Goal: Information Seeking & Learning: Learn about a topic

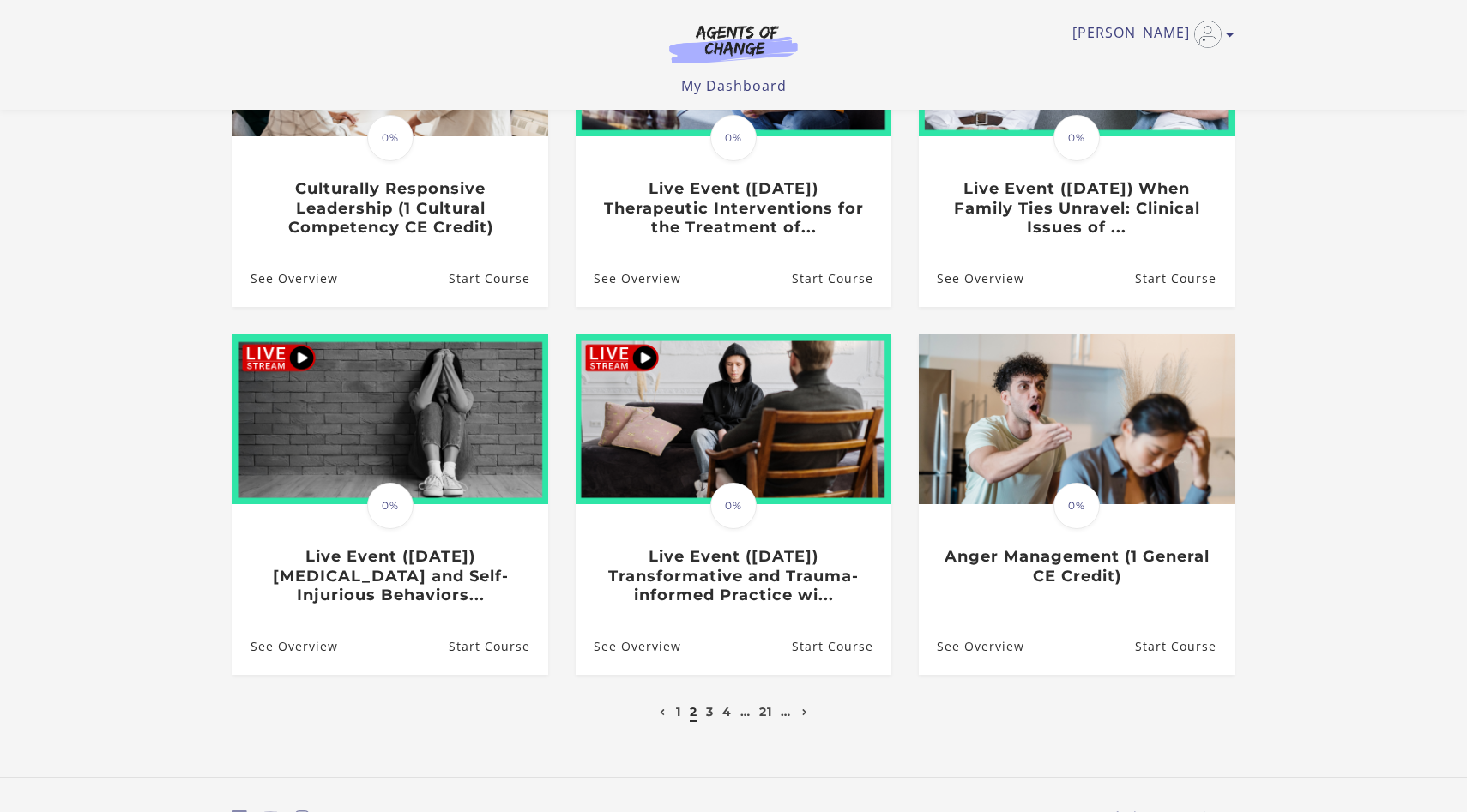
scroll to position [392, 0]
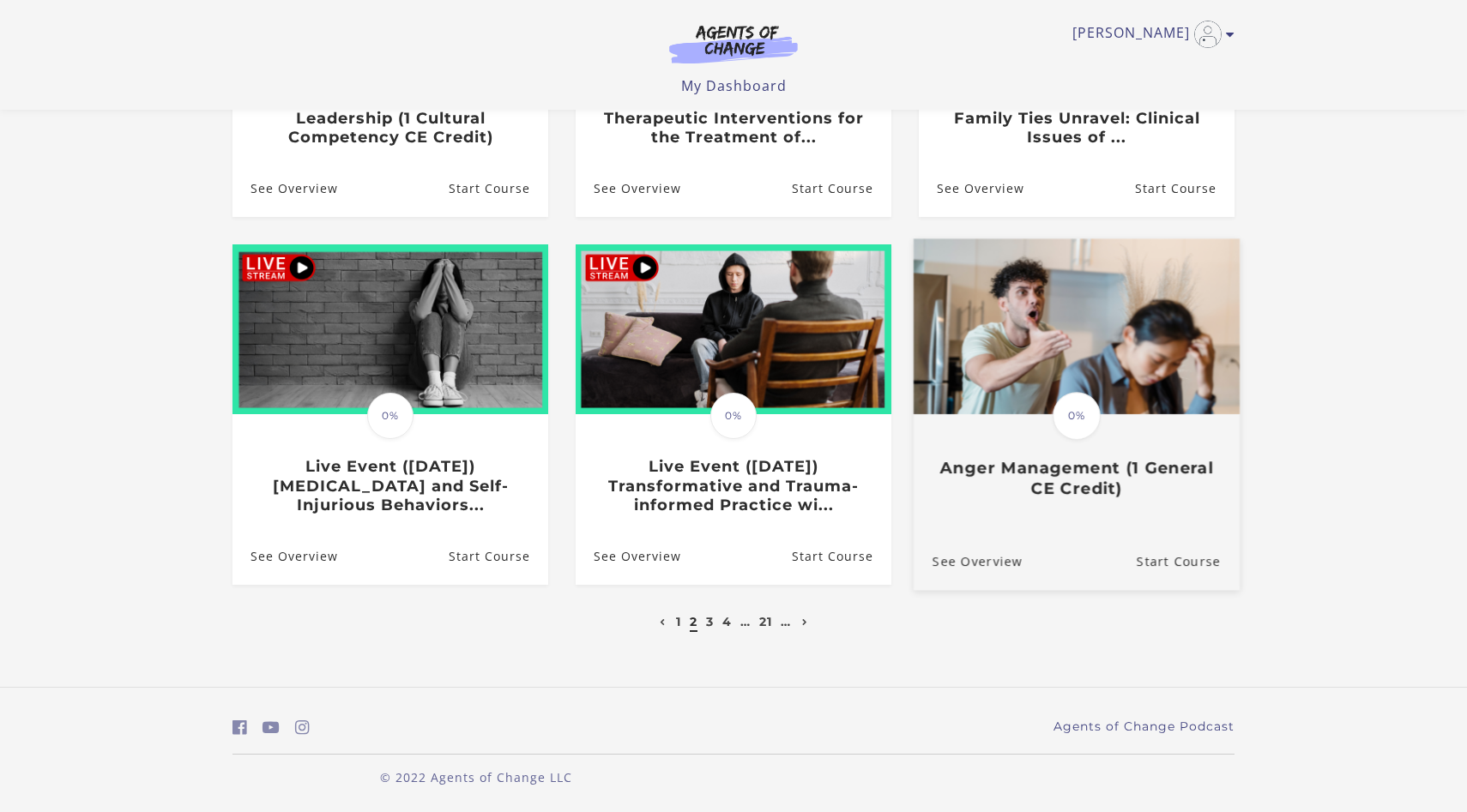
click at [1112, 470] on h3 "Anger Management (1 General CE Credit)" at bounding box center [1077, 478] width 288 height 39
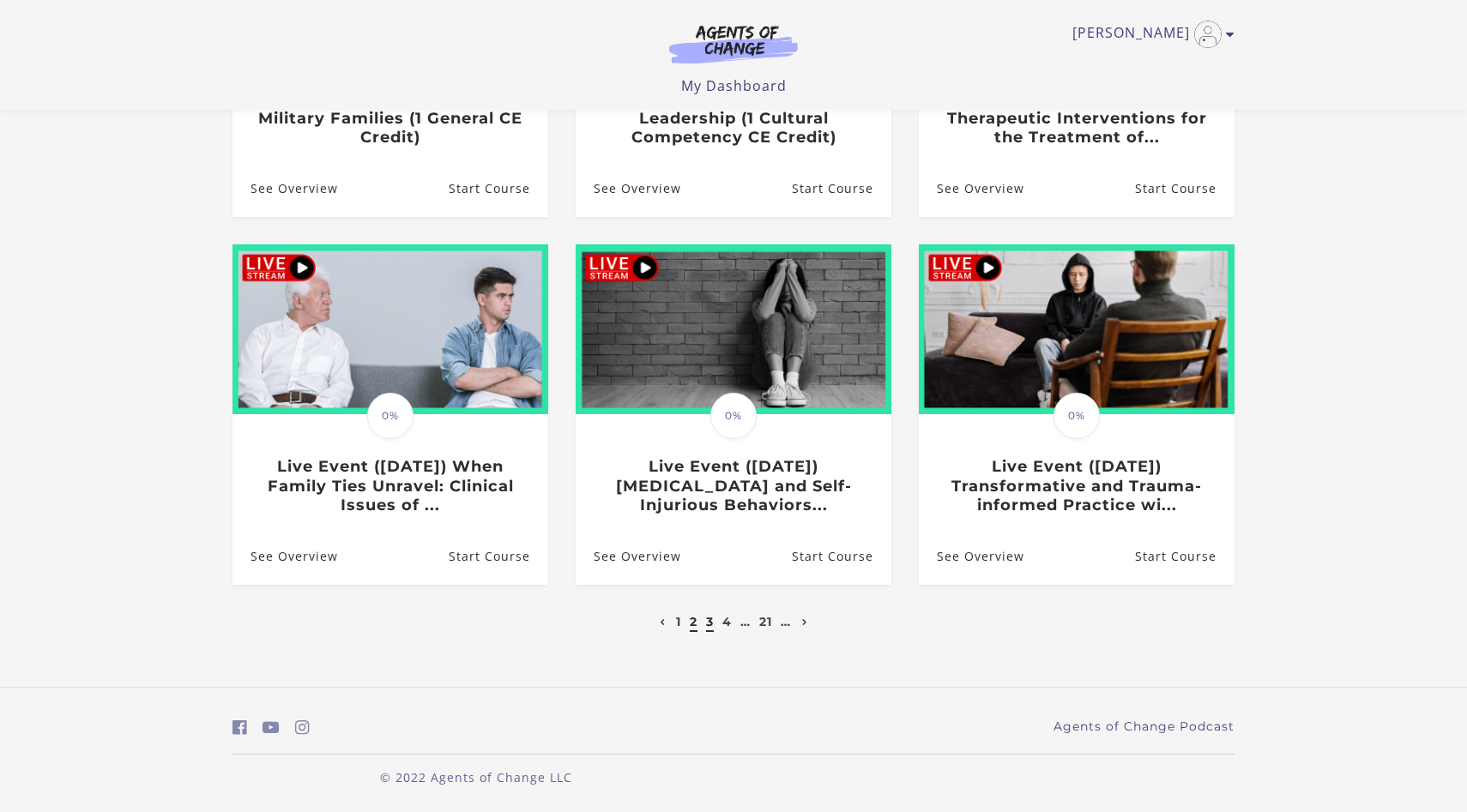
click at [707, 622] on link "3" at bounding box center [710, 622] width 8 height 16
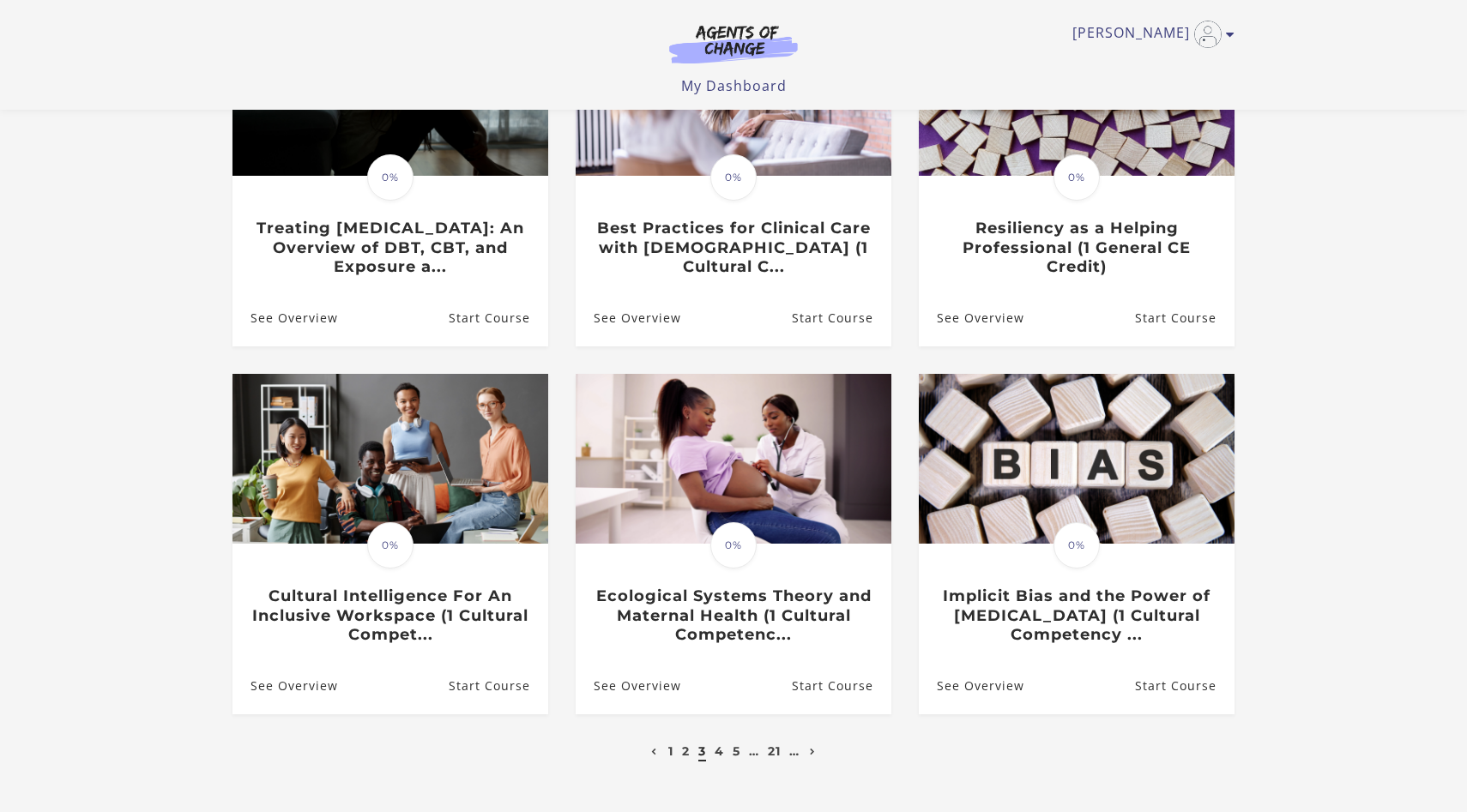
scroll to position [263, 0]
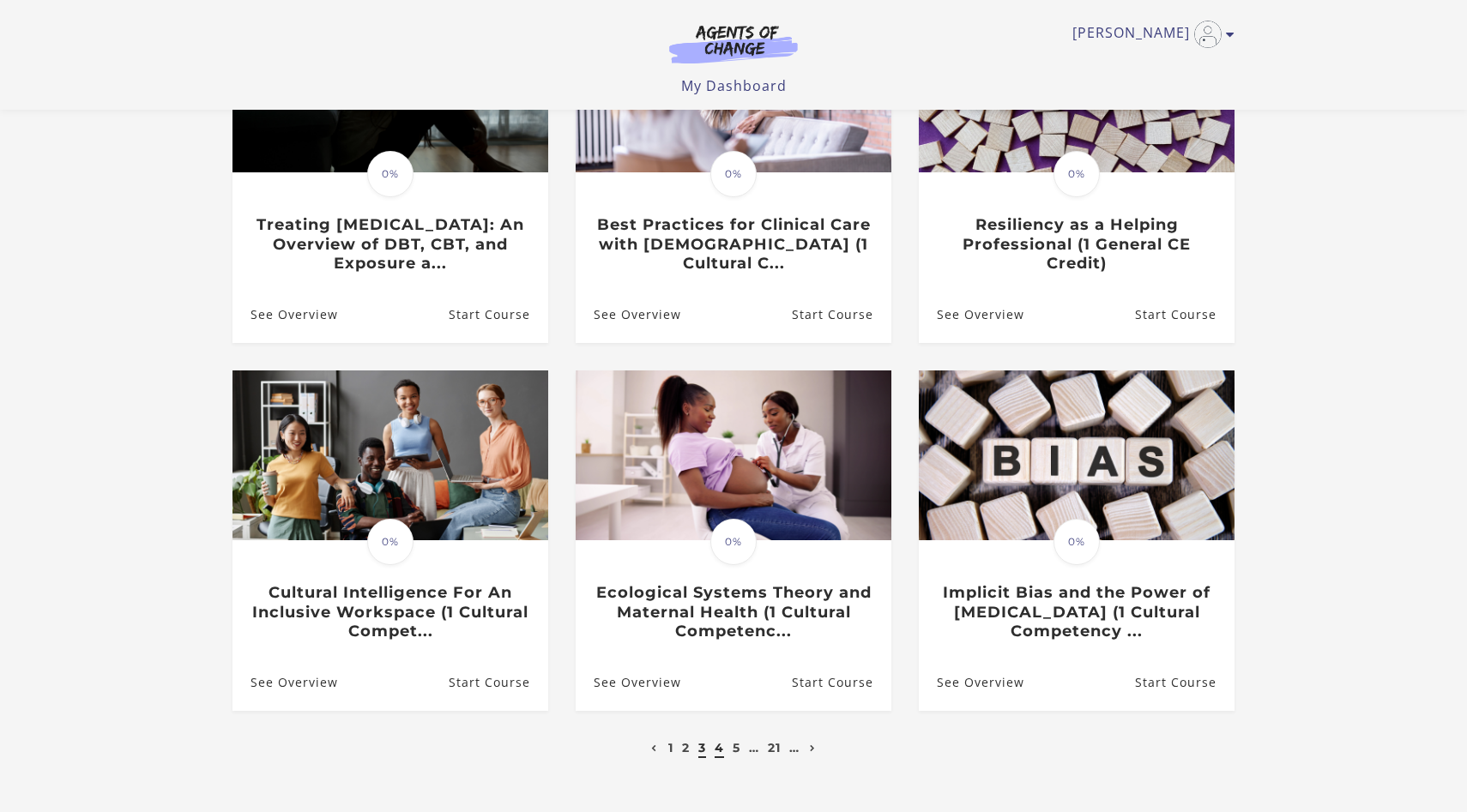
click at [718, 754] on link "4" at bounding box center [719, 748] width 10 height 16
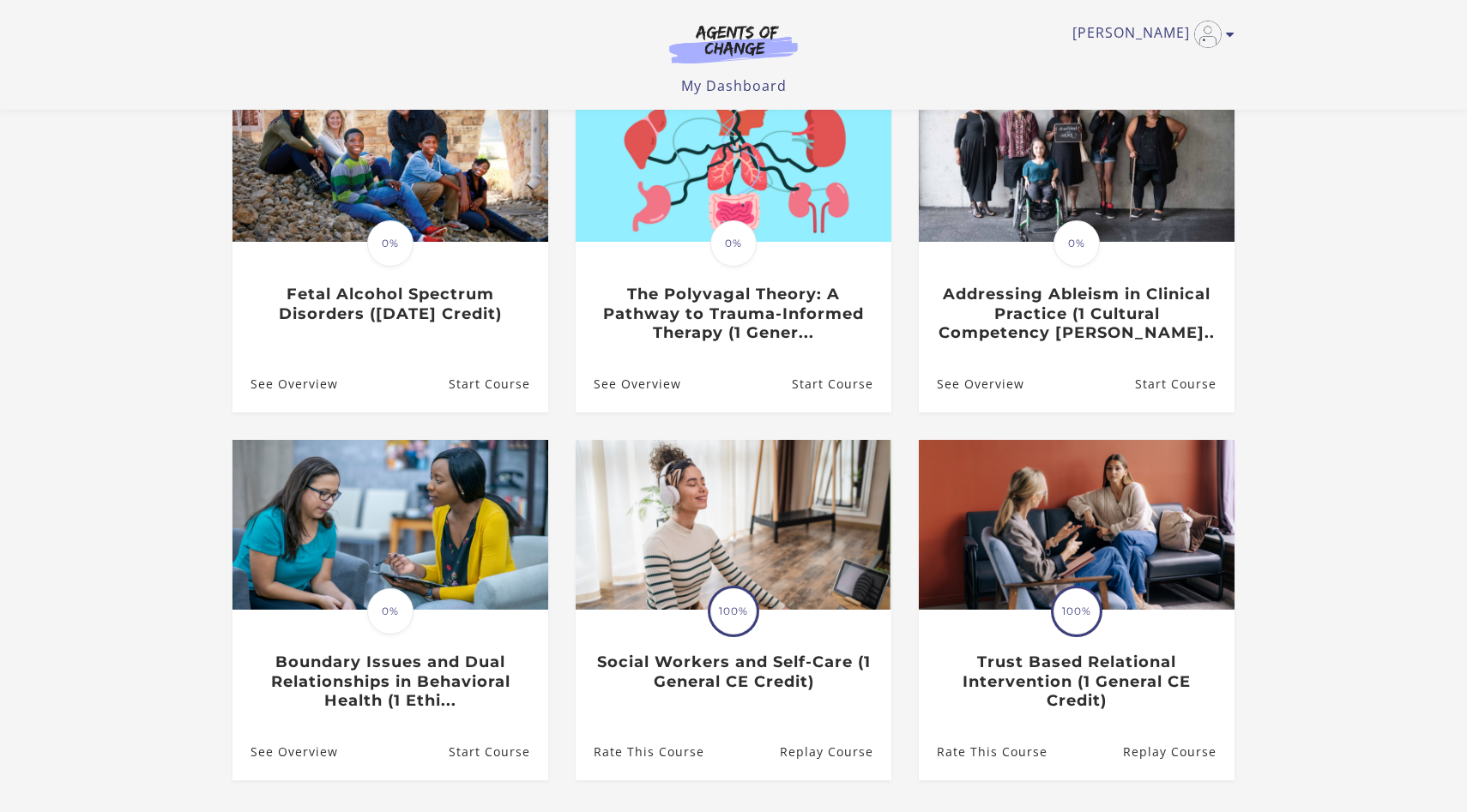
scroll to position [392, 0]
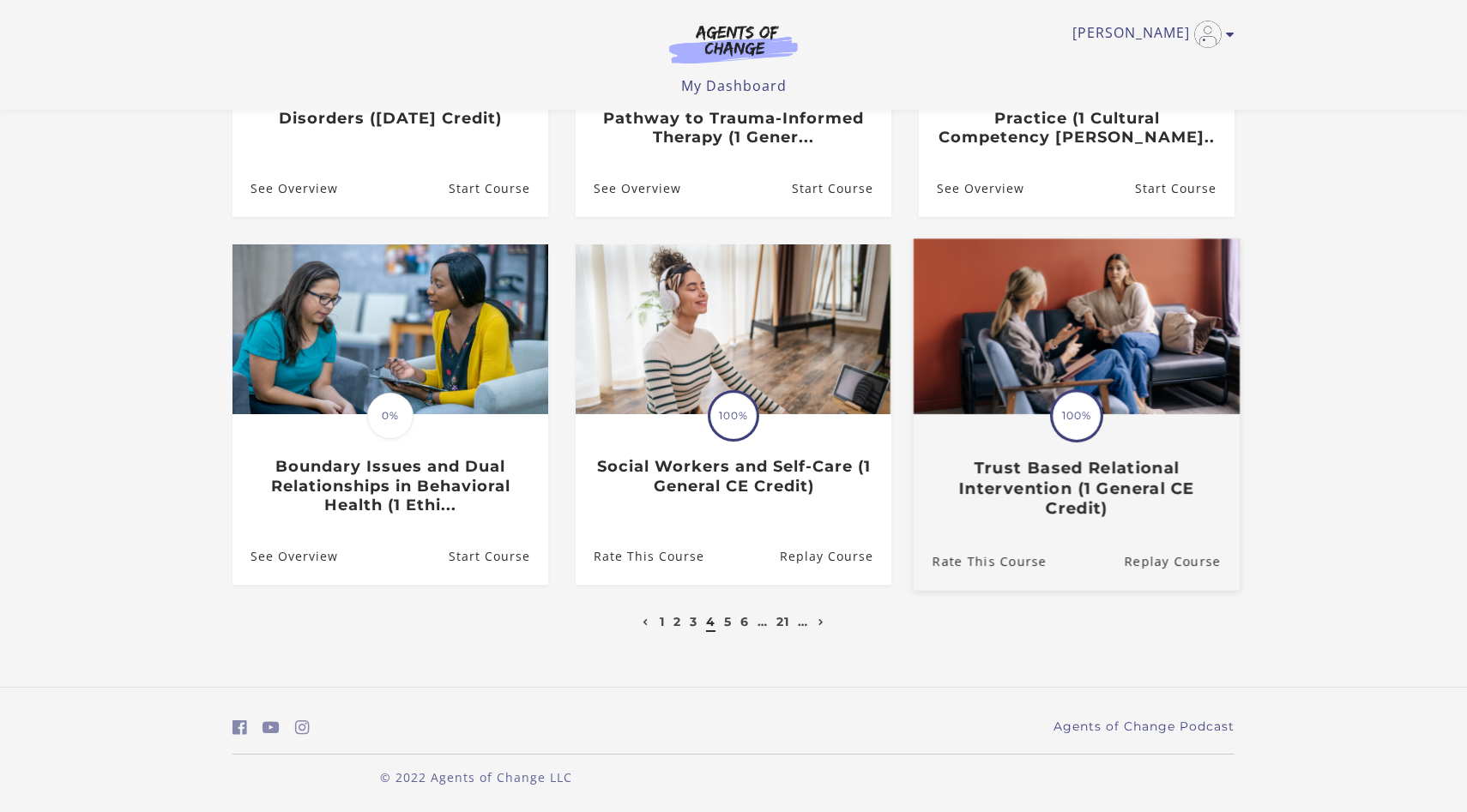
click at [1006, 486] on h3 "Trust Based Relational Intervention (1 General CE Credit)" at bounding box center [1077, 488] width 288 height 60
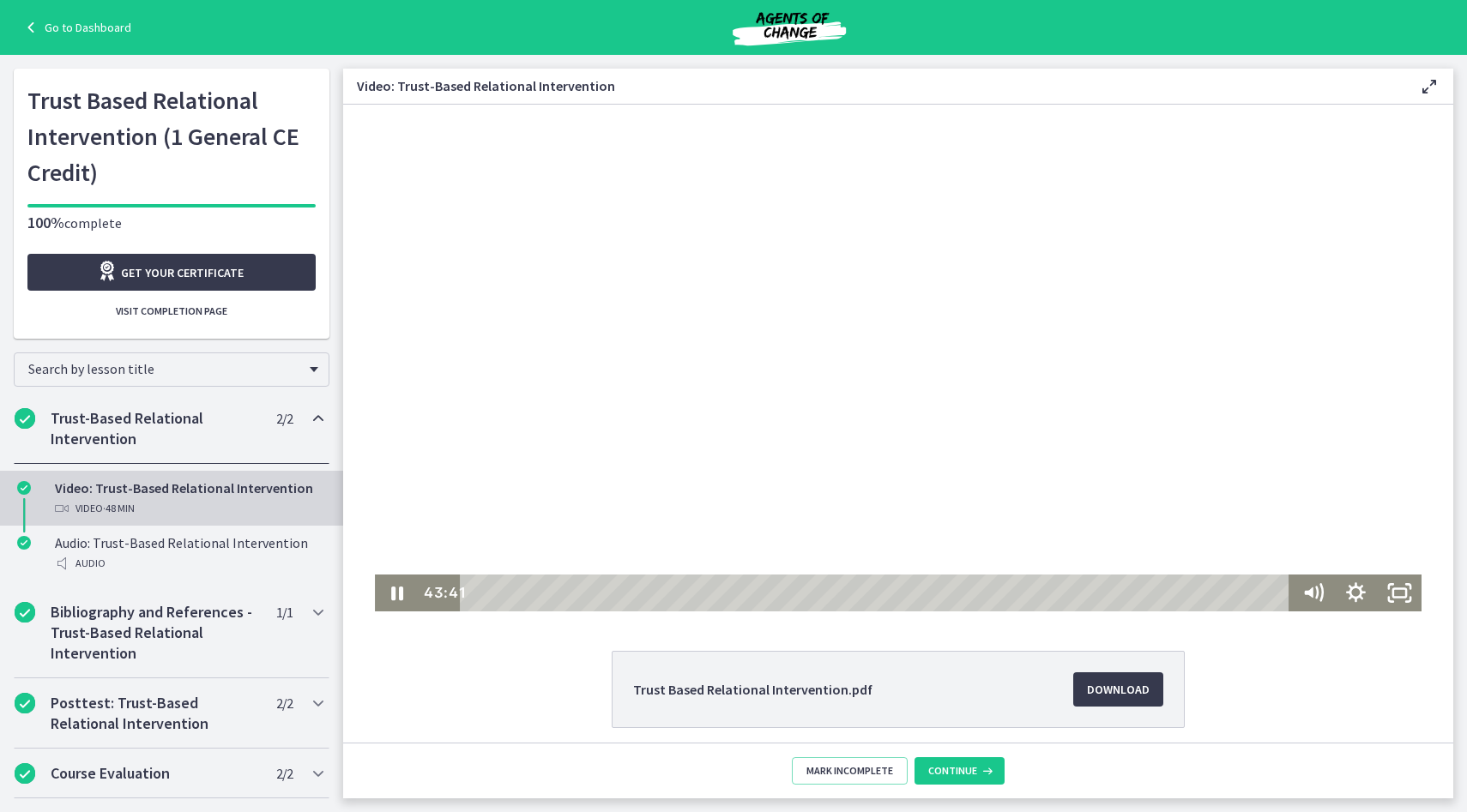
scroll to position [52, 0]
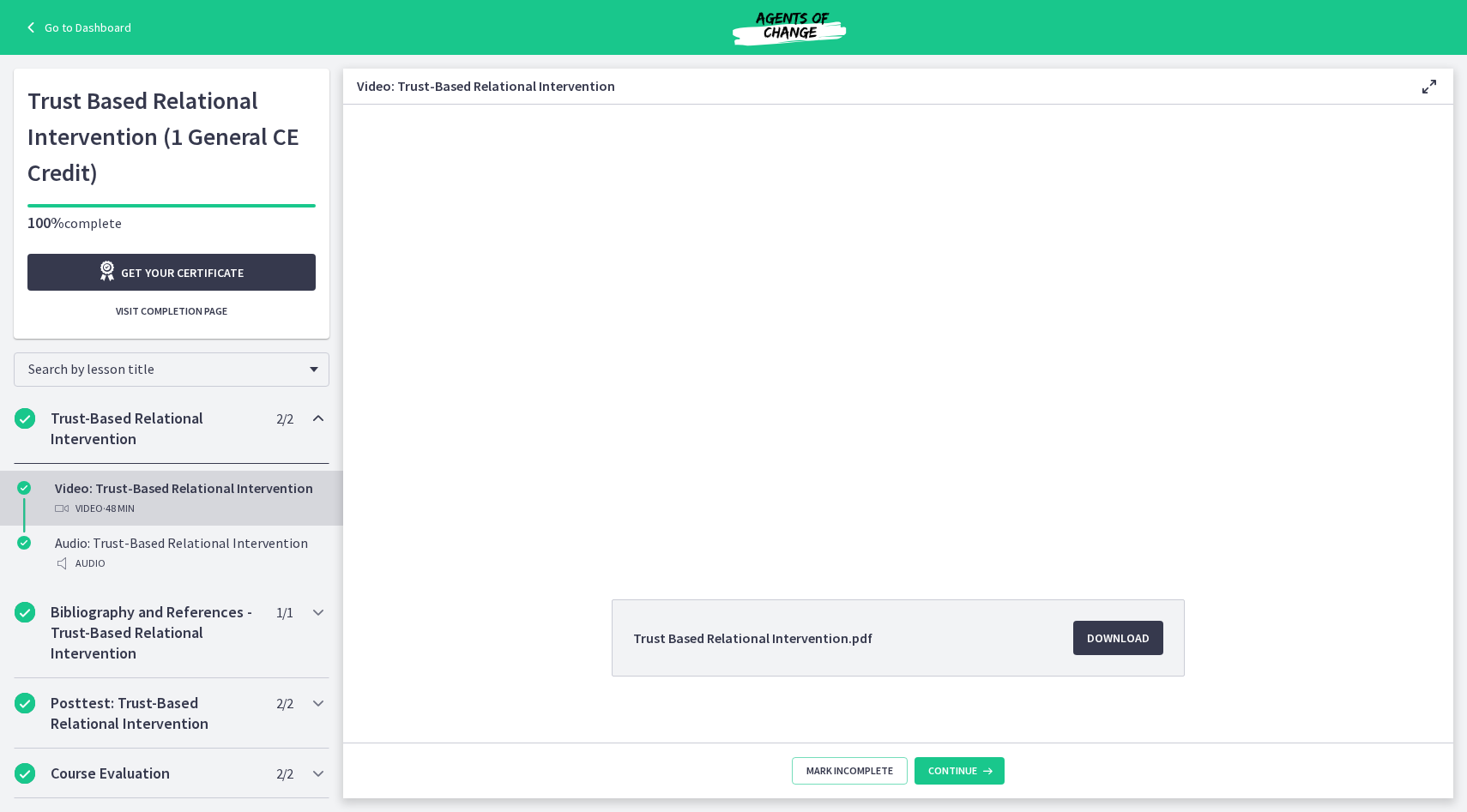
click at [57, 32] on link "Go to Dashboard" at bounding box center [76, 28] width 111 height 21
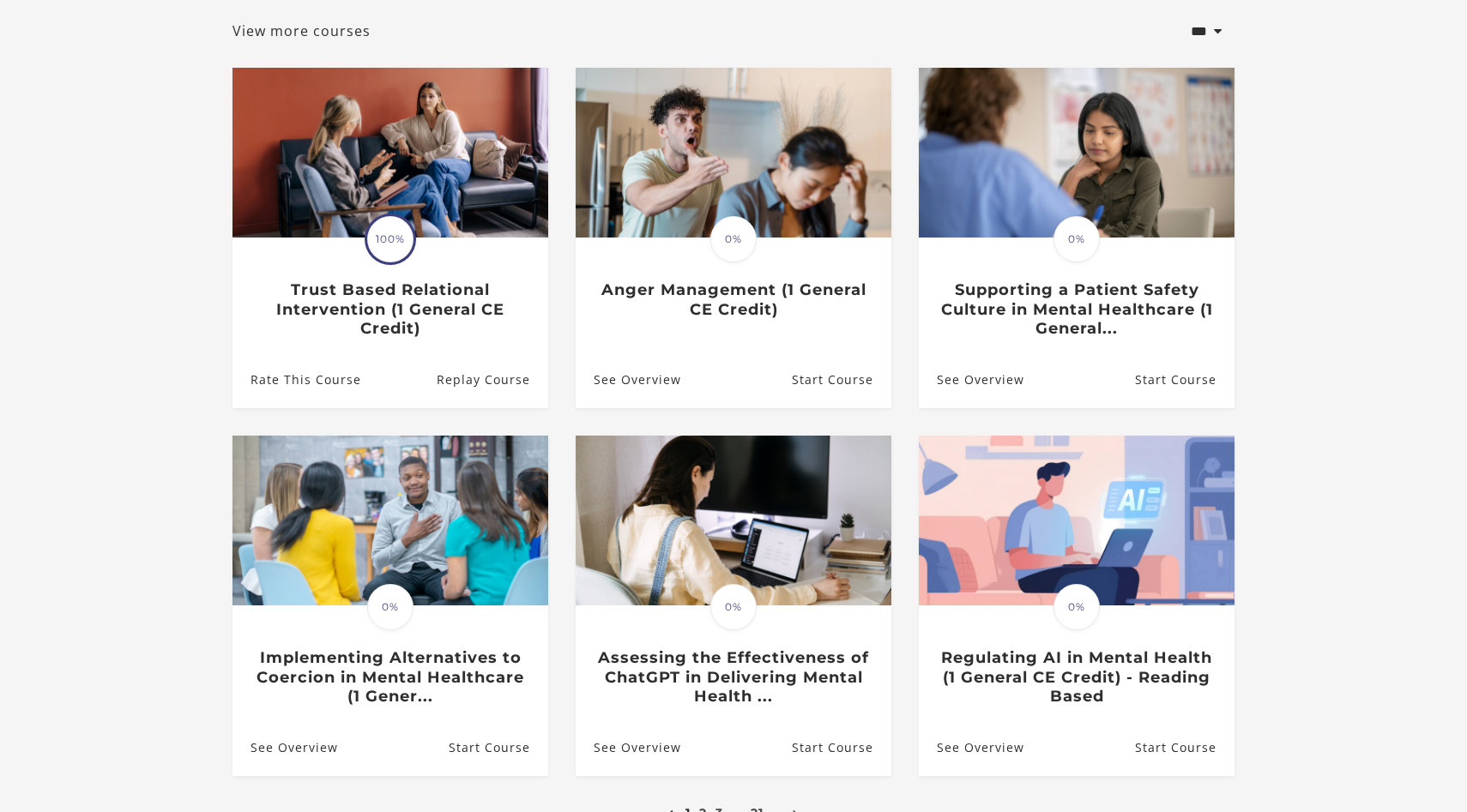
scroll to position [392, 0]
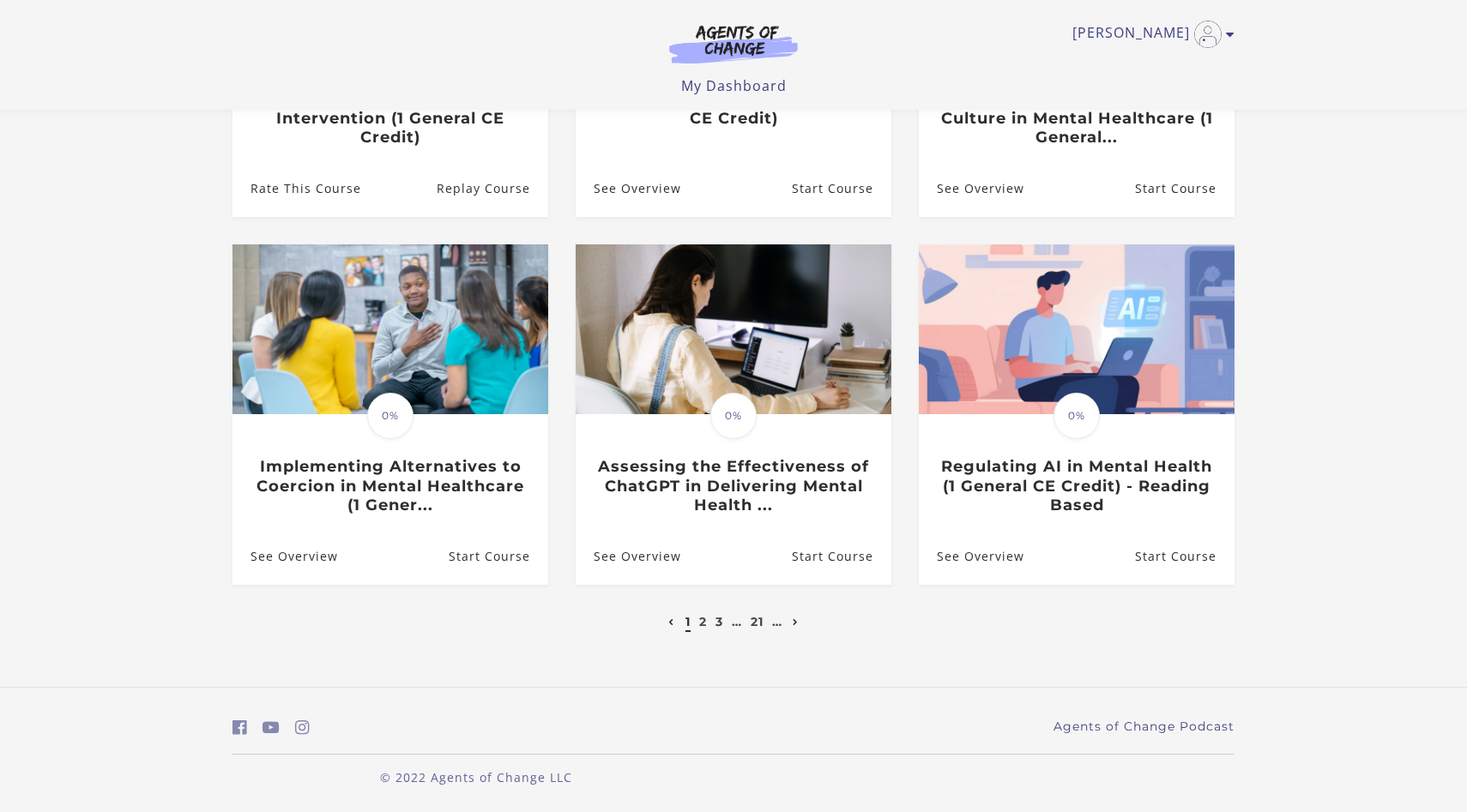
click at [799, 623] on icon "Next page" at bounding box center [795, 623] width 6 height 7
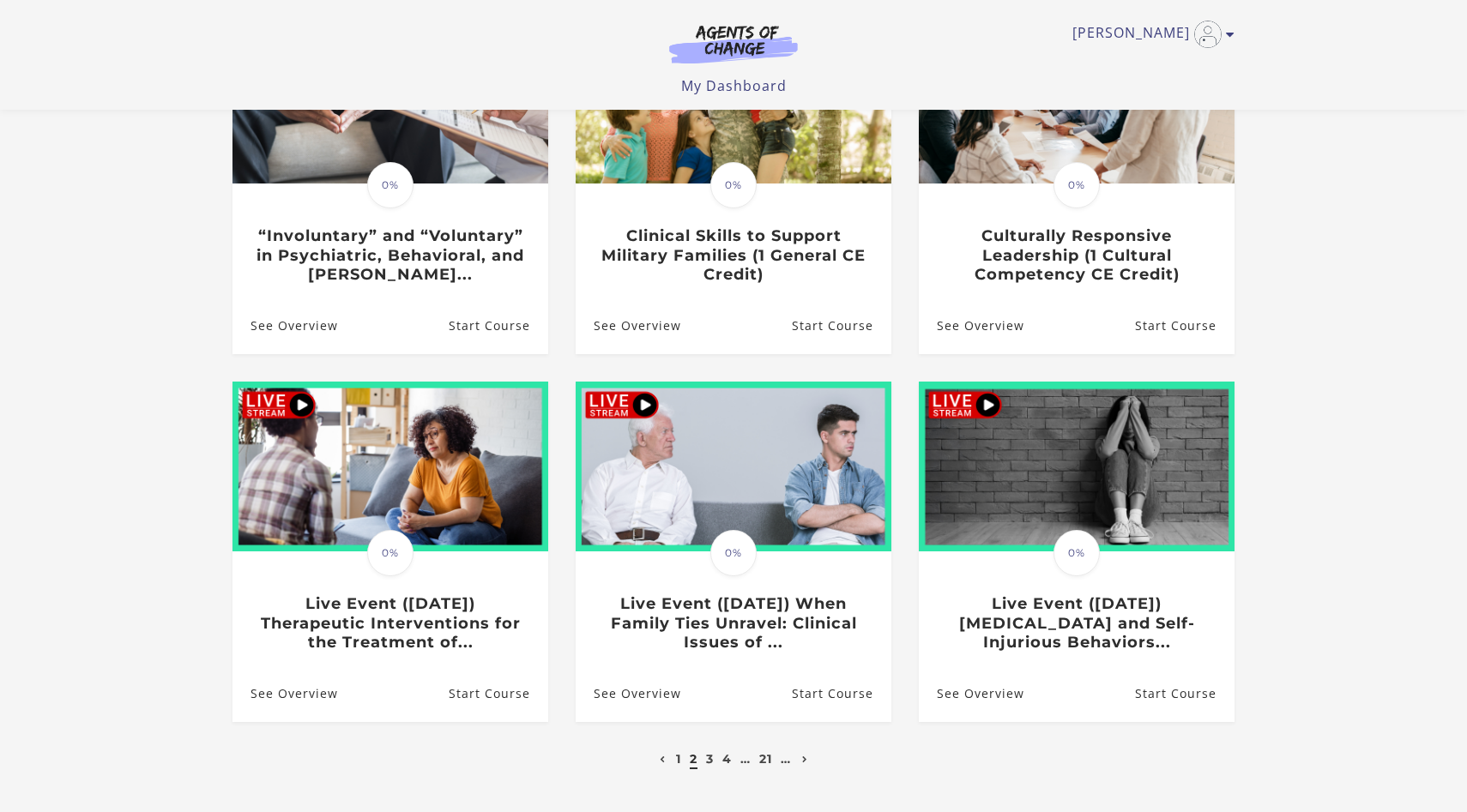
scroll to position [199, 0]
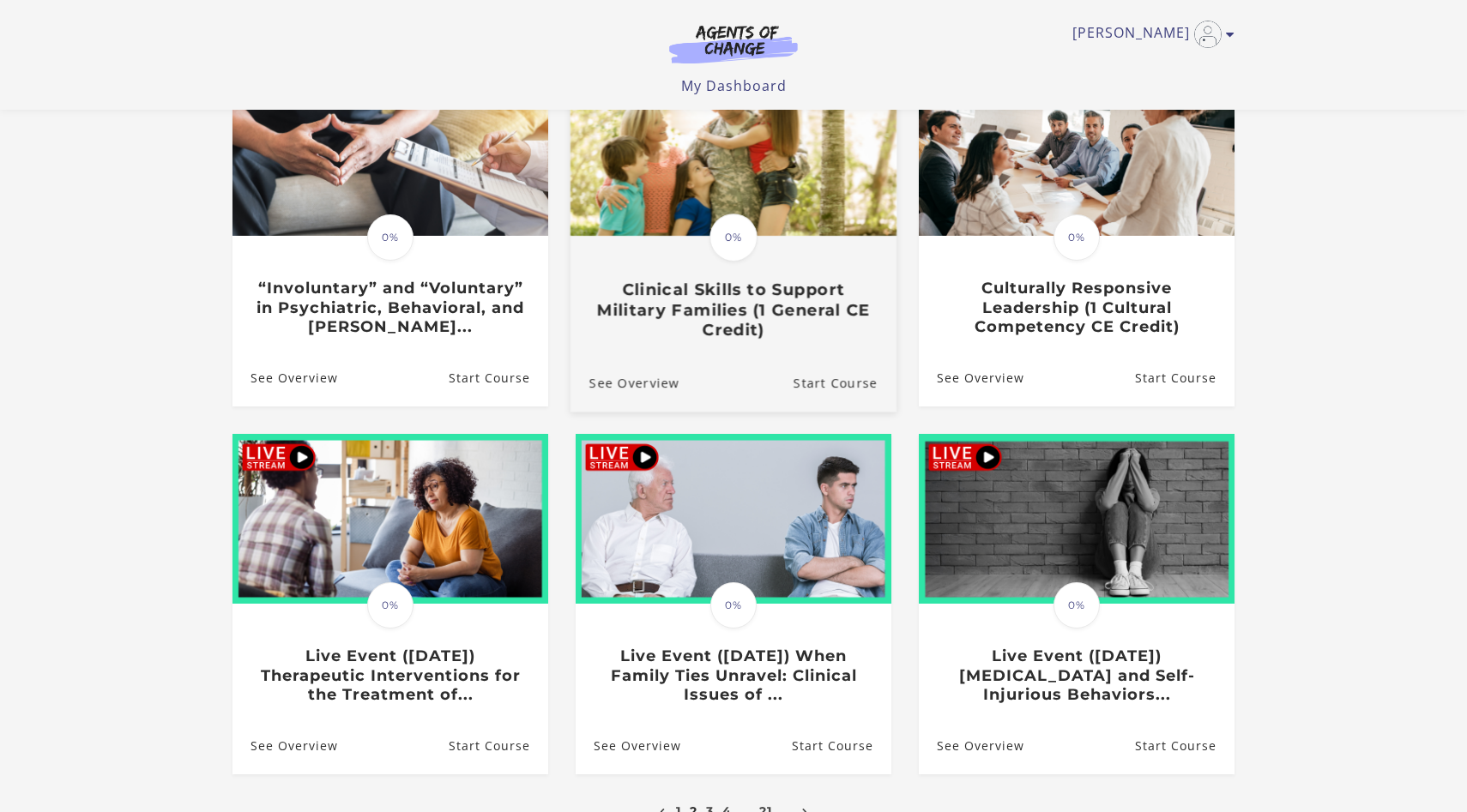
click at [746, 291] on h3 "Clinical Skills to Support Military Families (1 General CE Credit)" at bounding box center [734, 310] width 288 height 60
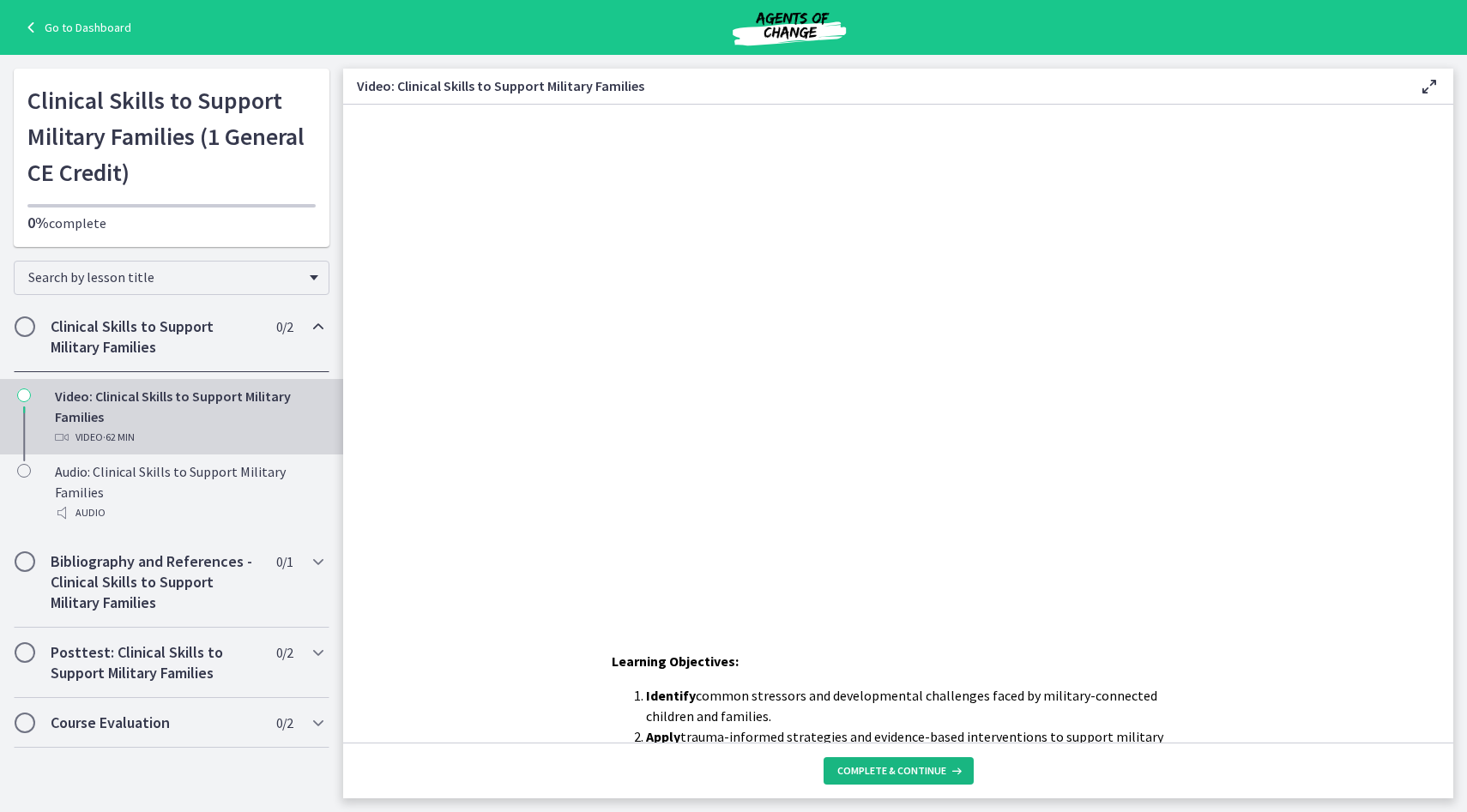
click at [905, 769] on span "Complete & continue" at bounding box center [892, 771] width 109 height 14
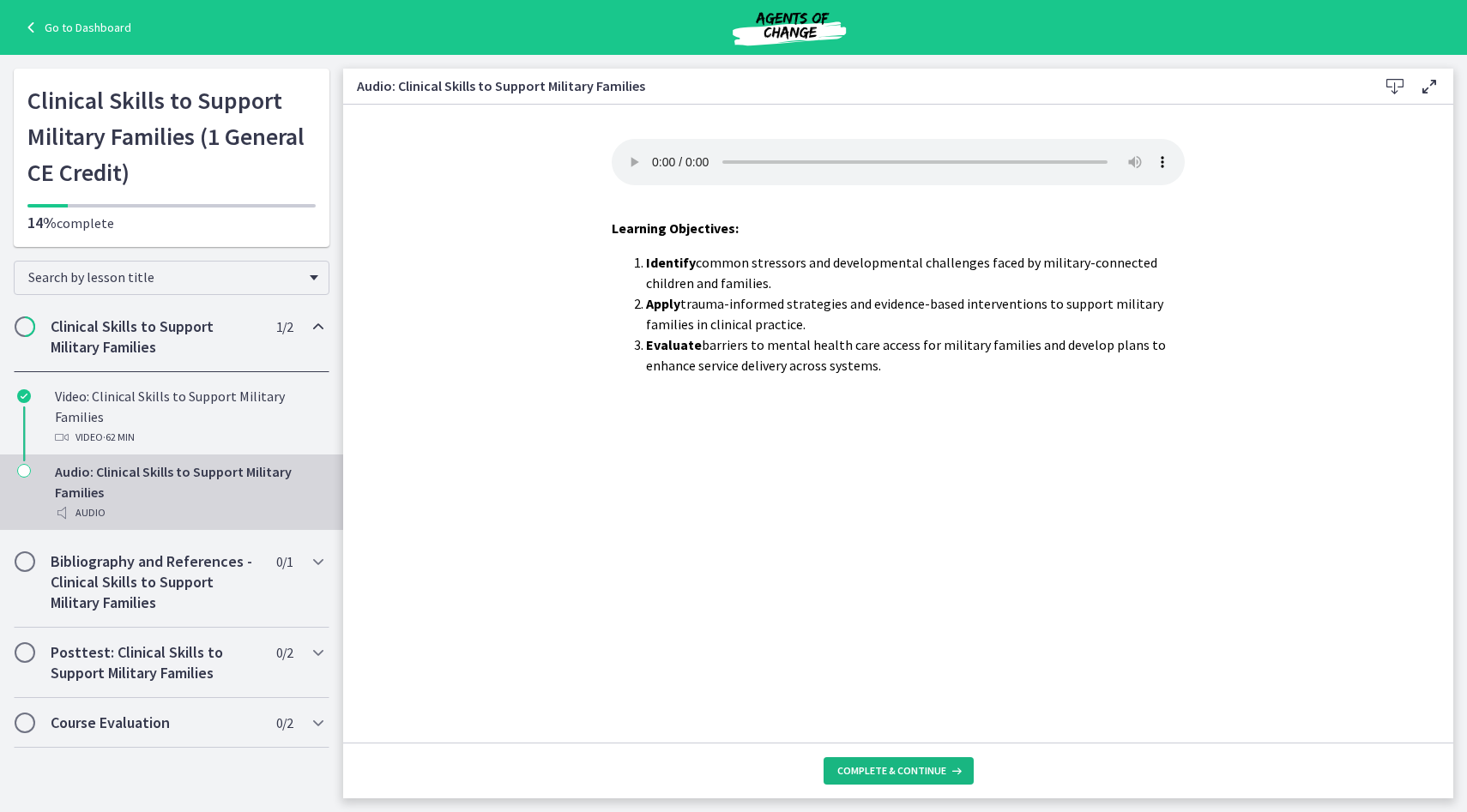
click at [899, 770] on span "Complete & continue" at bounding box center [892, 771] width 109 height 14
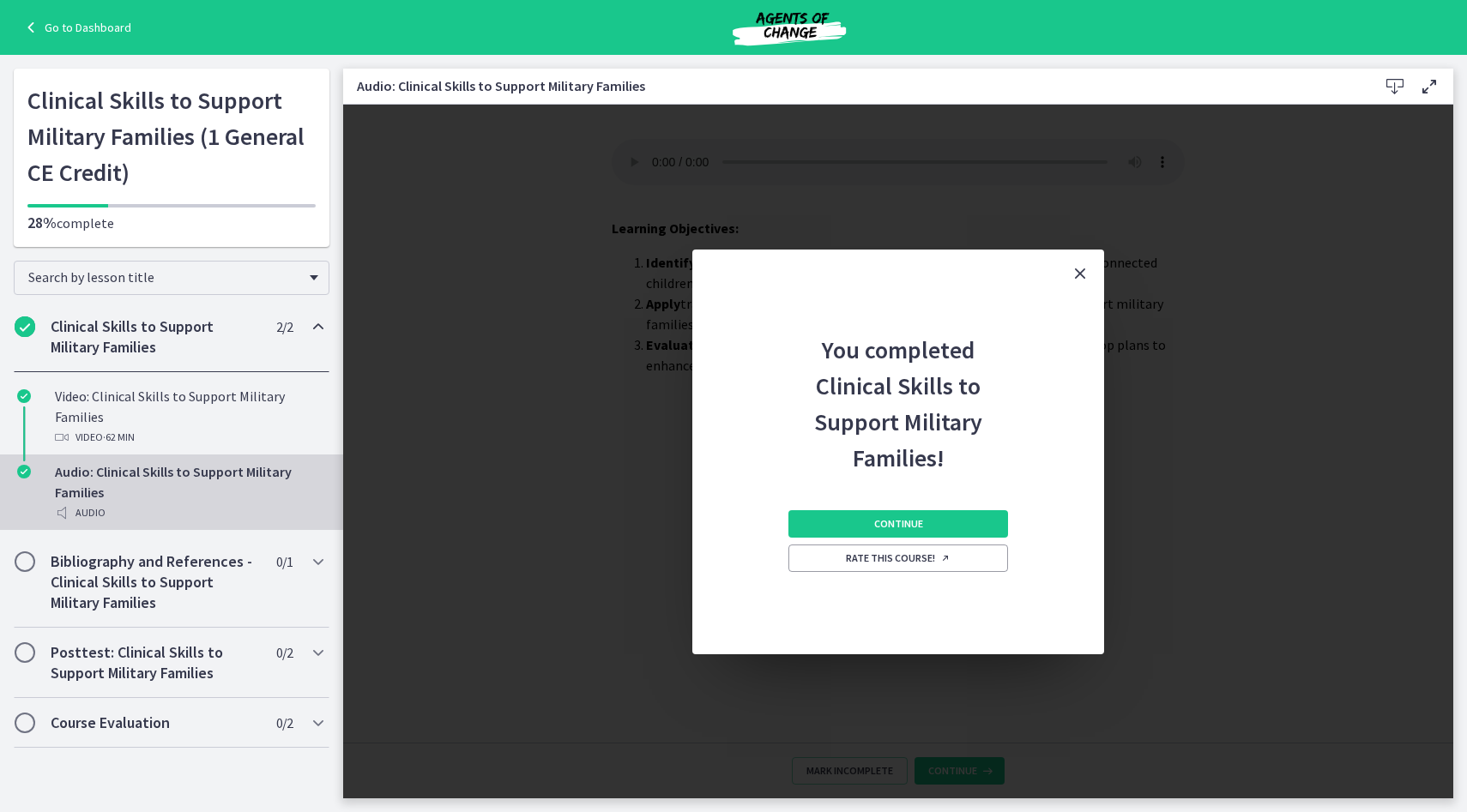
click at [1078, 258] on button "Close" at bounding box center [1079, 273] width 48 height 48
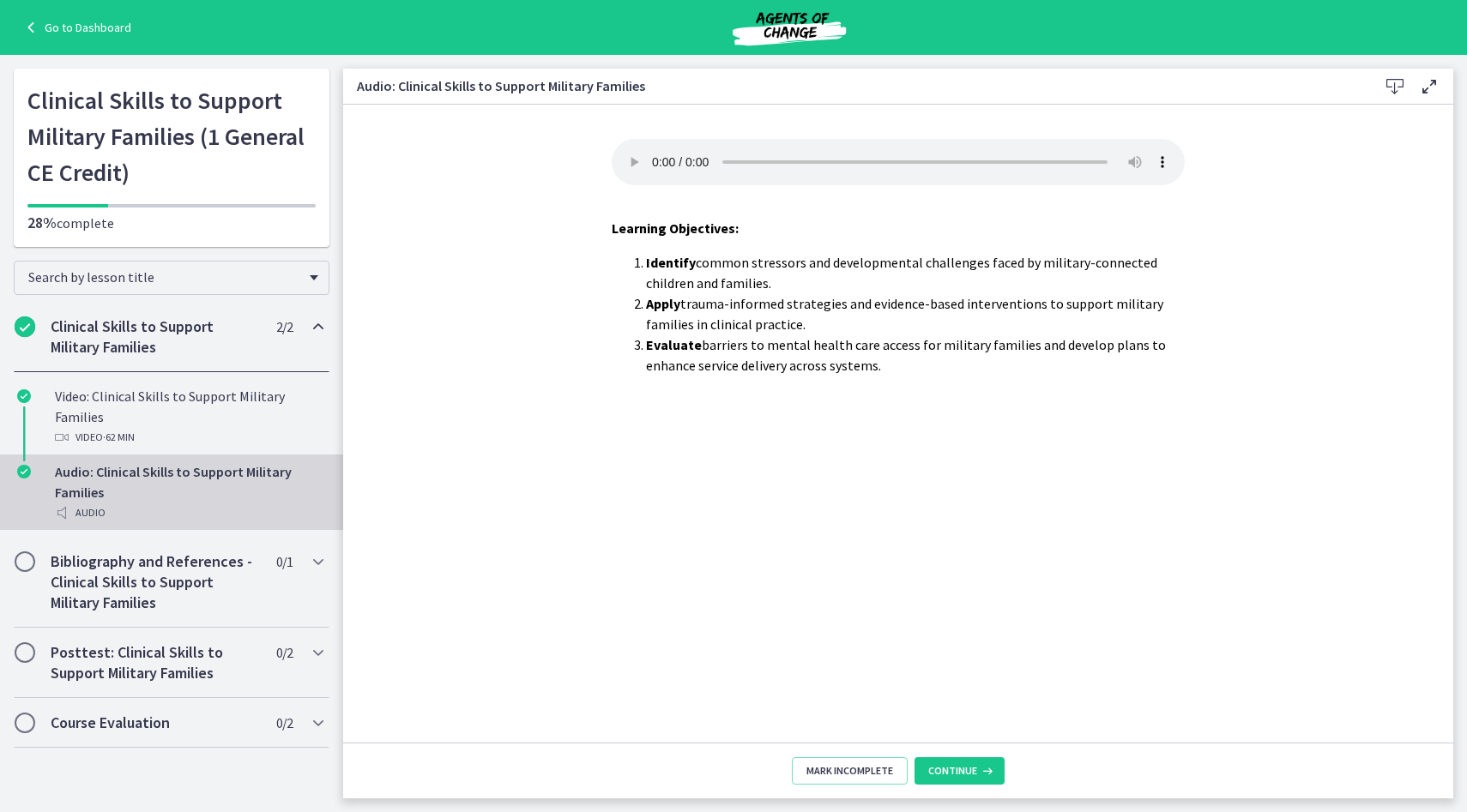
click at [59, 26] on link "Go to Dashboard" at bounding box center [76, 28] width 111 height 21
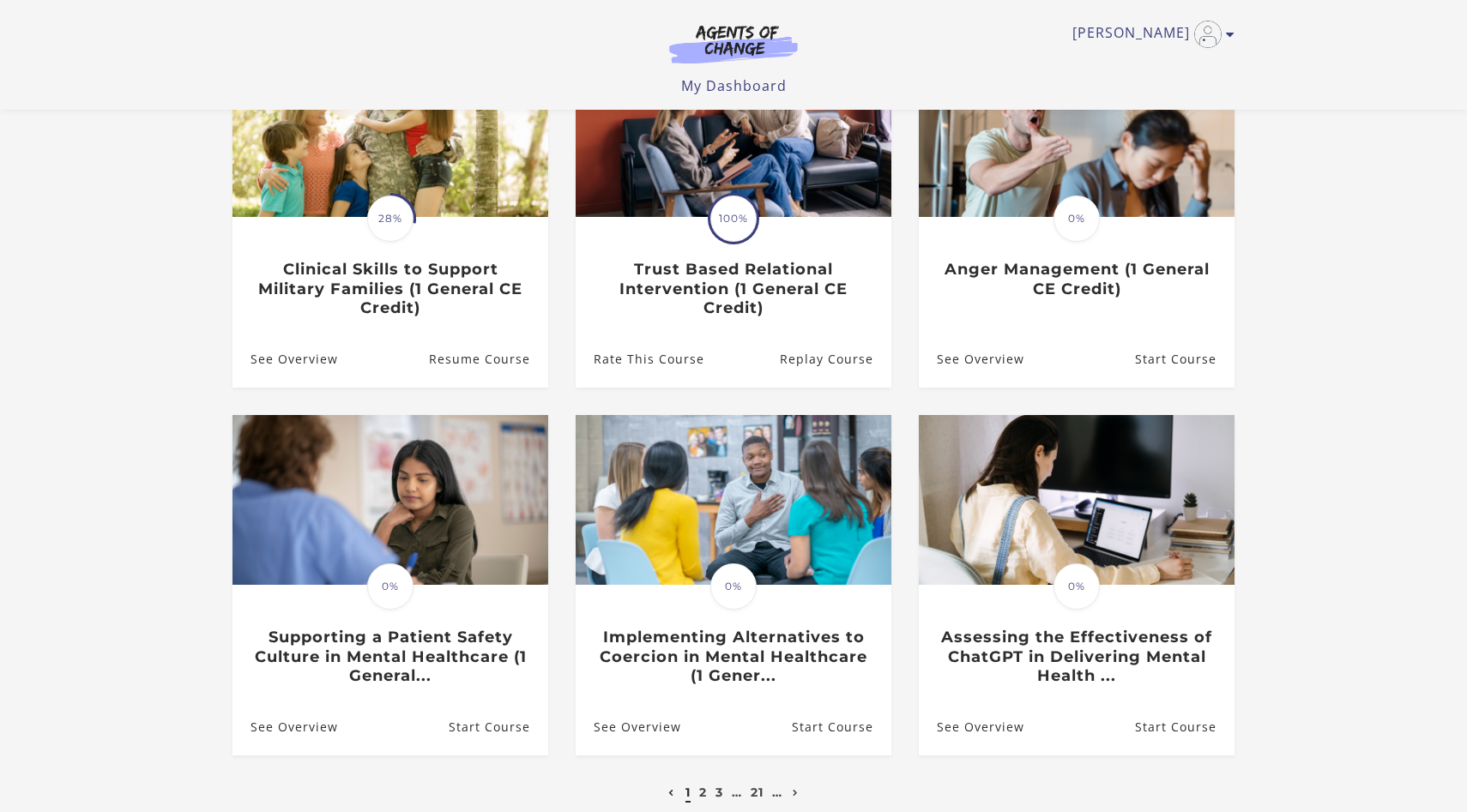
scroll to position [303, 0]
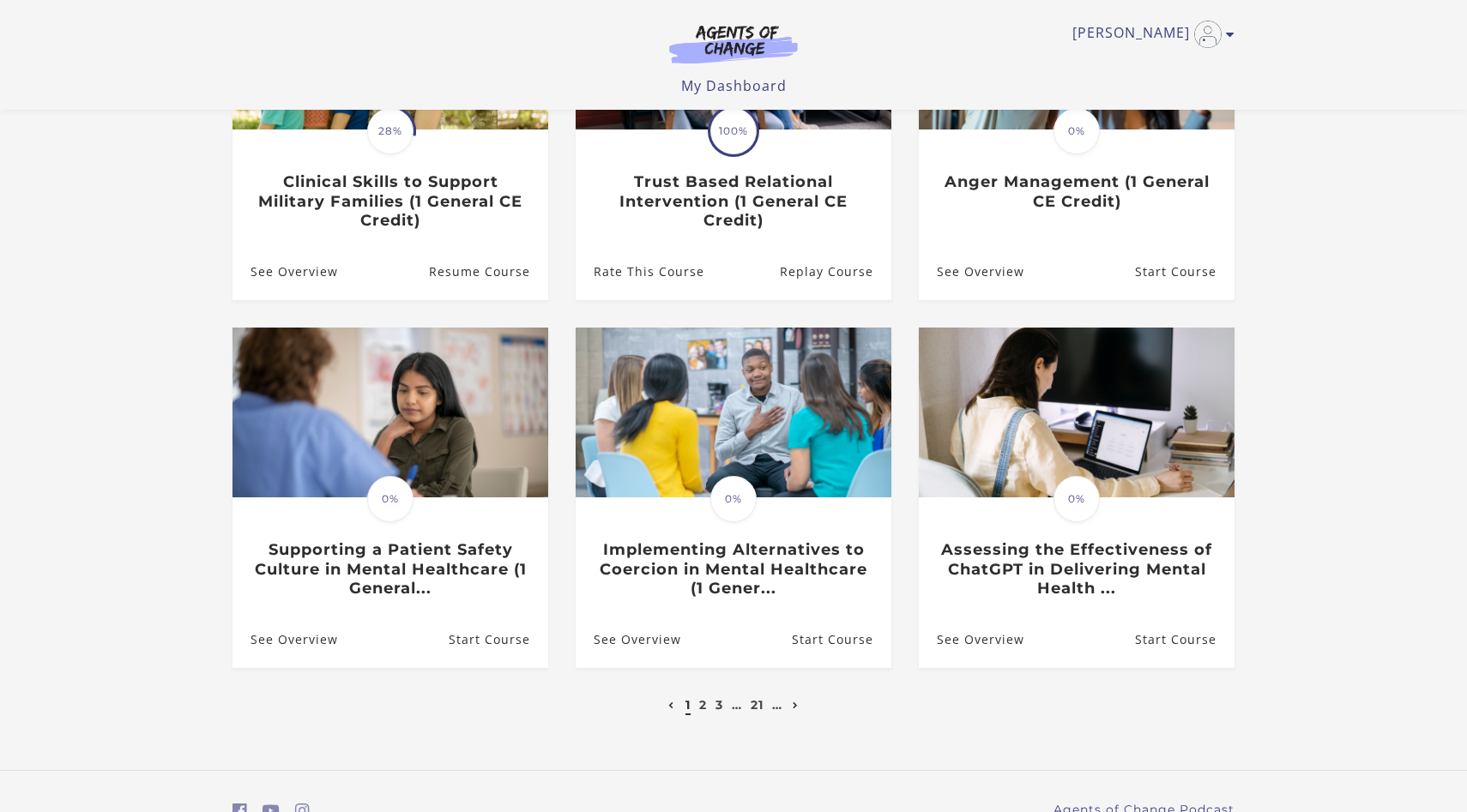
click at [798, 709] on icon "Next page" at bounding box center [795, 706] width 6 height 7
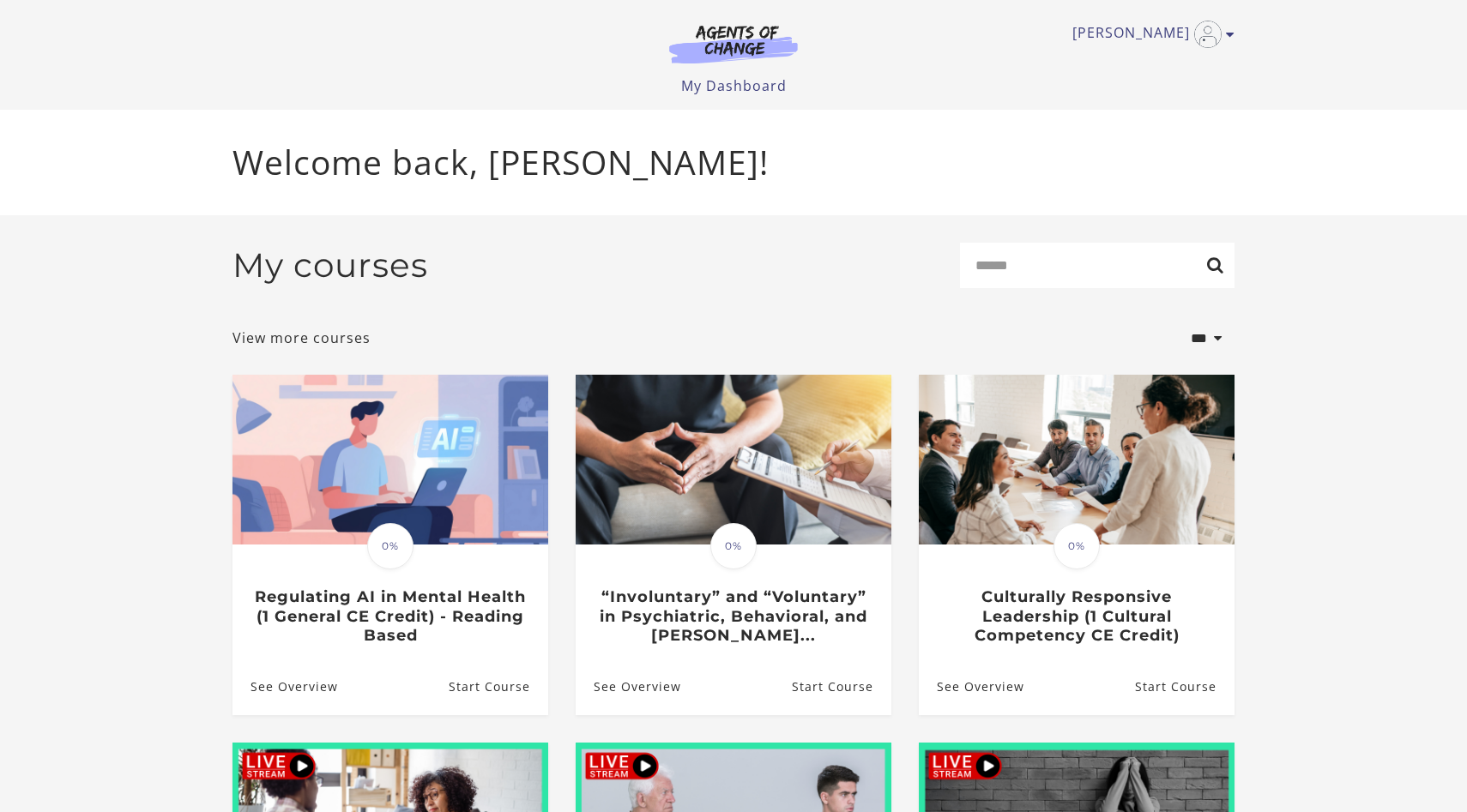
scroll to position [392, 0]
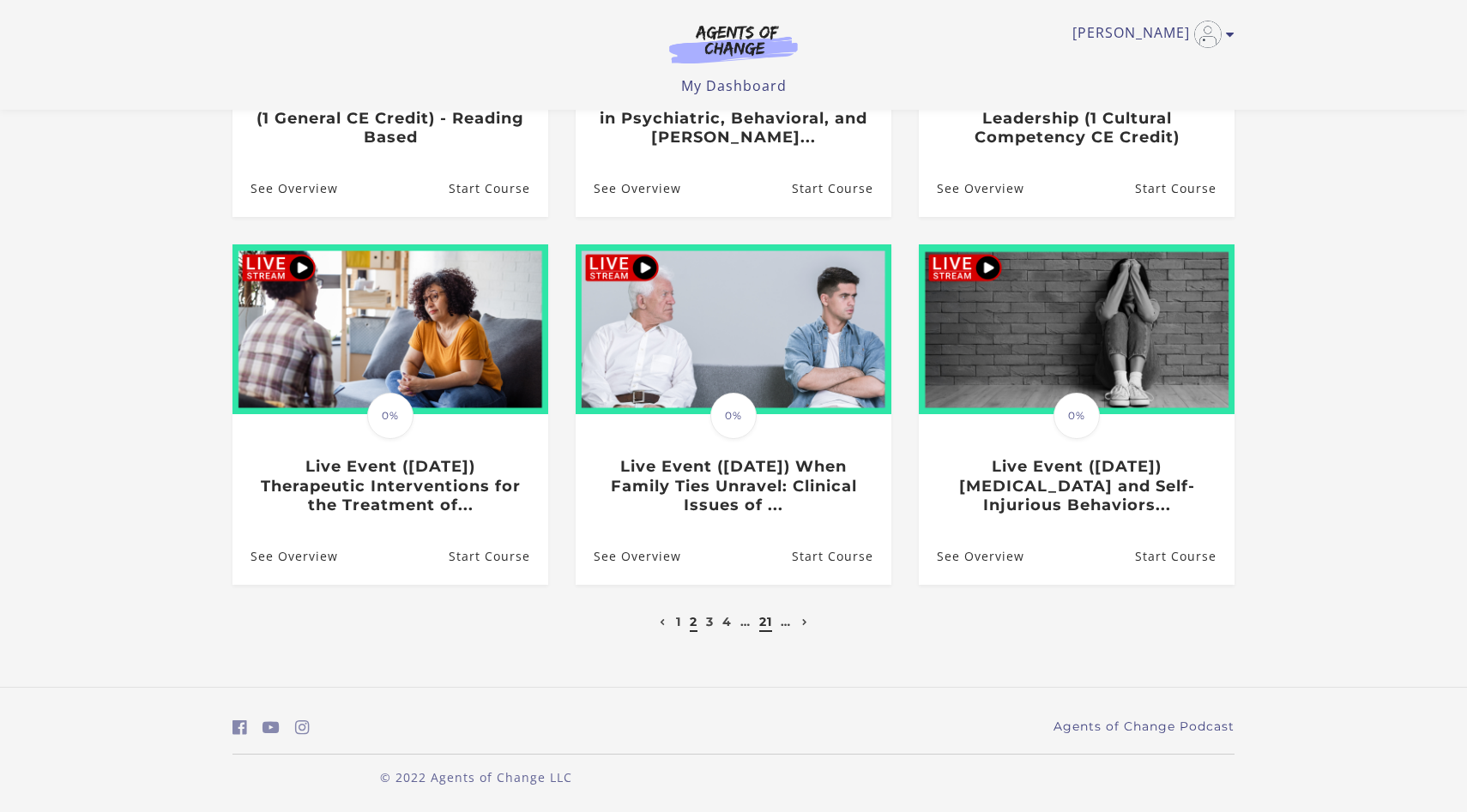
click at [764, 623] on link "21" at bounding box center [765, 622] width 13 height 16
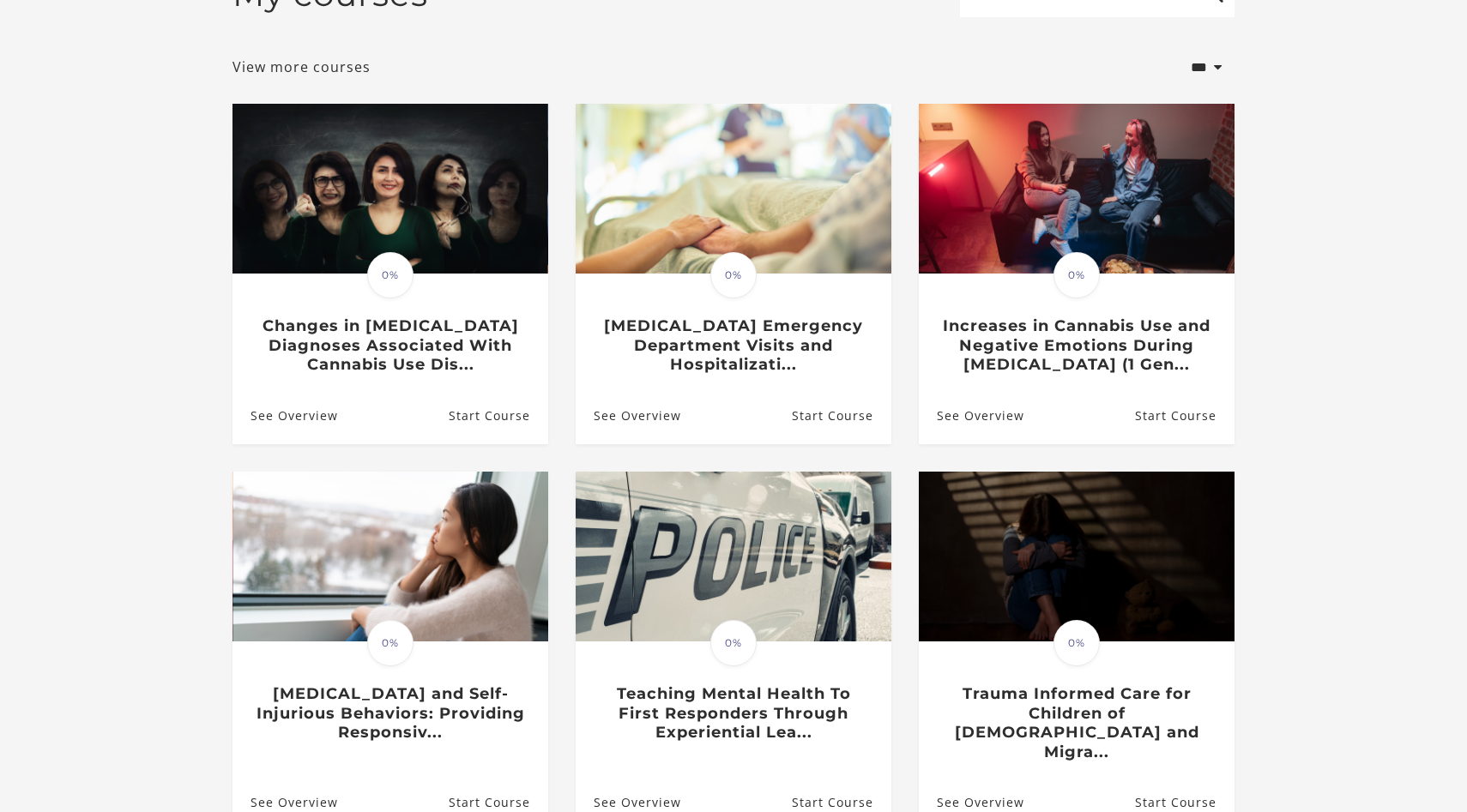
scroll to position [388, 0]
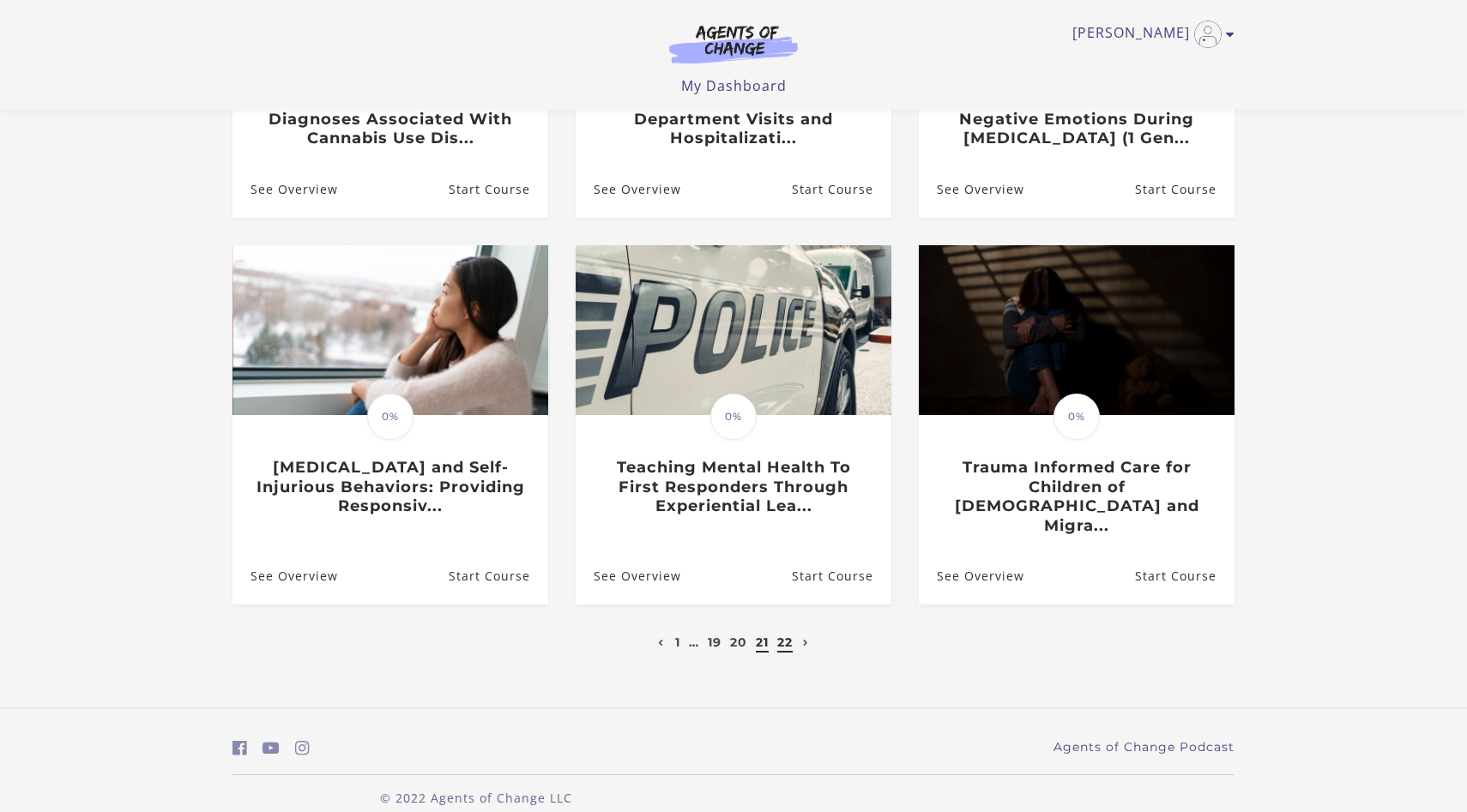
click at [783, 635] on link "22" at bounding box center [785, 643] width 16 height 16
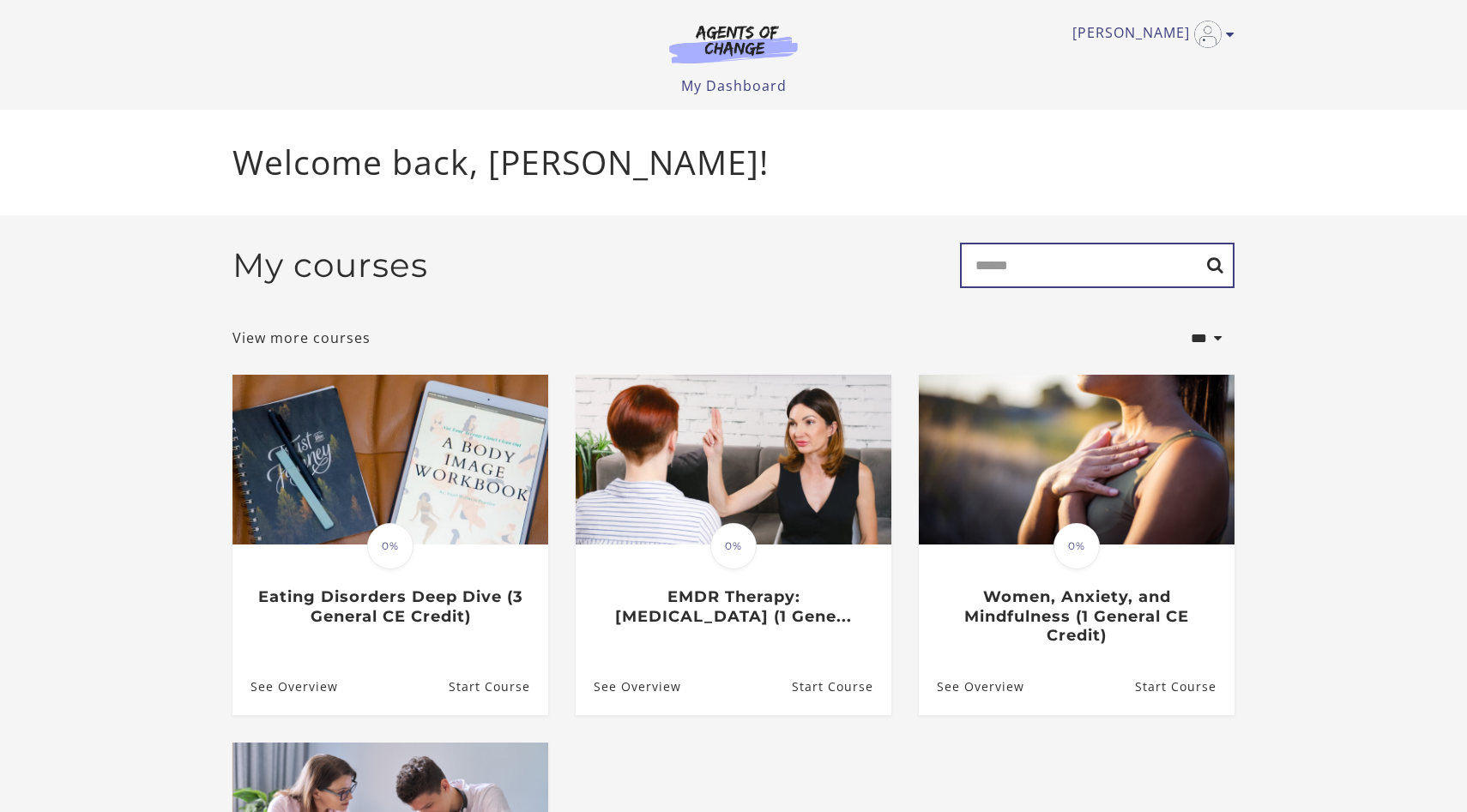
click at [1005, 272] on input "Search" at bounding box center [1097, 265] width 274 height 45
type input "*******"
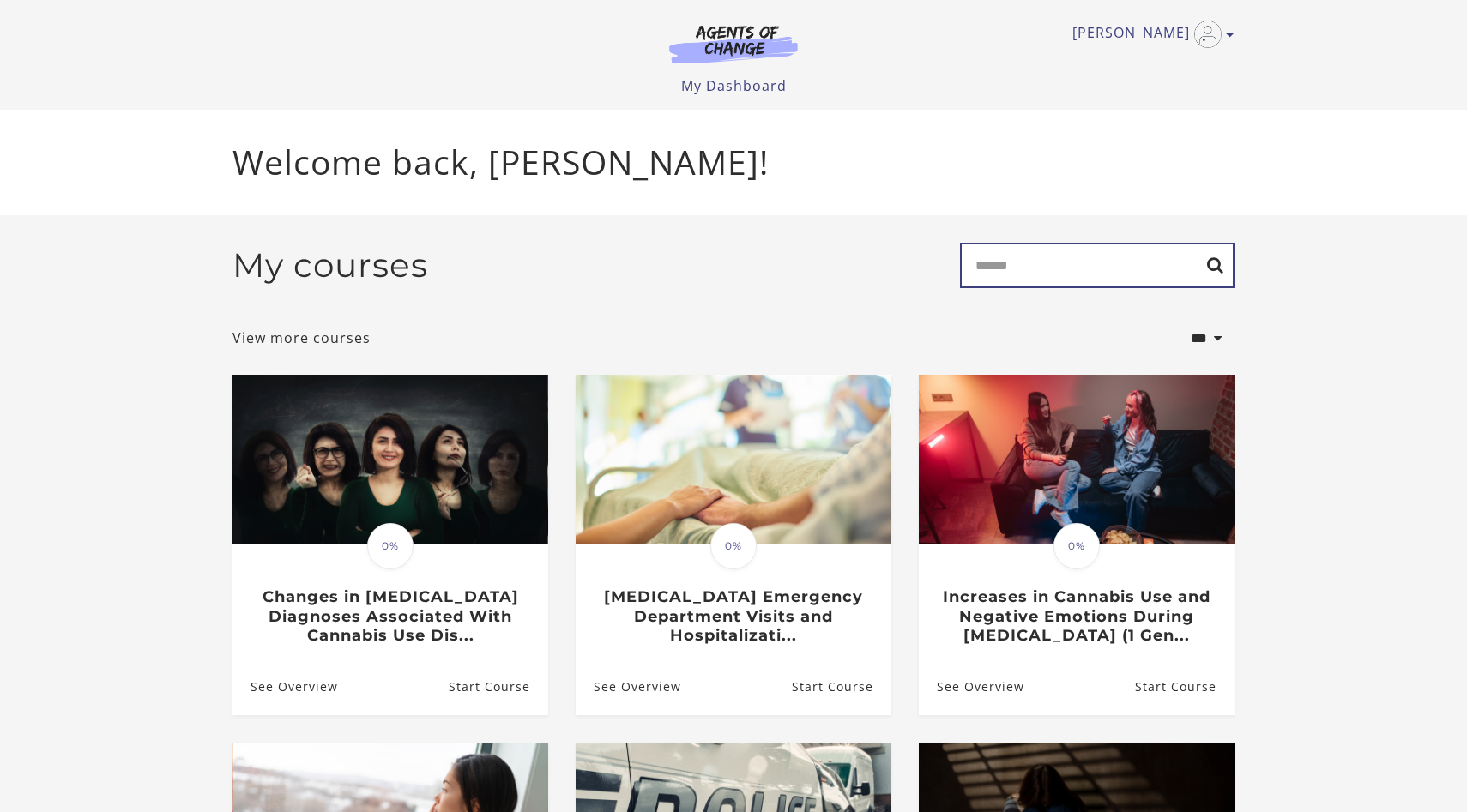
click at [1216, 269] on input "Search" at bounding box center [1097, 265] width 274 height 45
type input "*******"
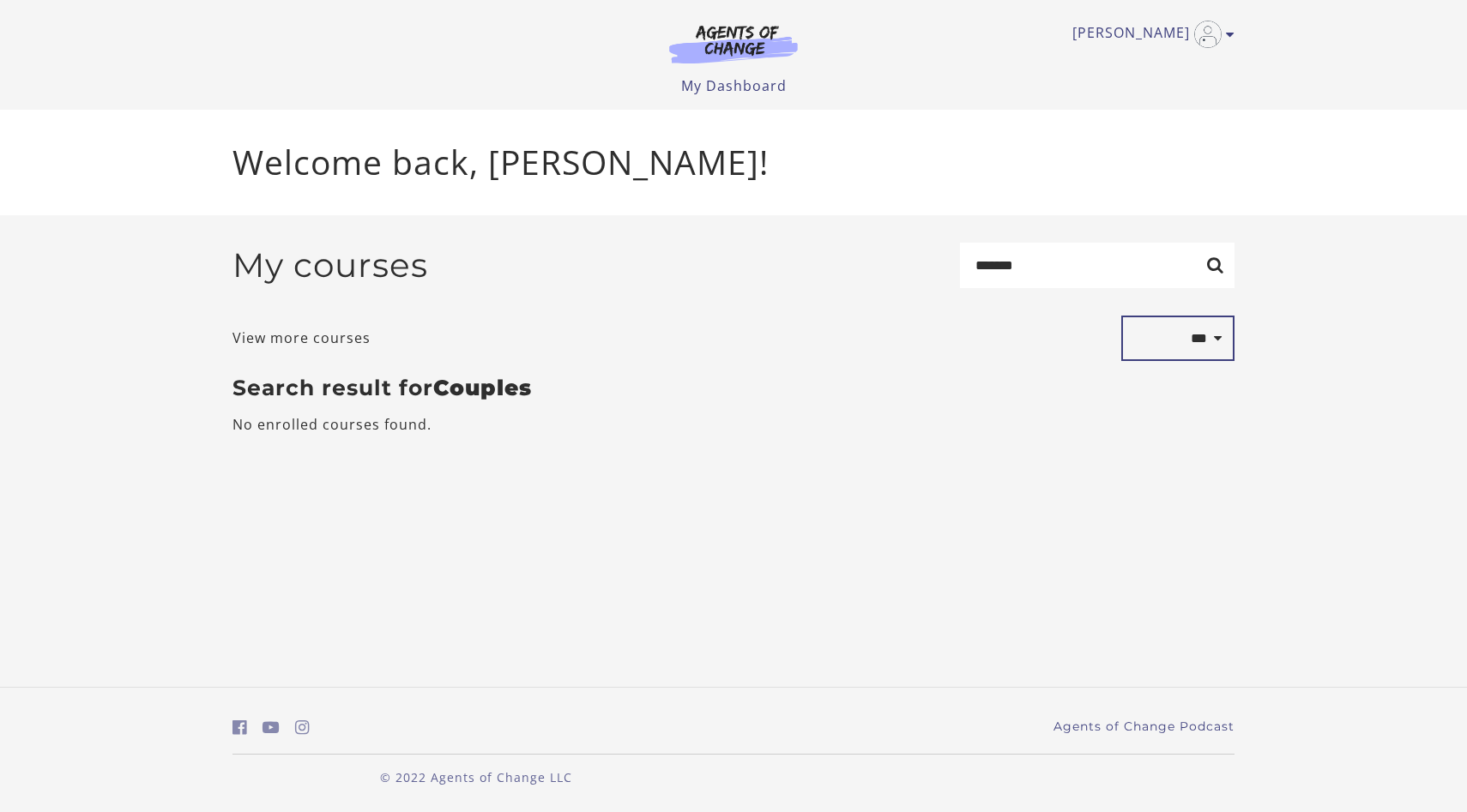
click at [1208, 341] on select "**********" at bounding box center [1178, 339] width 114 height 46
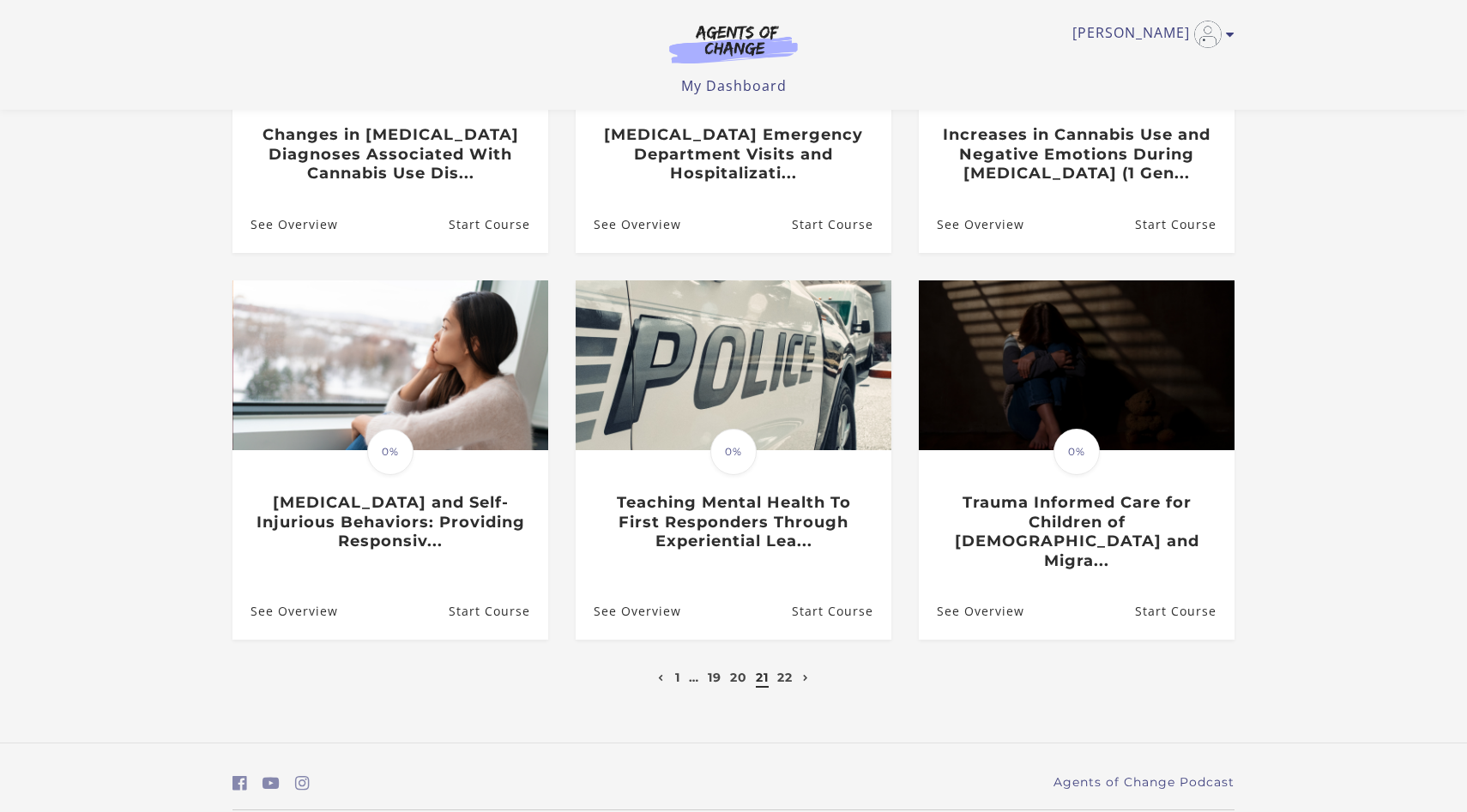
scroll to position [392, 0]
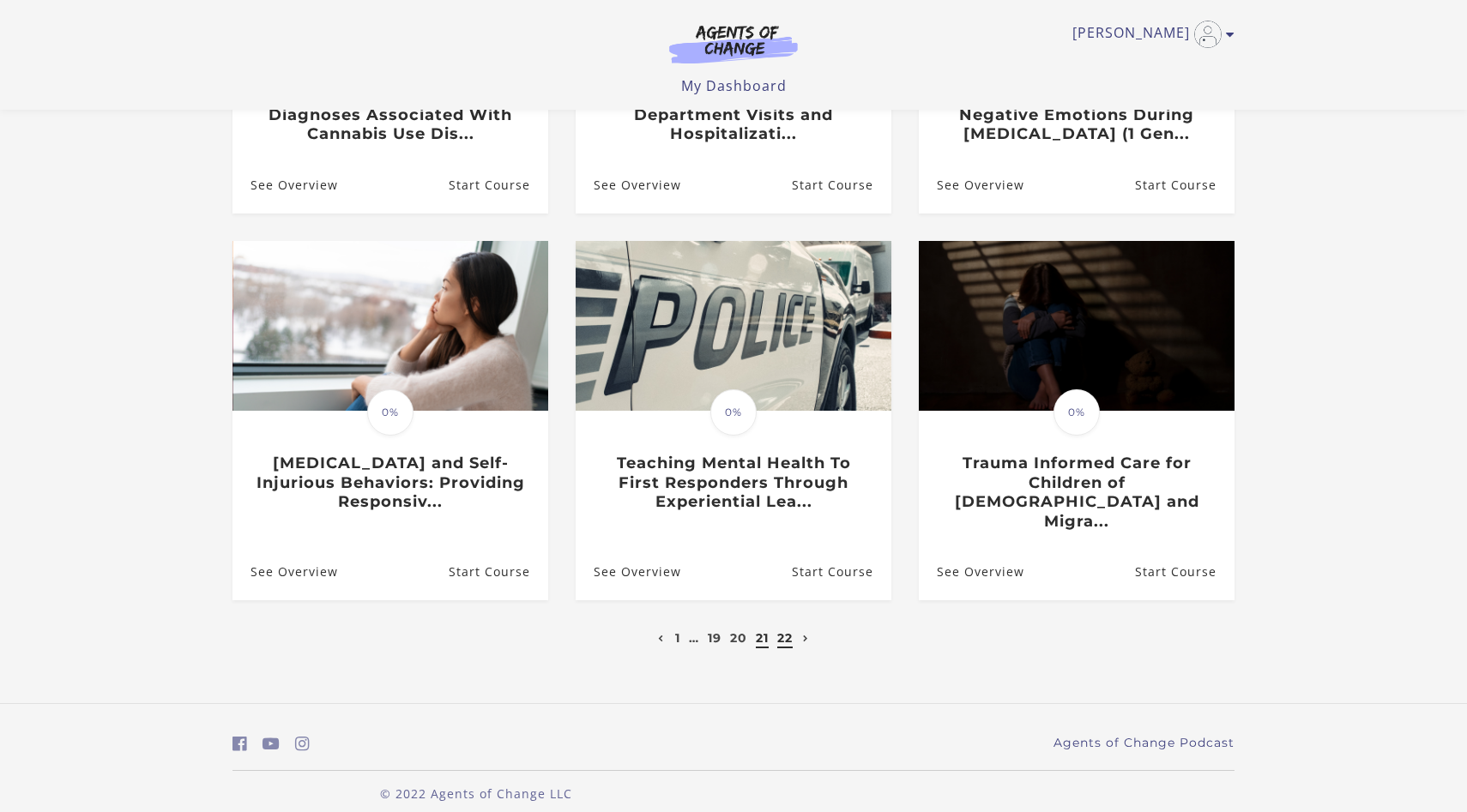
click at [783, 630] on link "22" at bounding box center [785, 638] width 16 height 16
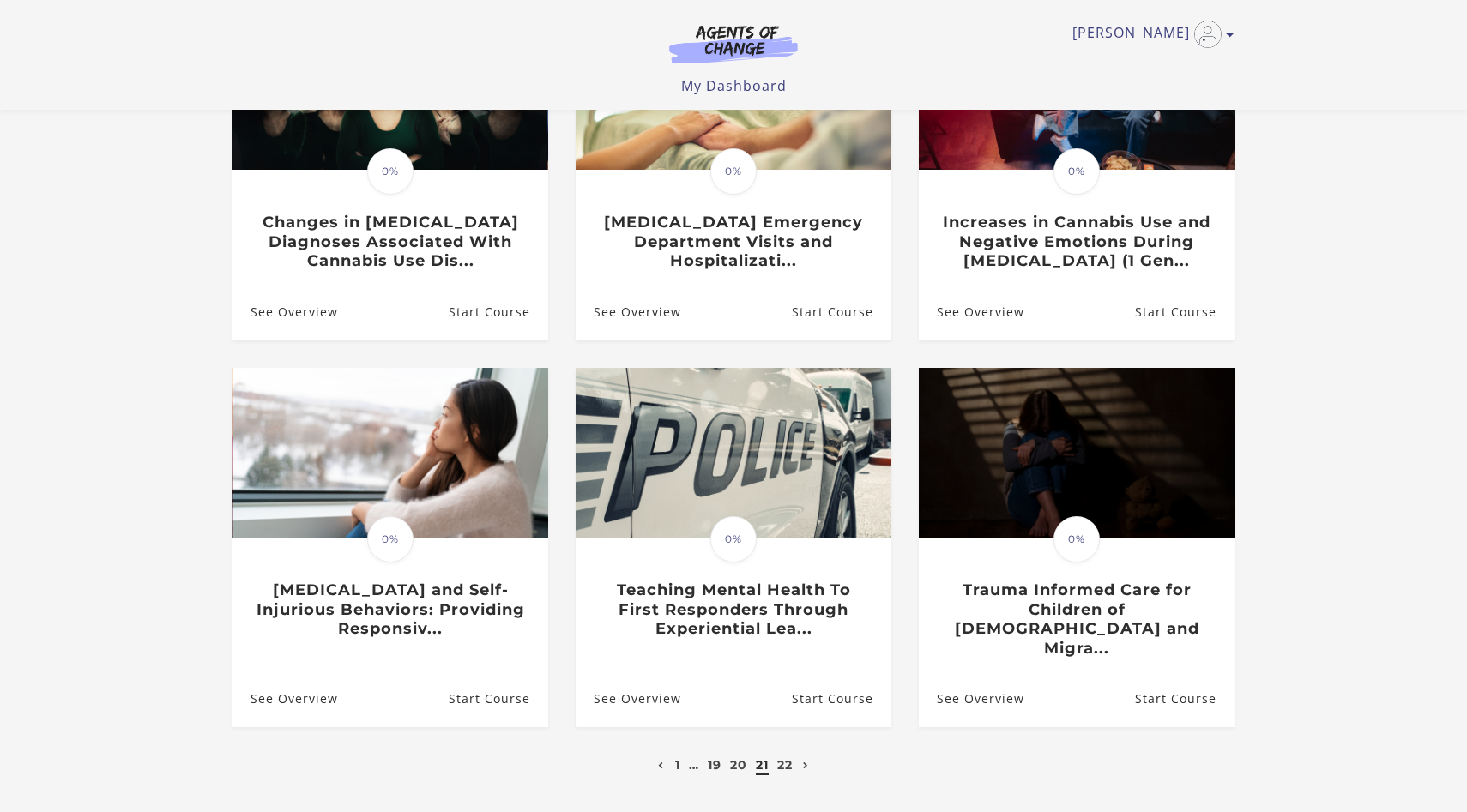
scroll to position [156, 0]
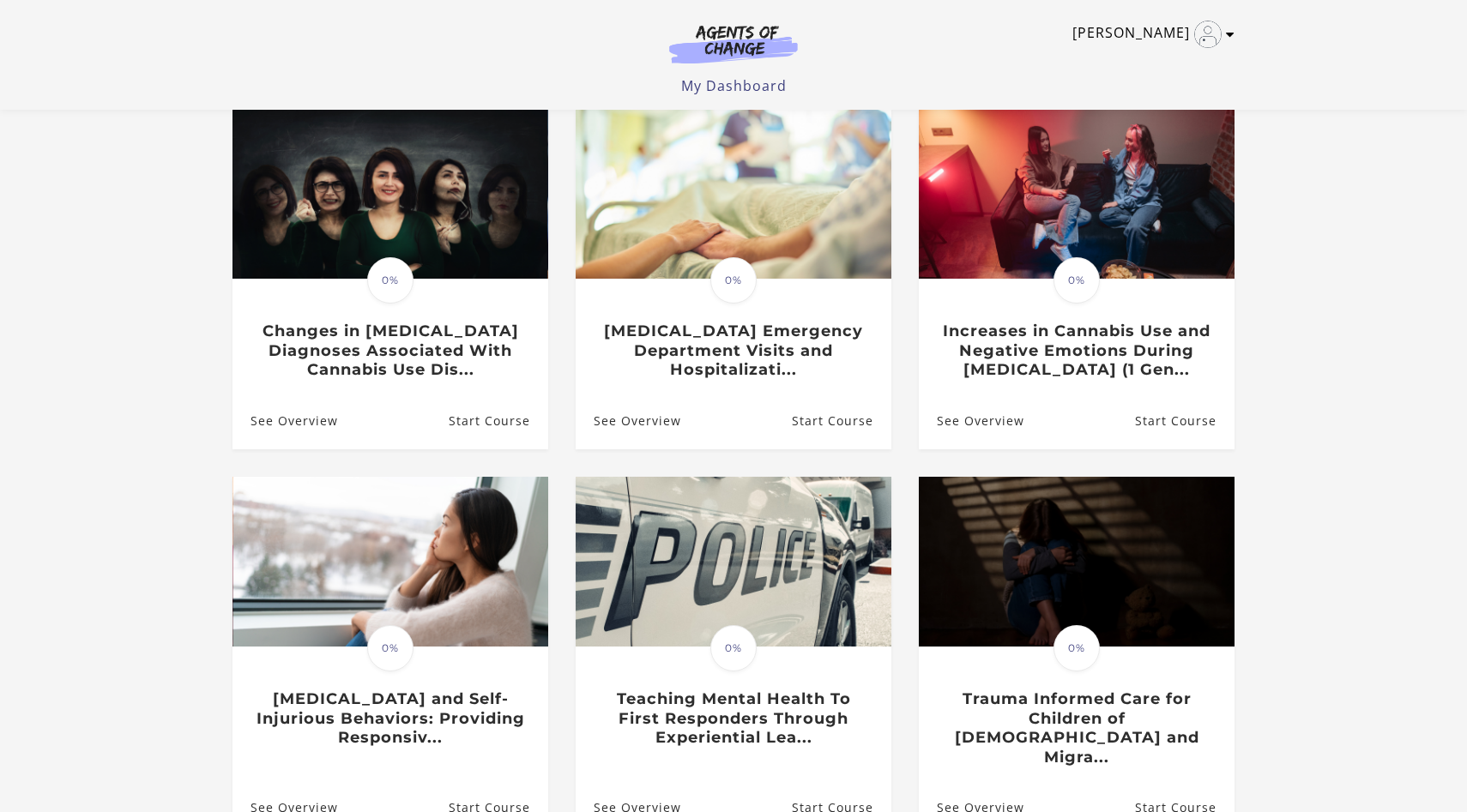
click at [1169, 33] on link "[PERSON_NAME]" at bounding box center [1149, 34] width 154 height 27
click at [1155, 65] on link "My Account" at bounding box center [1163, 62] width 151 height 29
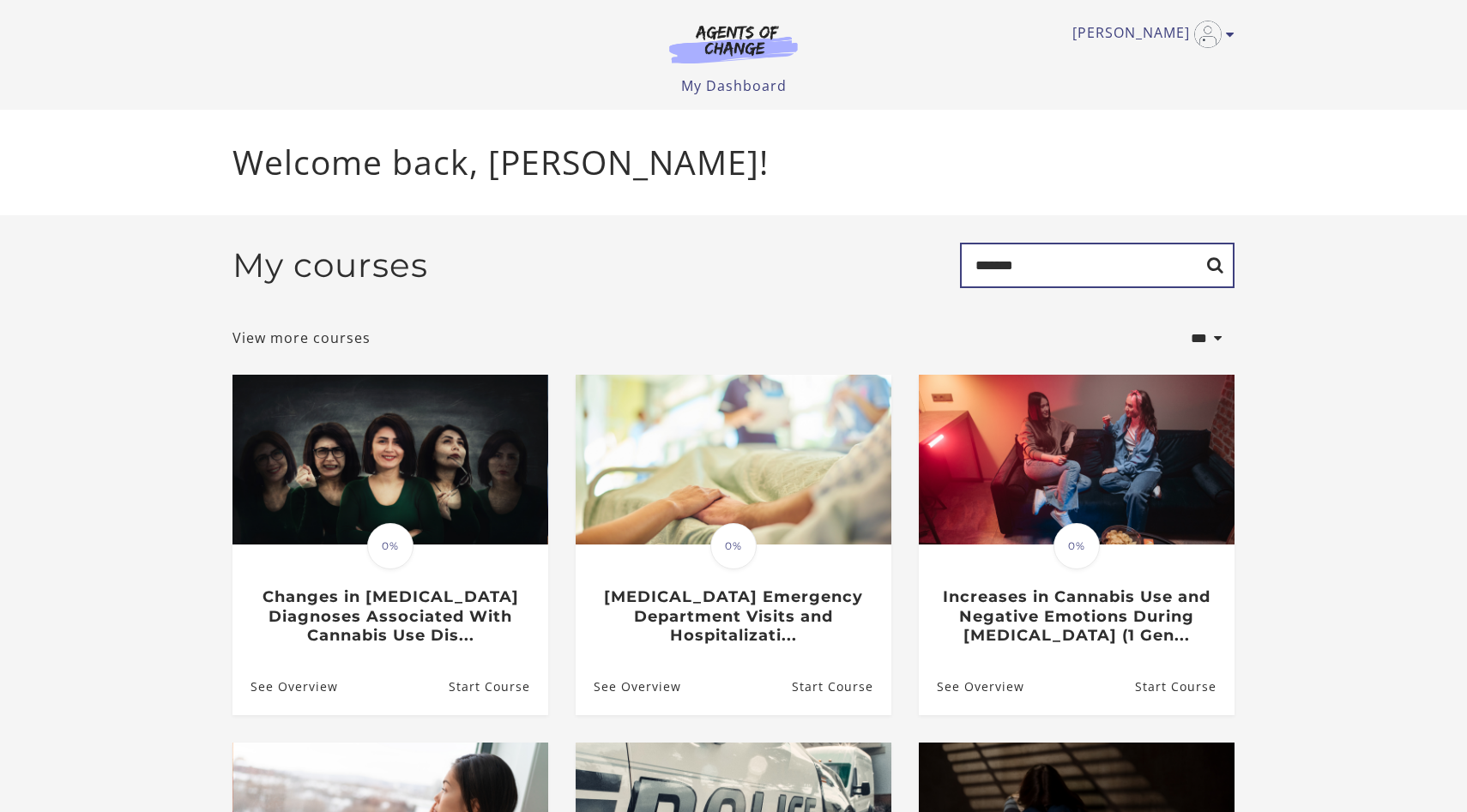
drag, startPoint x: 1050, startPoint y: 263, endPoint x: 944, endPoint y: 263, distance: 106.0
click at [944, 263] on div "My courses Search *******" at bounding box center [733, 272] width 1002 height 59
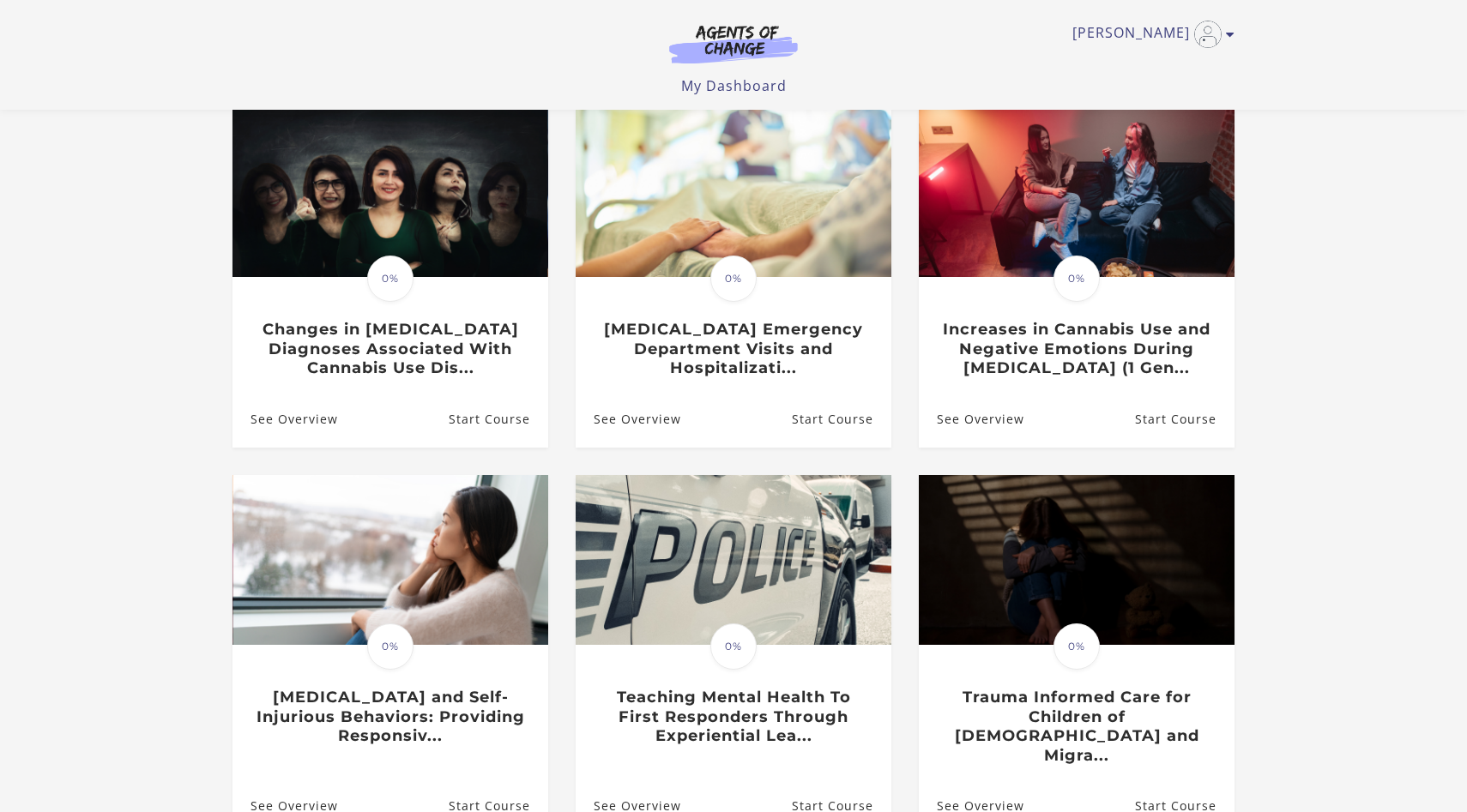
scroll to position [304, 0]
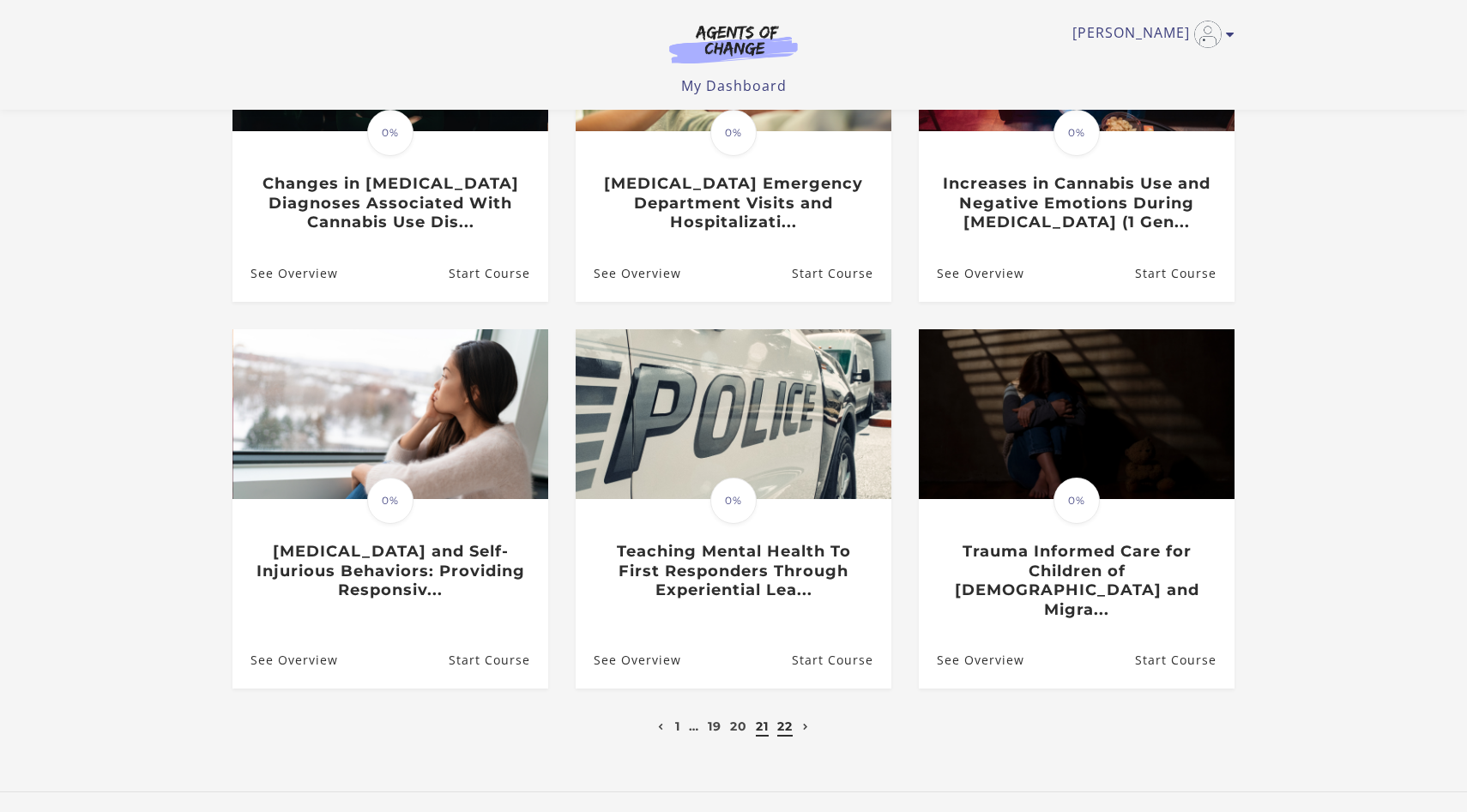
click at [786, 719] on link "22" at bounding box center [785, 726] width 16 height 16
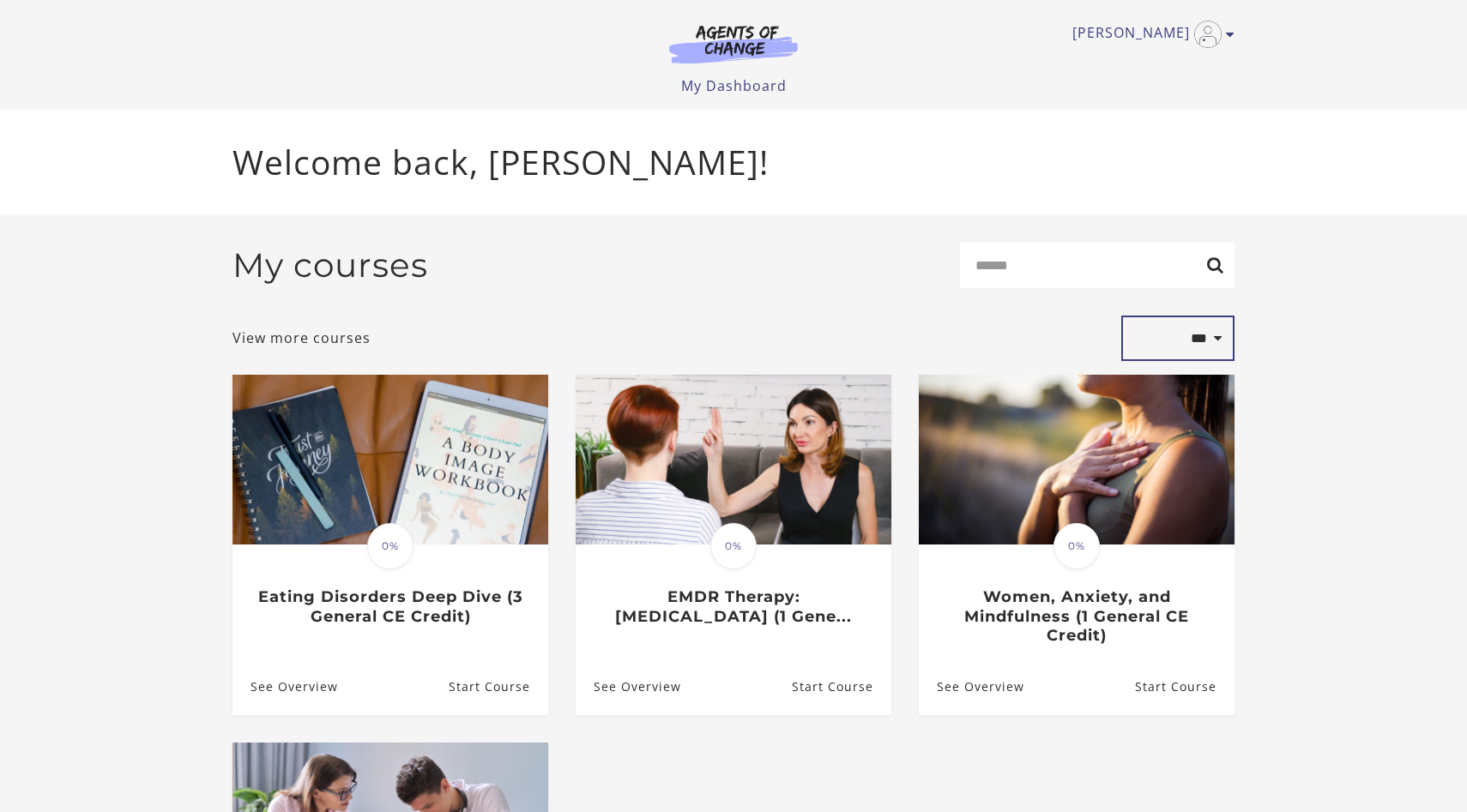
click at [1219, 345] on select "**********" at bounding box center [1178, 339] width 114 height 46
click at [295, 345] on link "View more courses" at bounding box center [301, 338] width 138 height 21
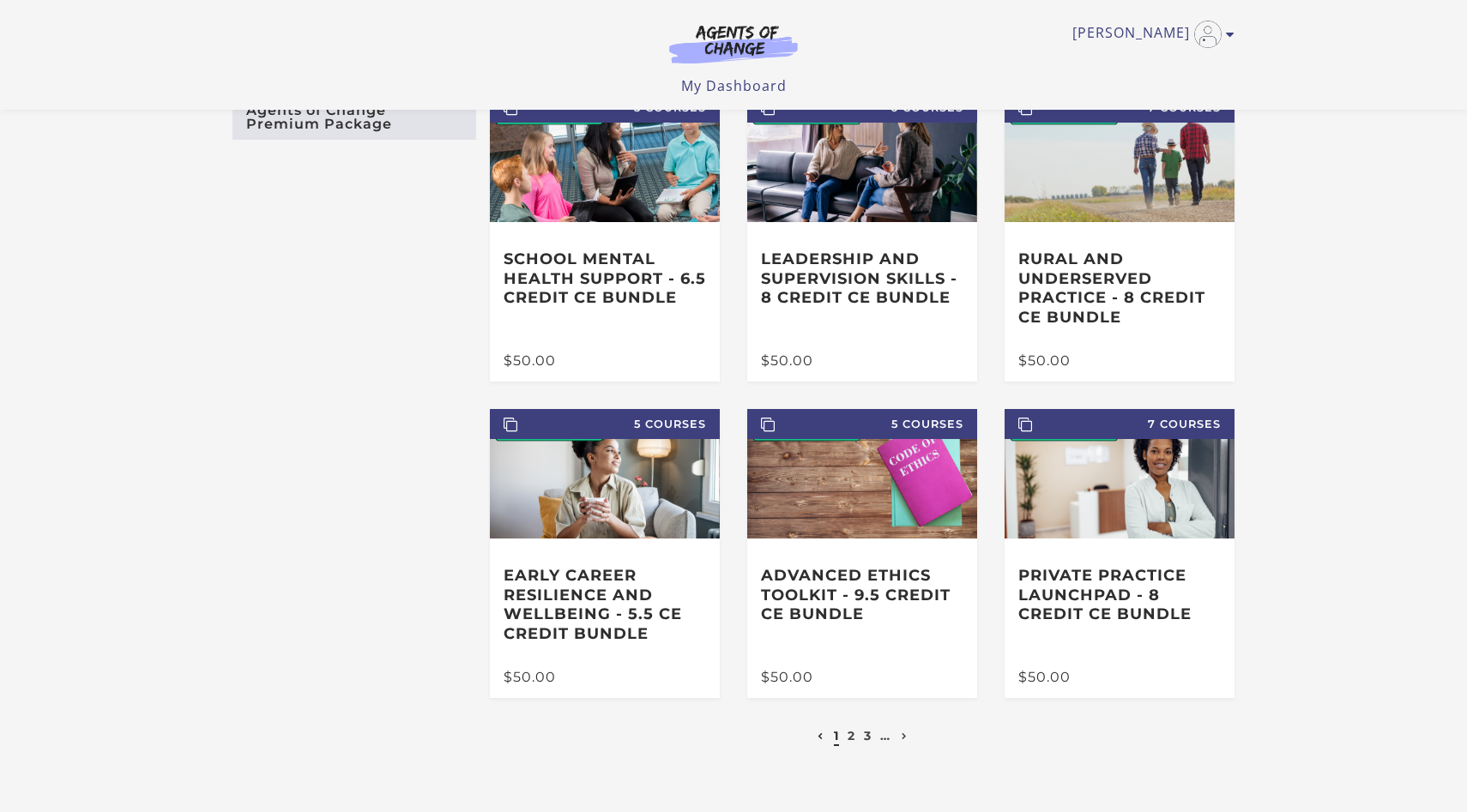
scroll to position [234, 0]
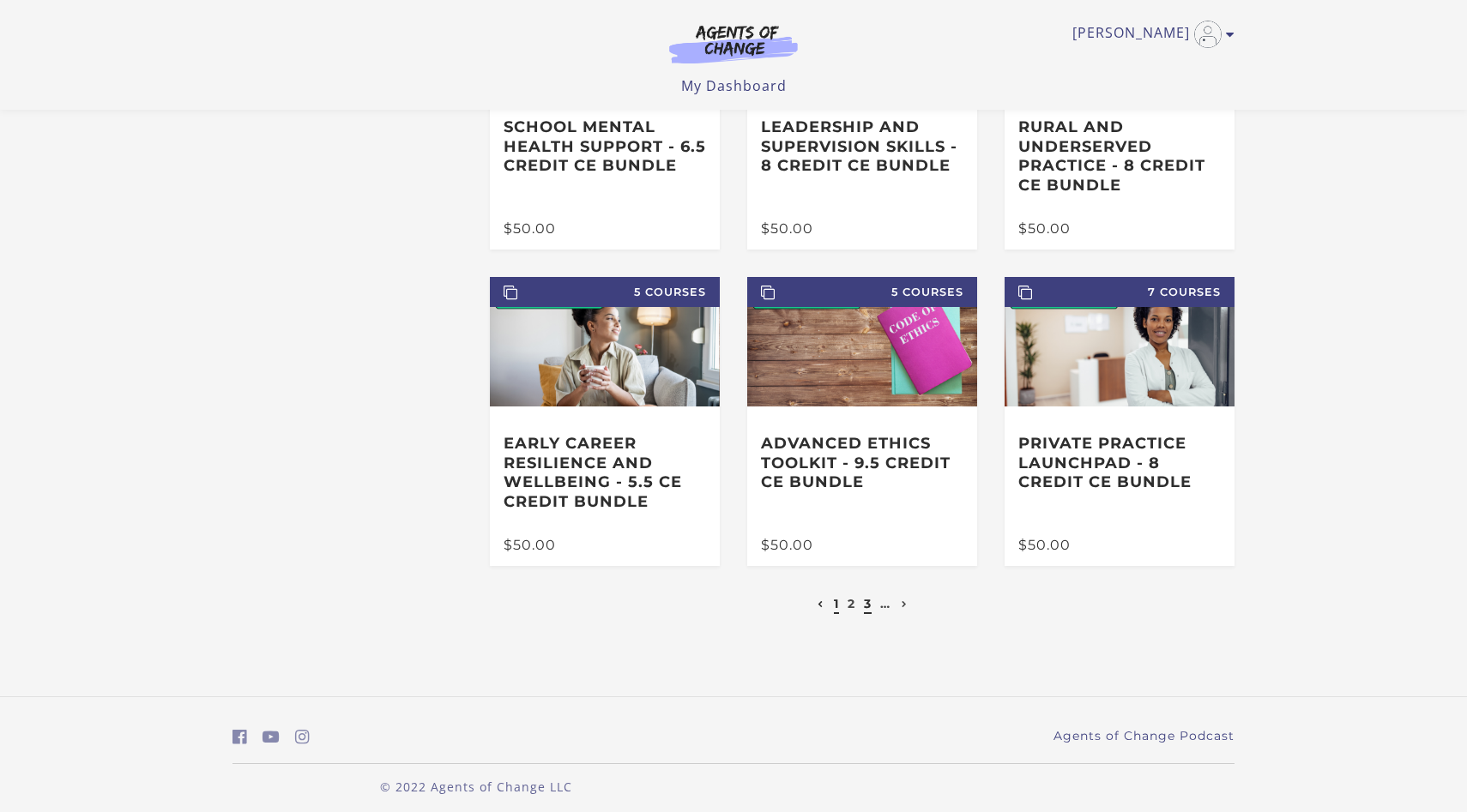
click at [867, 609] on link "3" at bounding box center [867, 604] width 8 height 16
click at [905, 607] on icon "Next page" at bounding box center [905, 605] width 6 height 7
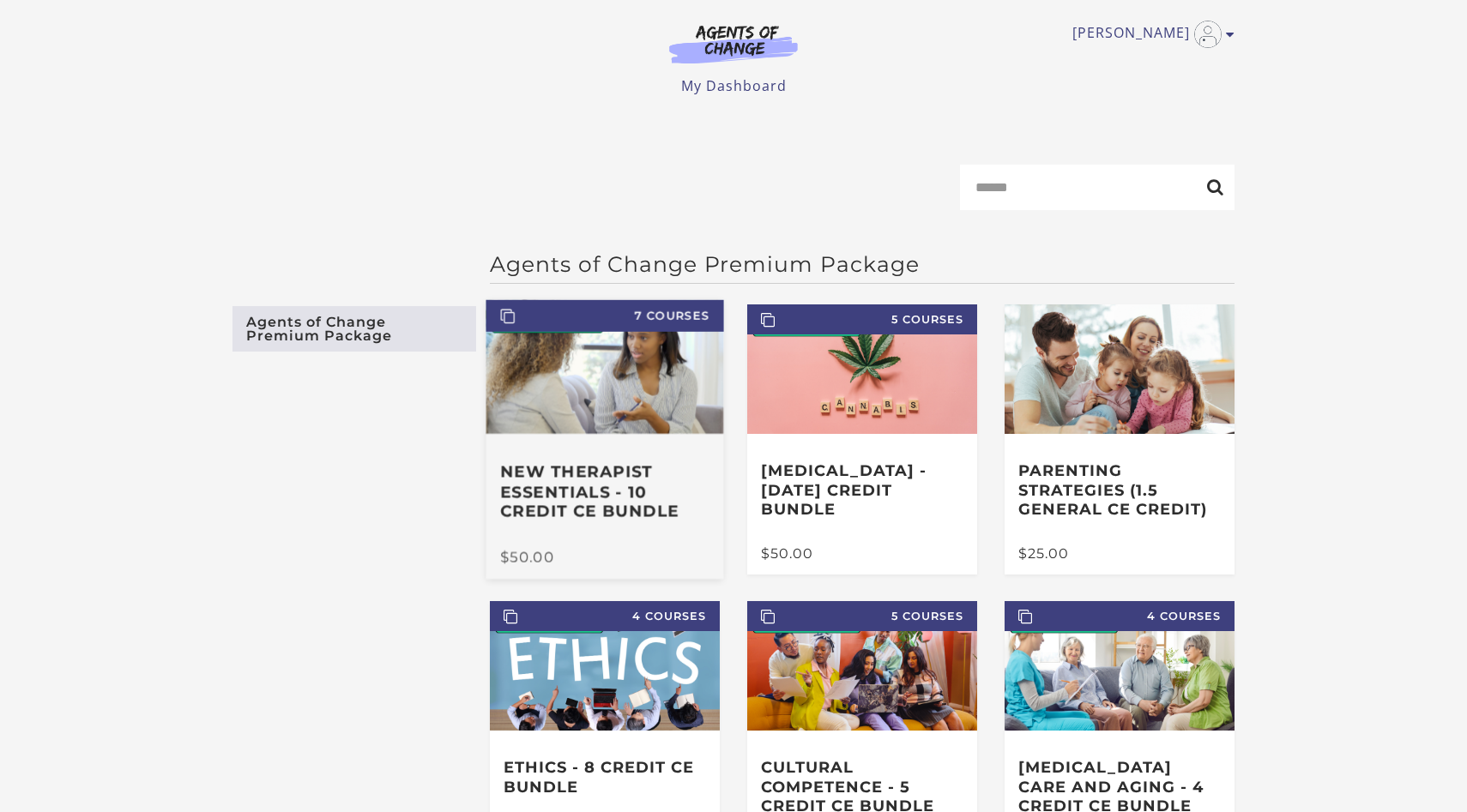
click at [626, 497] on h3 "New Therapist Essentials - 10 Credit CE Bundle" at bounding box center [605, 492] width 210 height 60
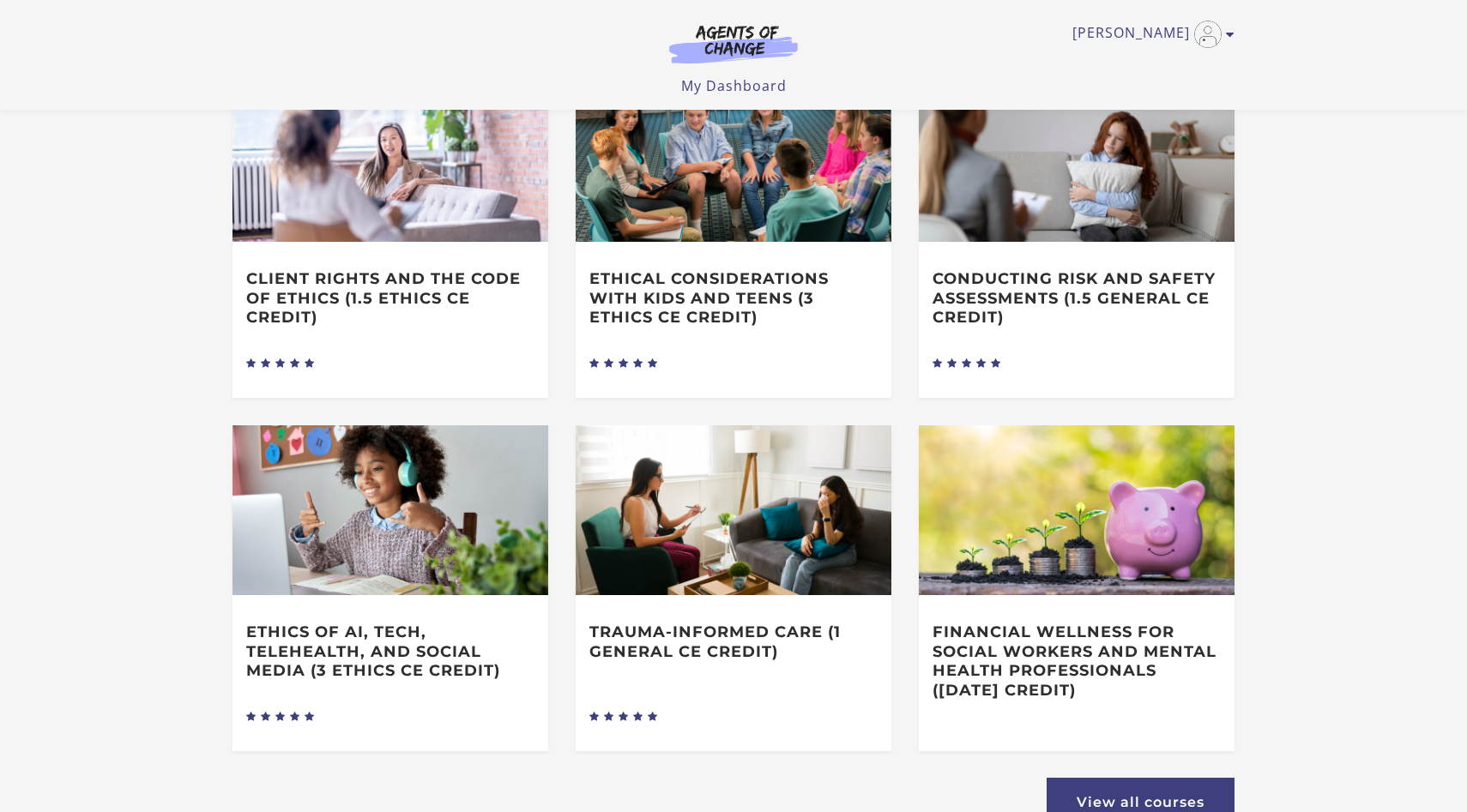
scroll to position [685, 0]
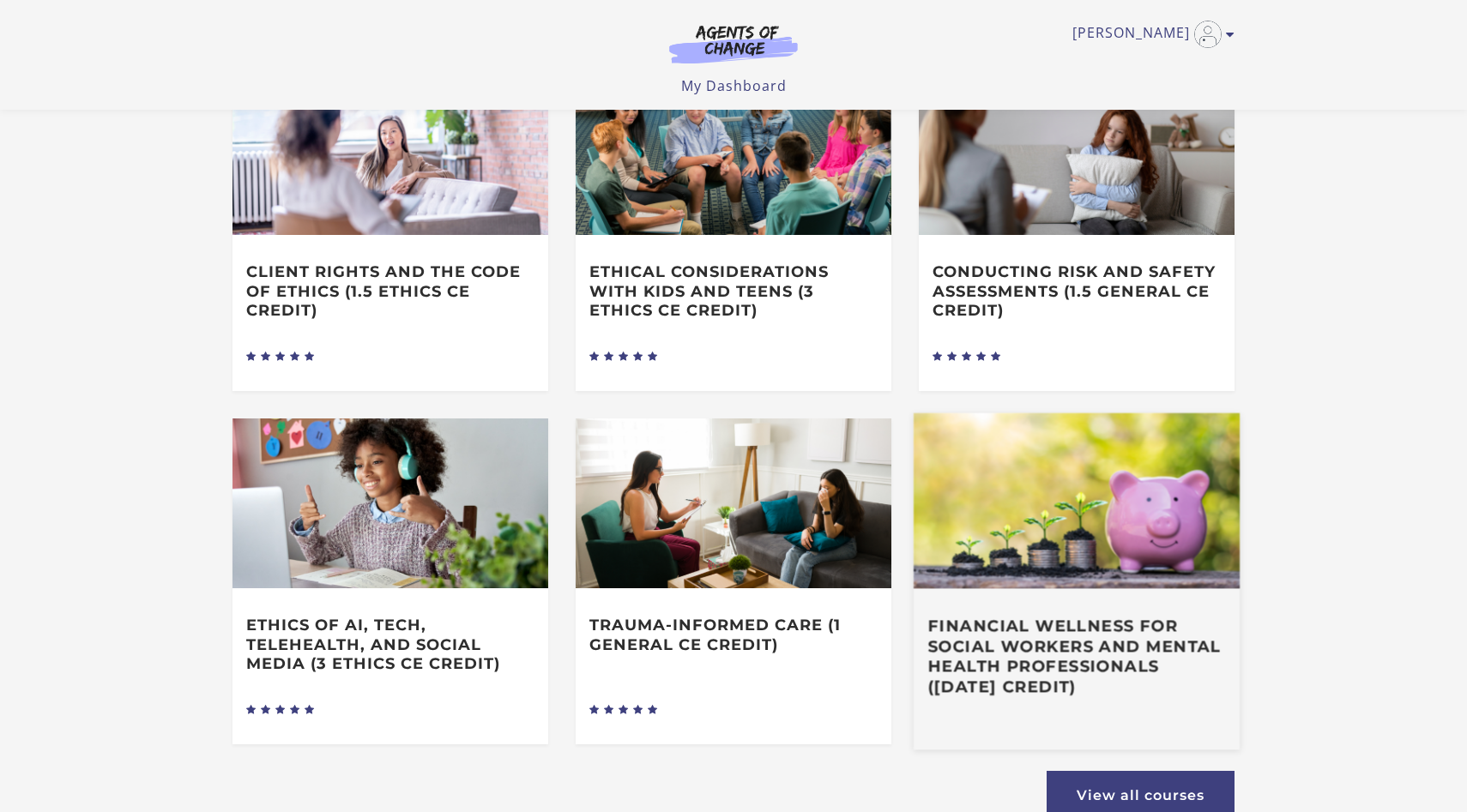
click at [1071, 633] on h3 "Financial Wellness for Social Workers and Mental Health Professionals (0 CE Cre…" at bounding box center [1076, 656] width 298 height 79
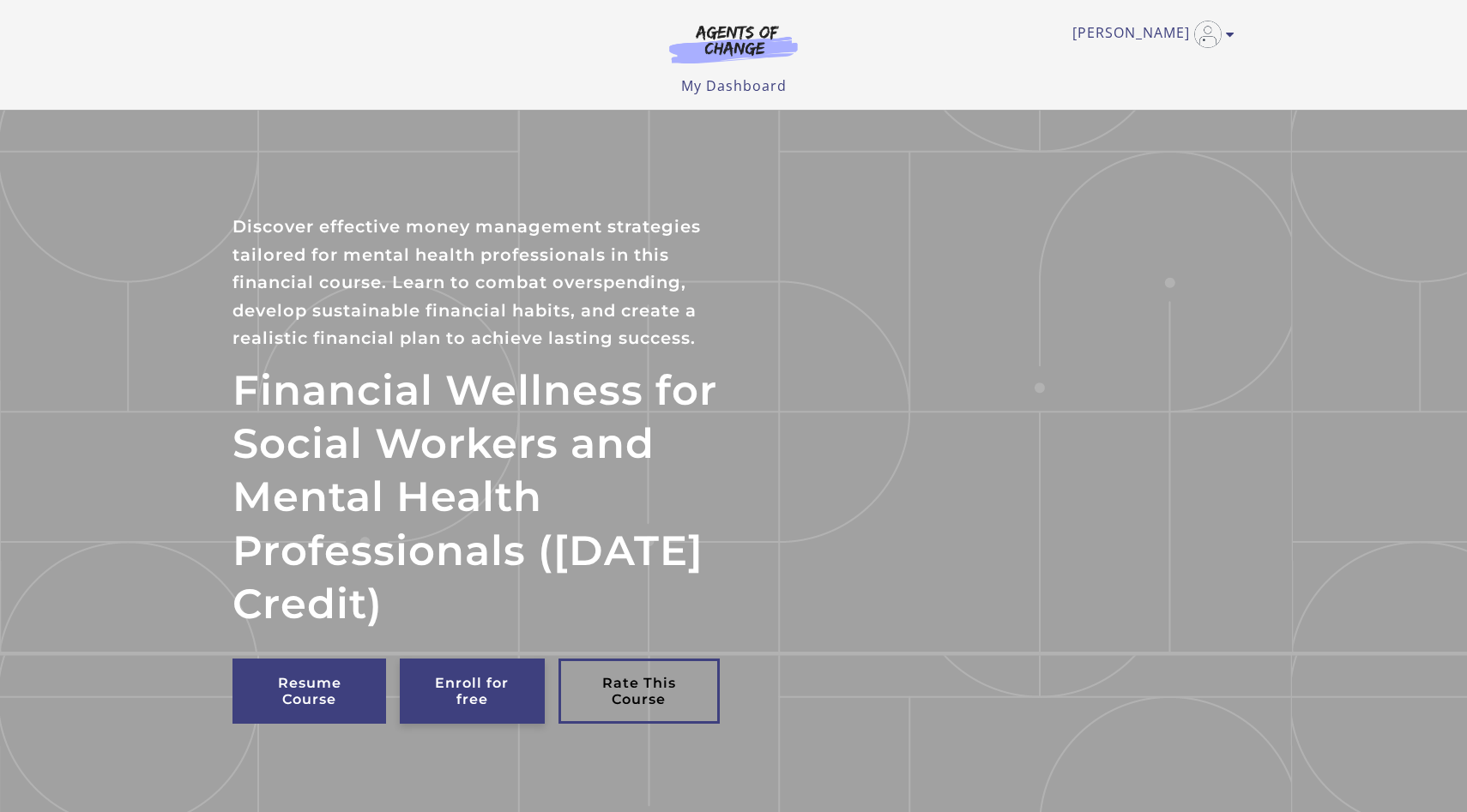
click at [467, 684] on link "Enroll for free" at bounding box center [472, 692] width 144 height 65
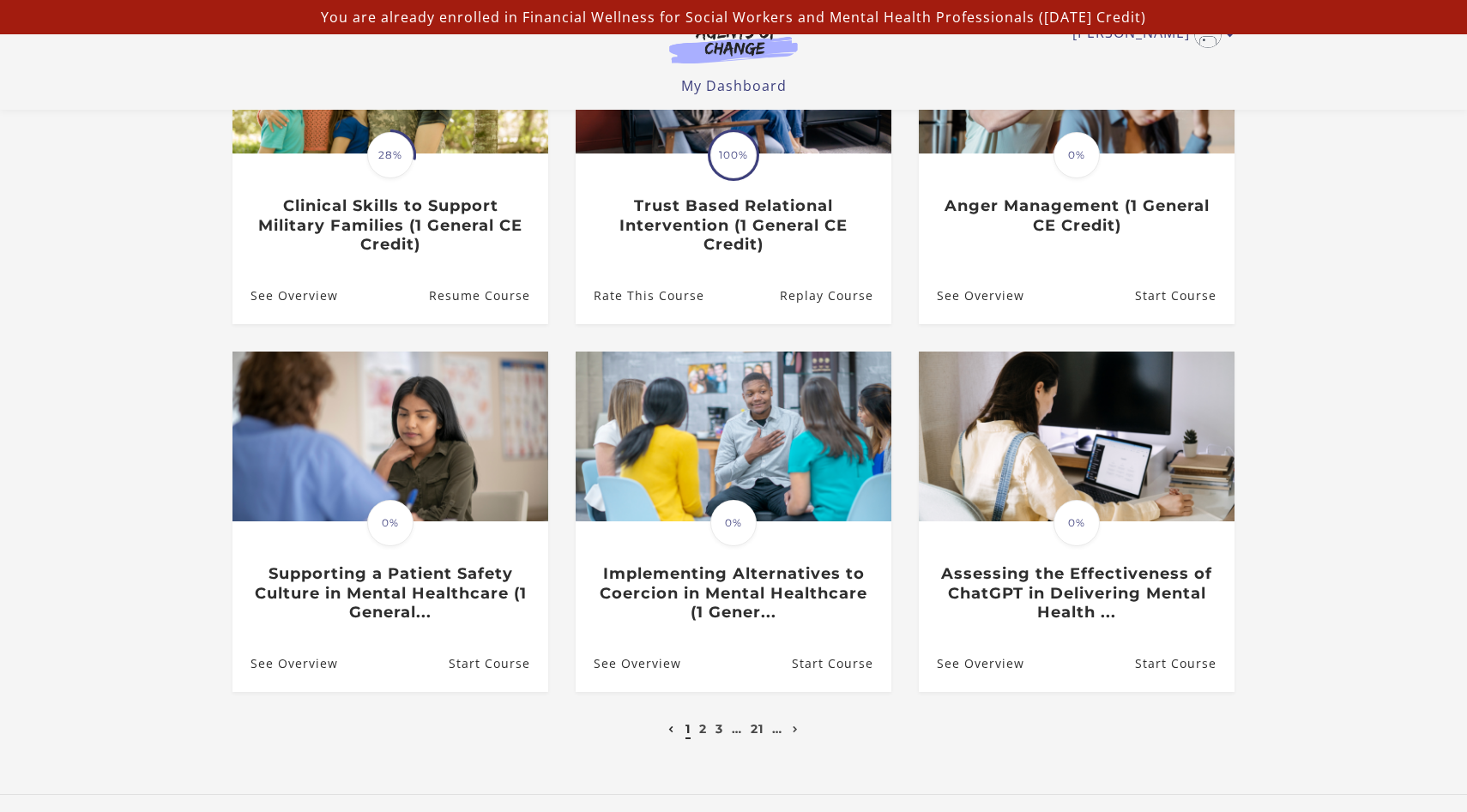
scroll to position [306, 0]
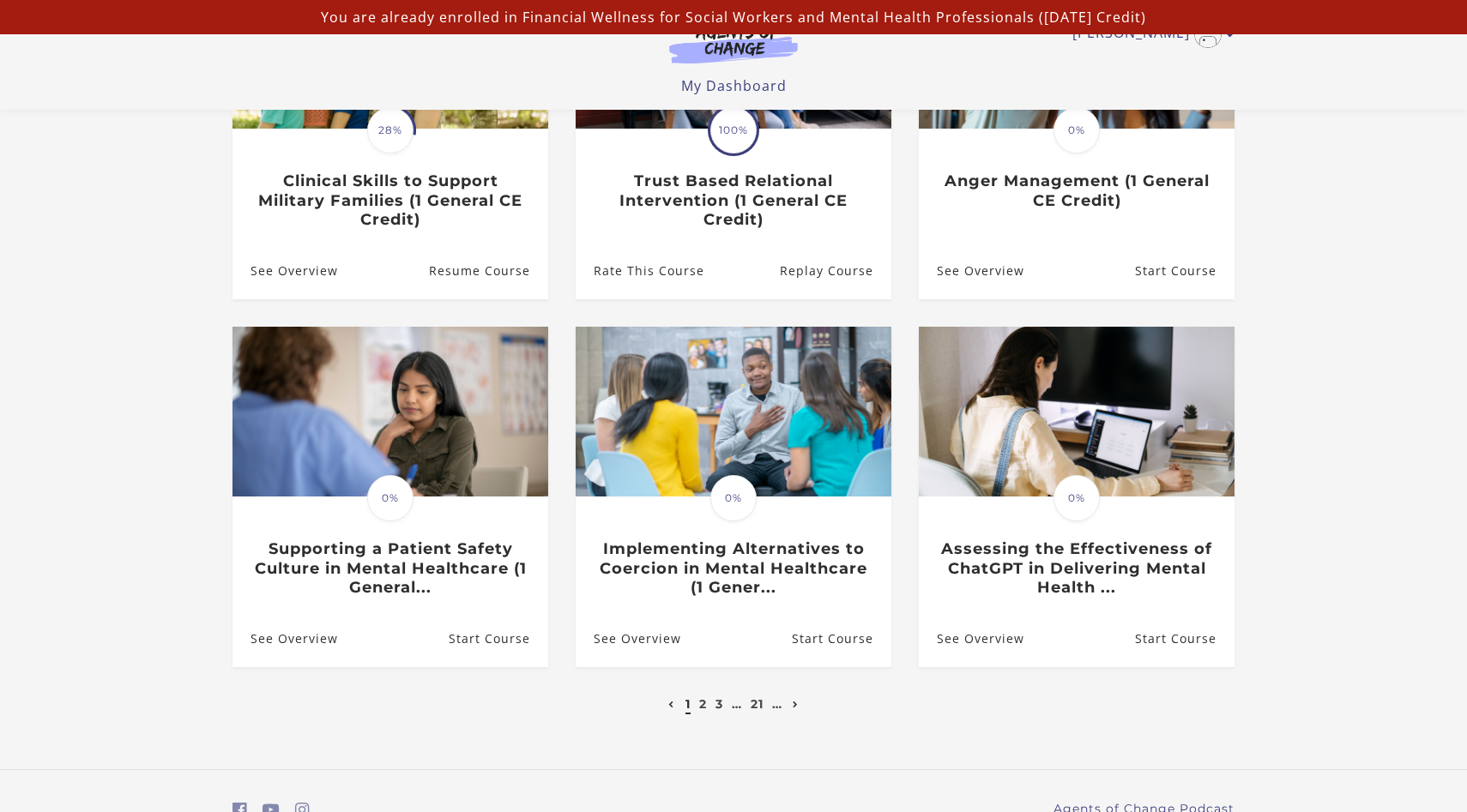
click at [797, 708] on icon "Next page" at bounding box center [795, 705] width 6 height 7
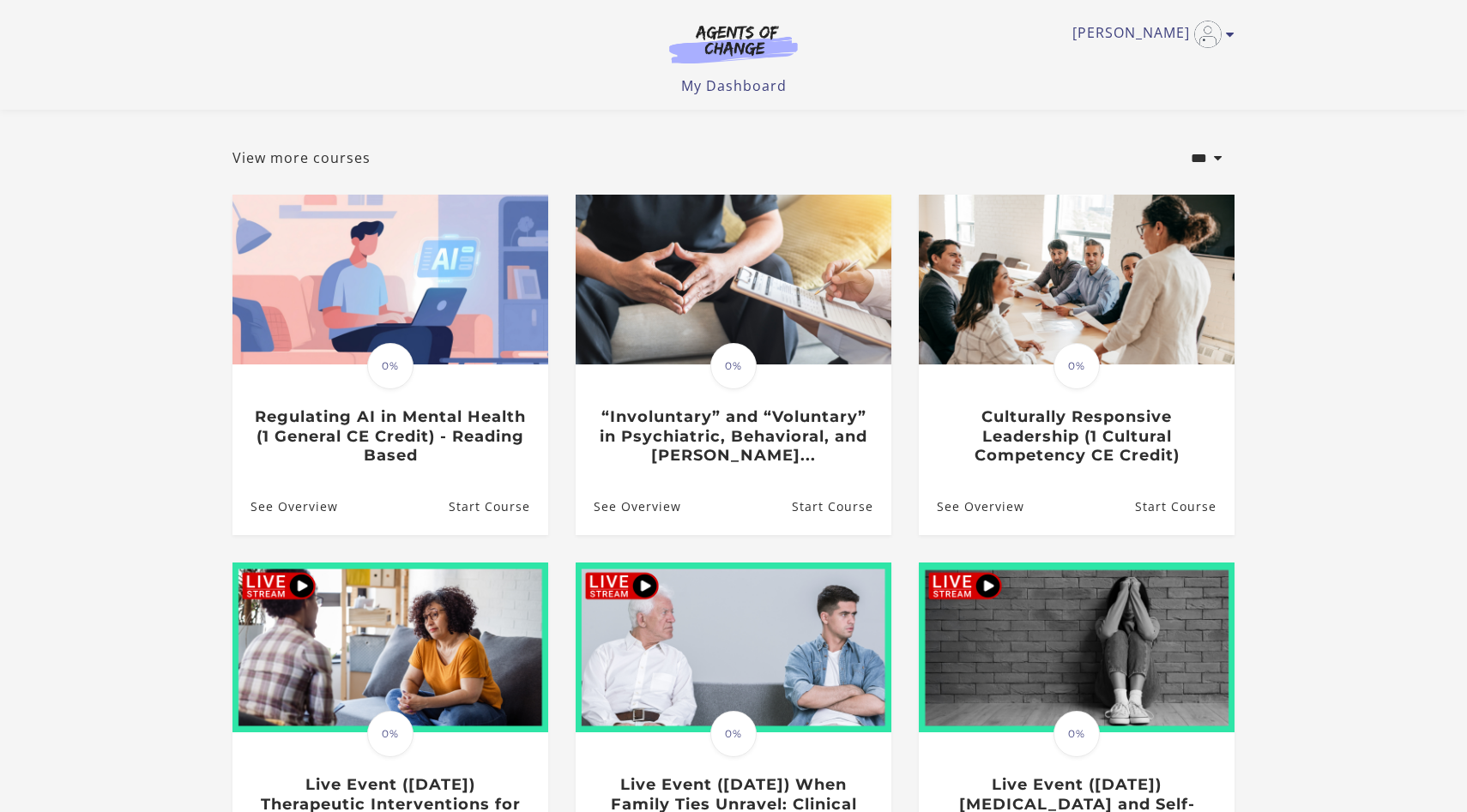
scroll to position [327, 0]
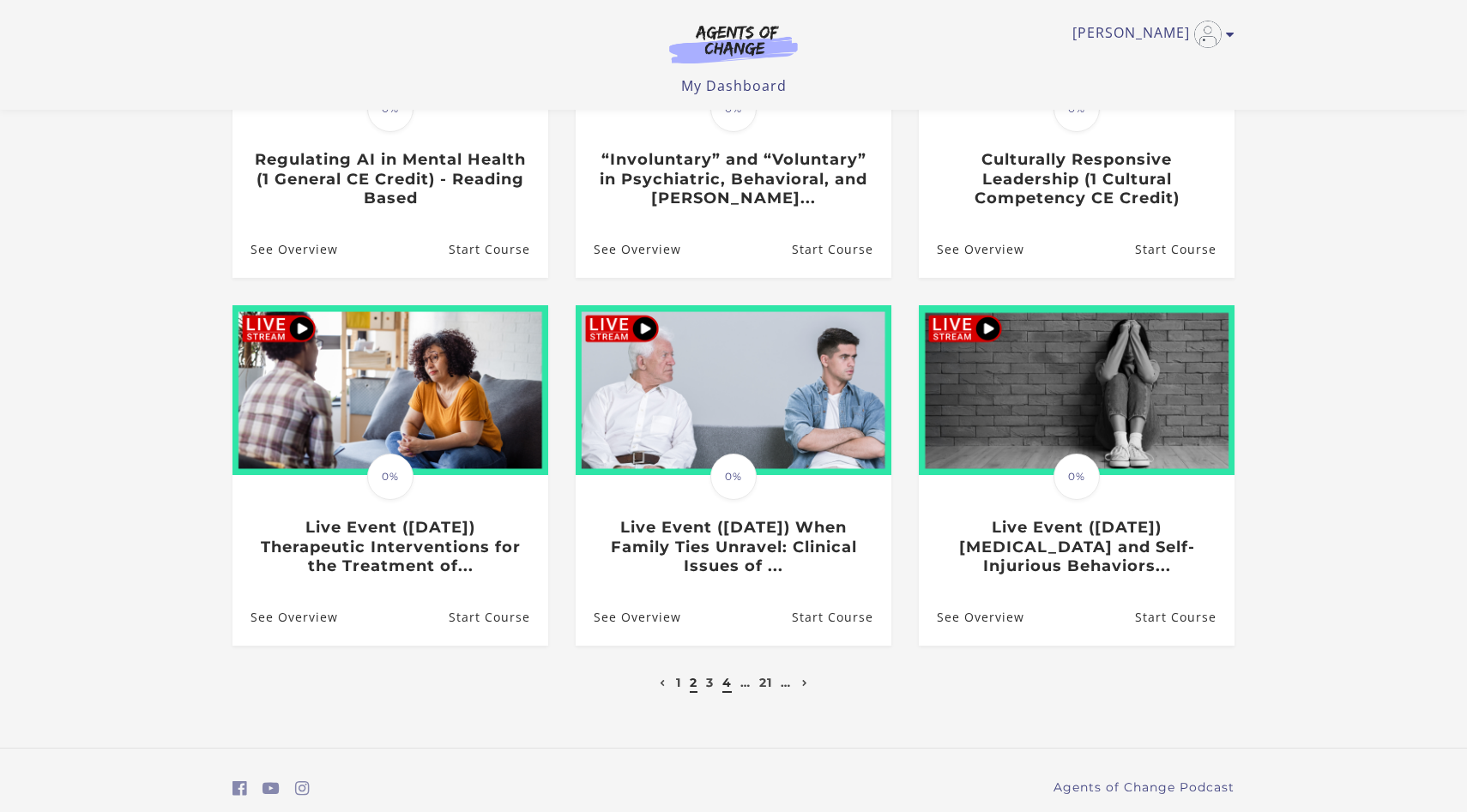
click at [729, 688] on link "4" at bounding box center [727, 683] width 10 height 16
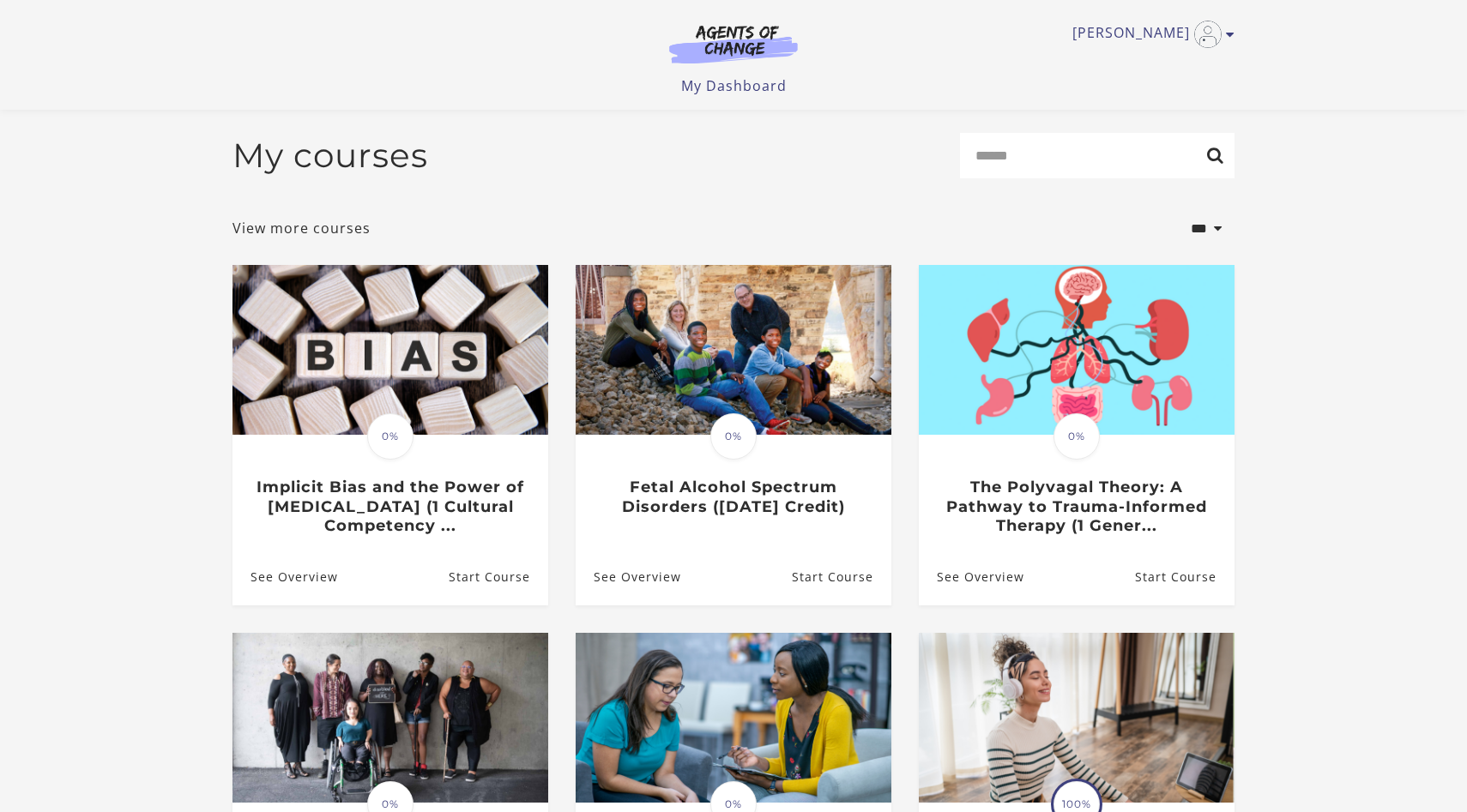
scroll to position [341, 0]
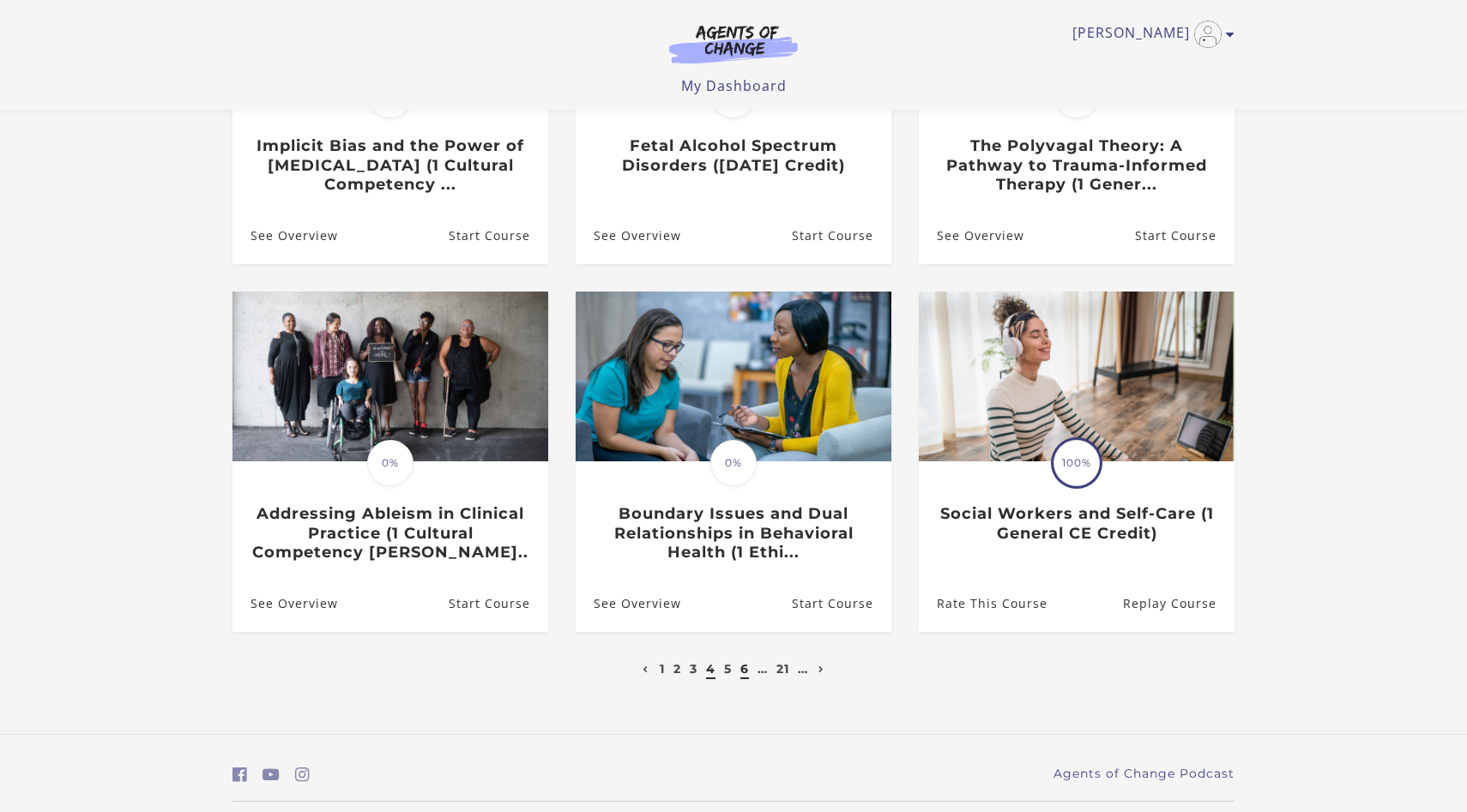
click at [747, 672] on link "6" at bounding box center [745, 669] width 9 height 16
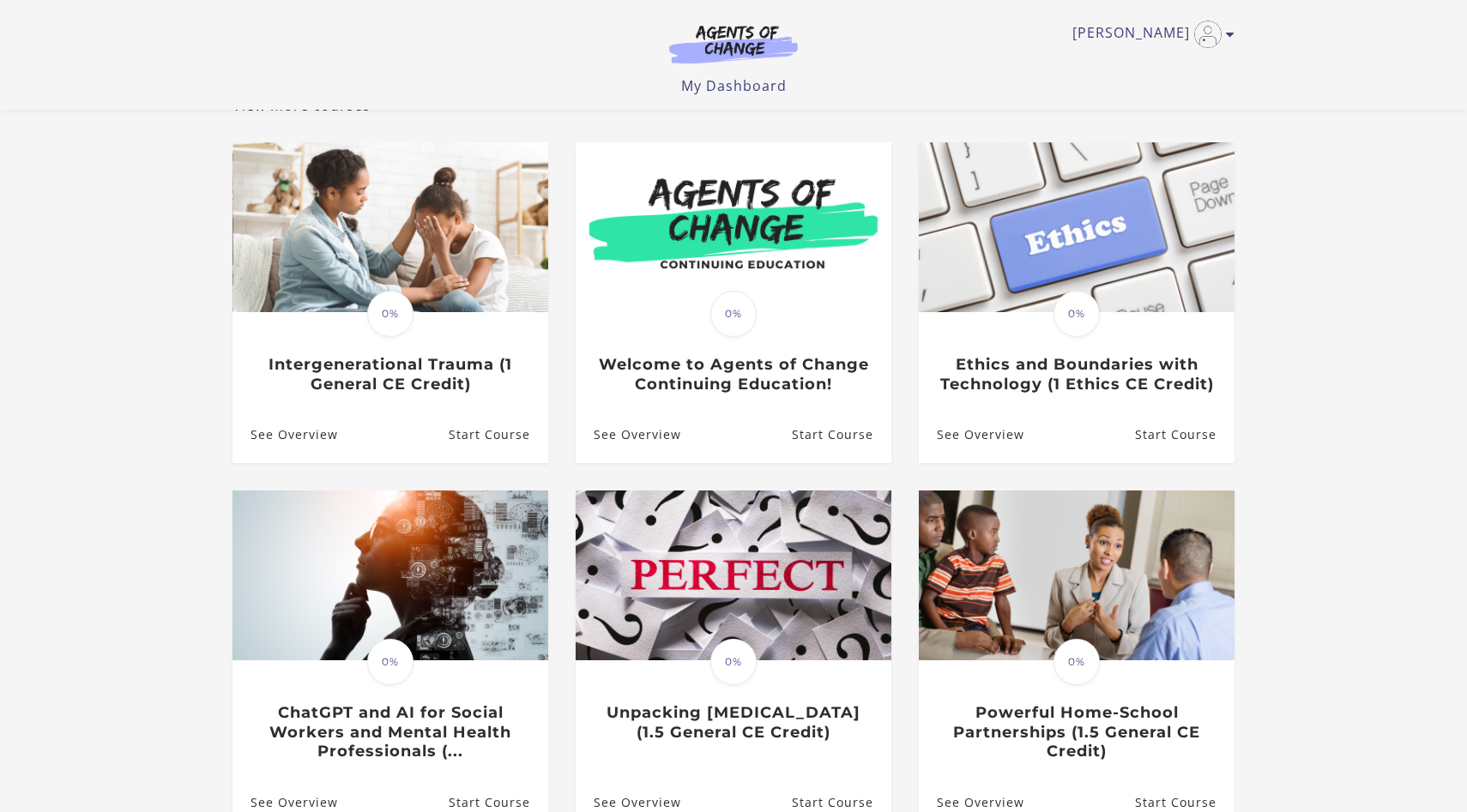
scroll to position [373, 0]
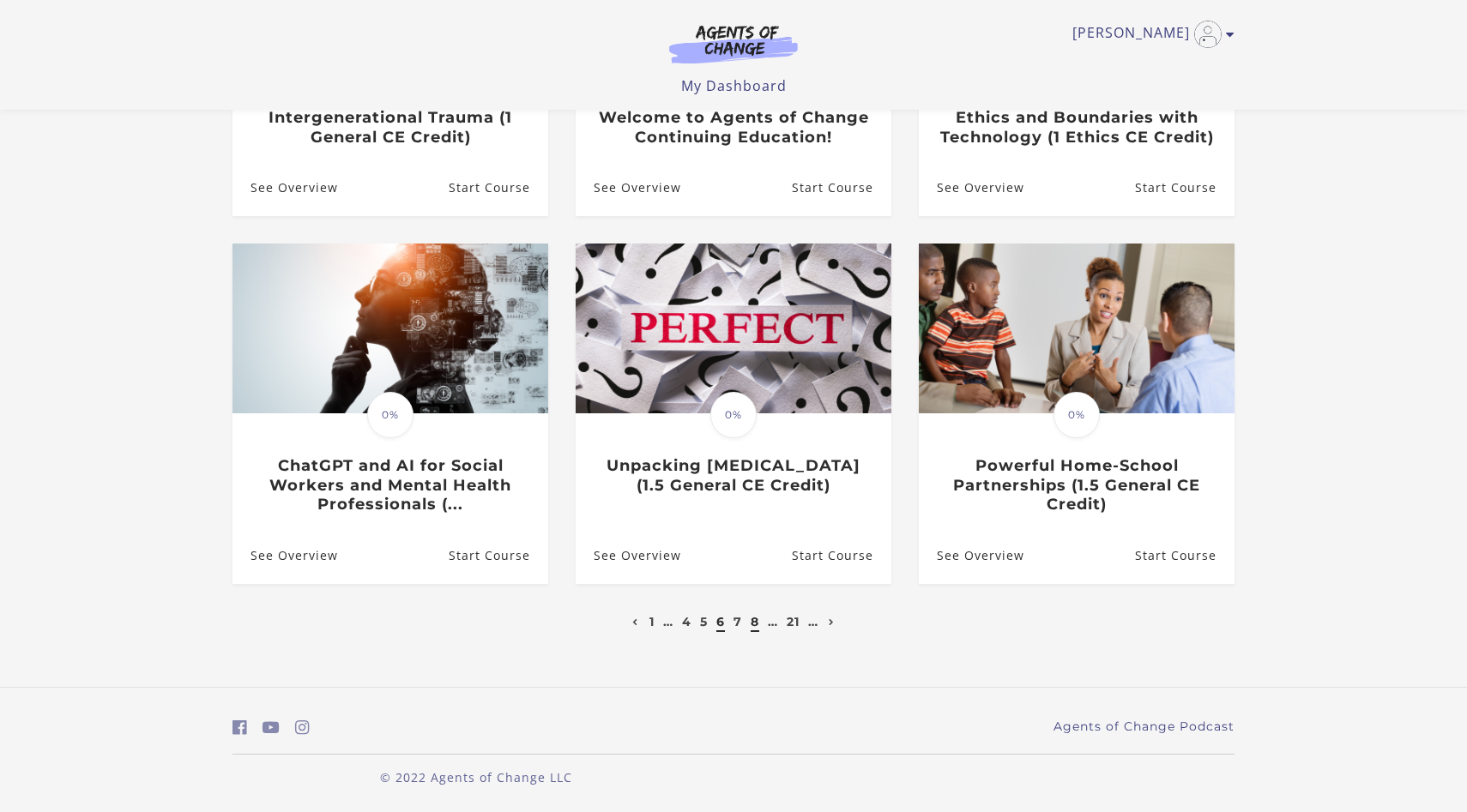
click at [754, 625] on link "8" at bounding box center [755, 622] width 9 height 16
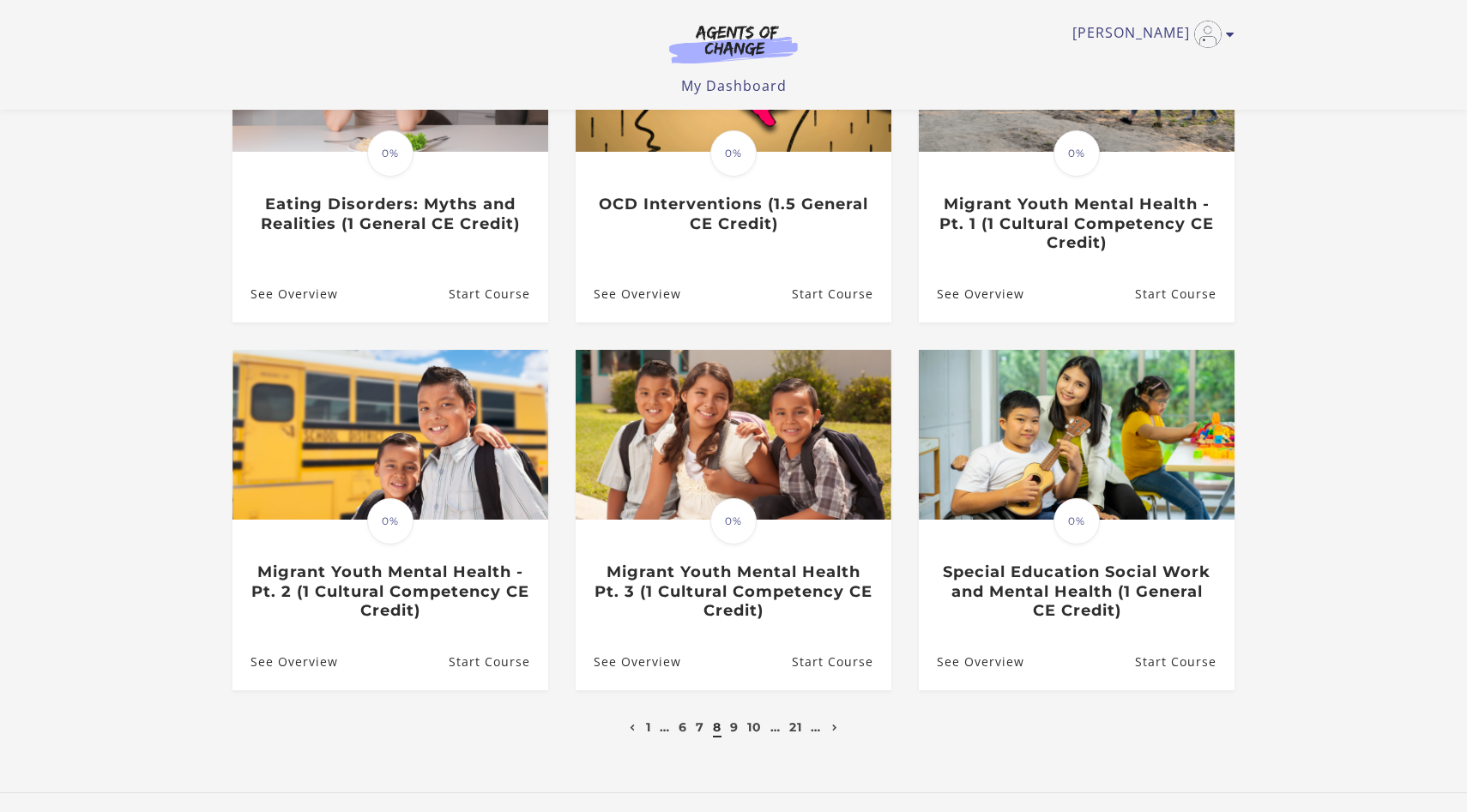
scroll to position [285, 0]
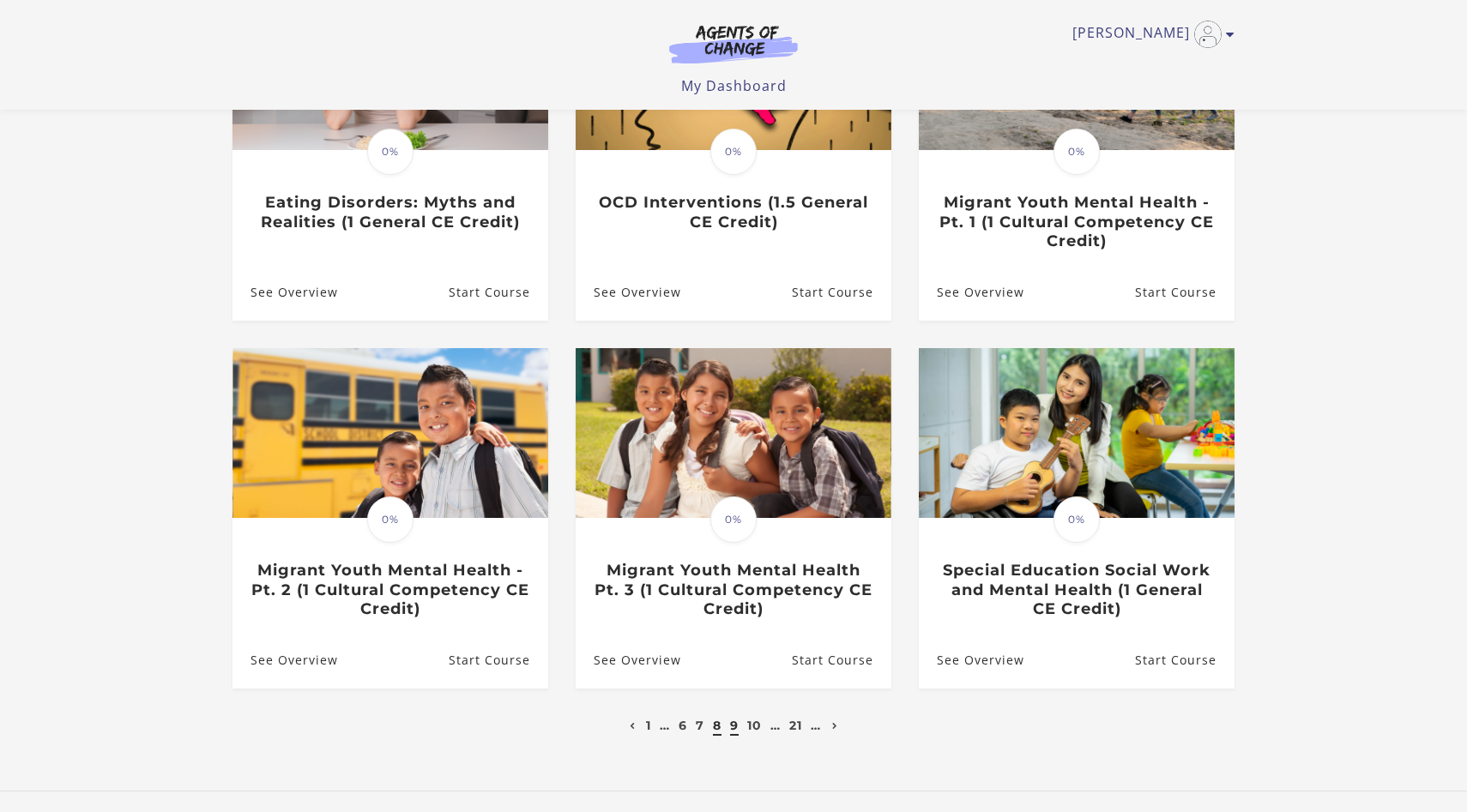
click at [734, 730] on link "9" at bounding box center [734, 726] width 9 height 16
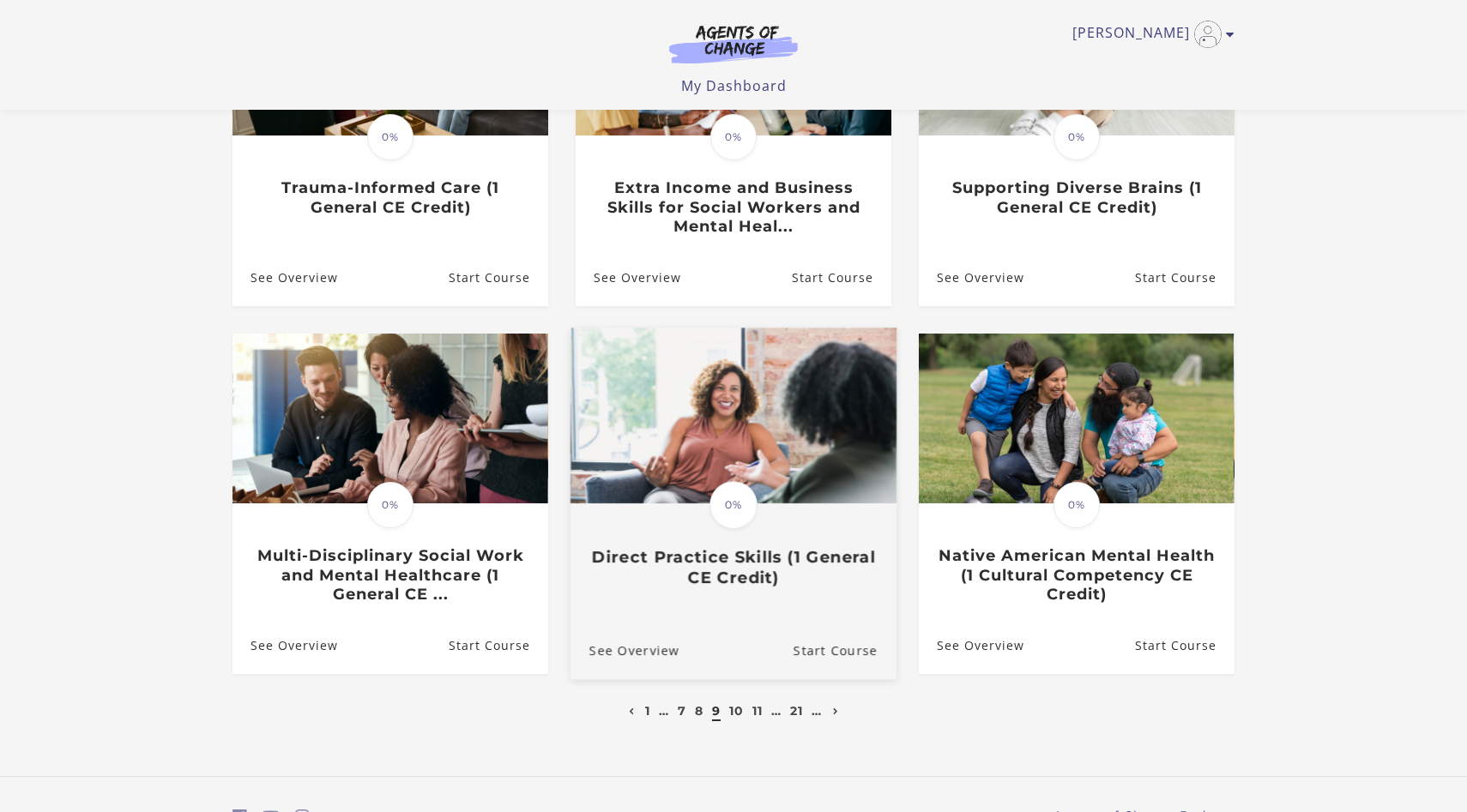
scroll to position [363, 0]
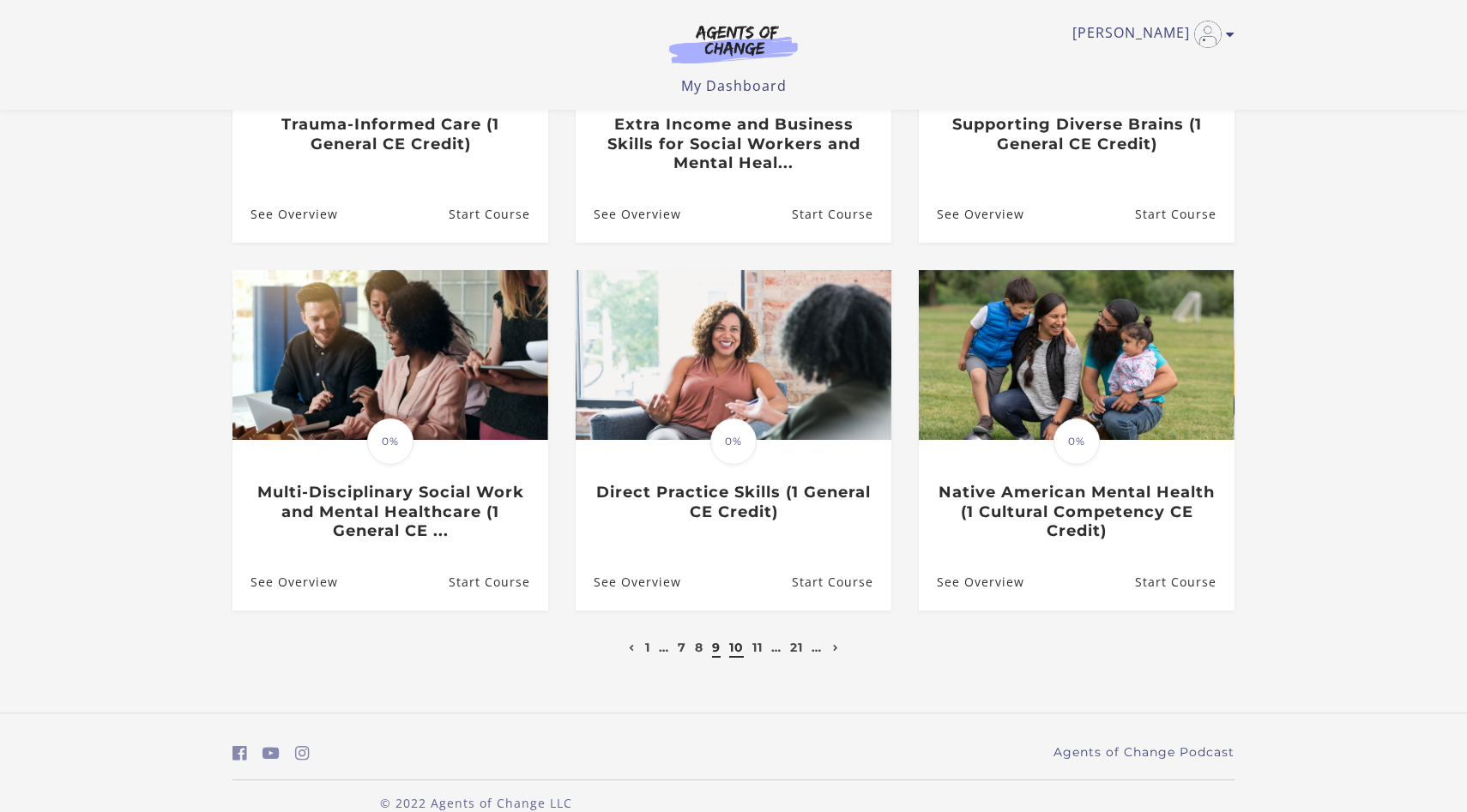
click at [736, 650] on link "10" at bounding box center [736, 648] width 15 height 16
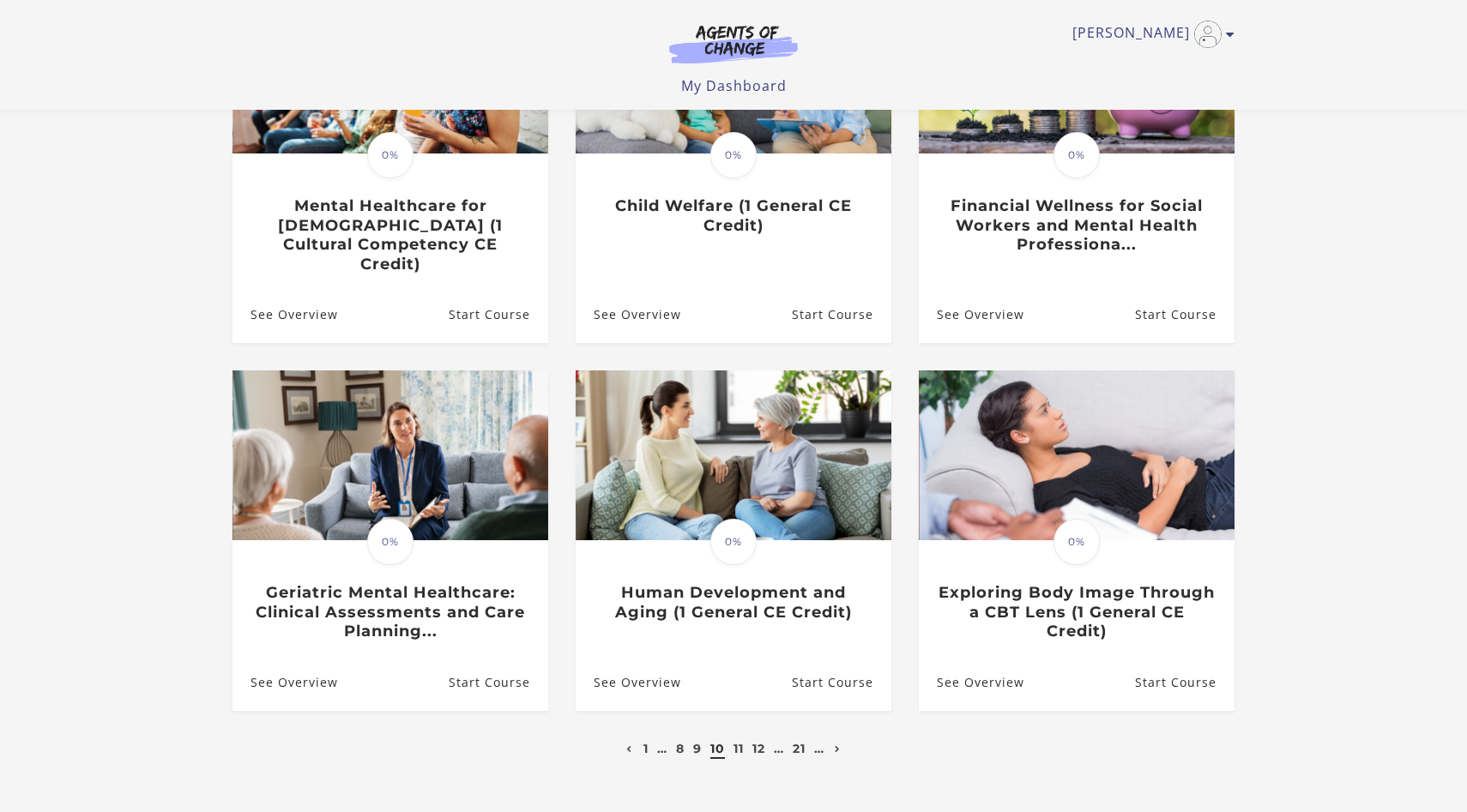
scroll to position [283, 0]
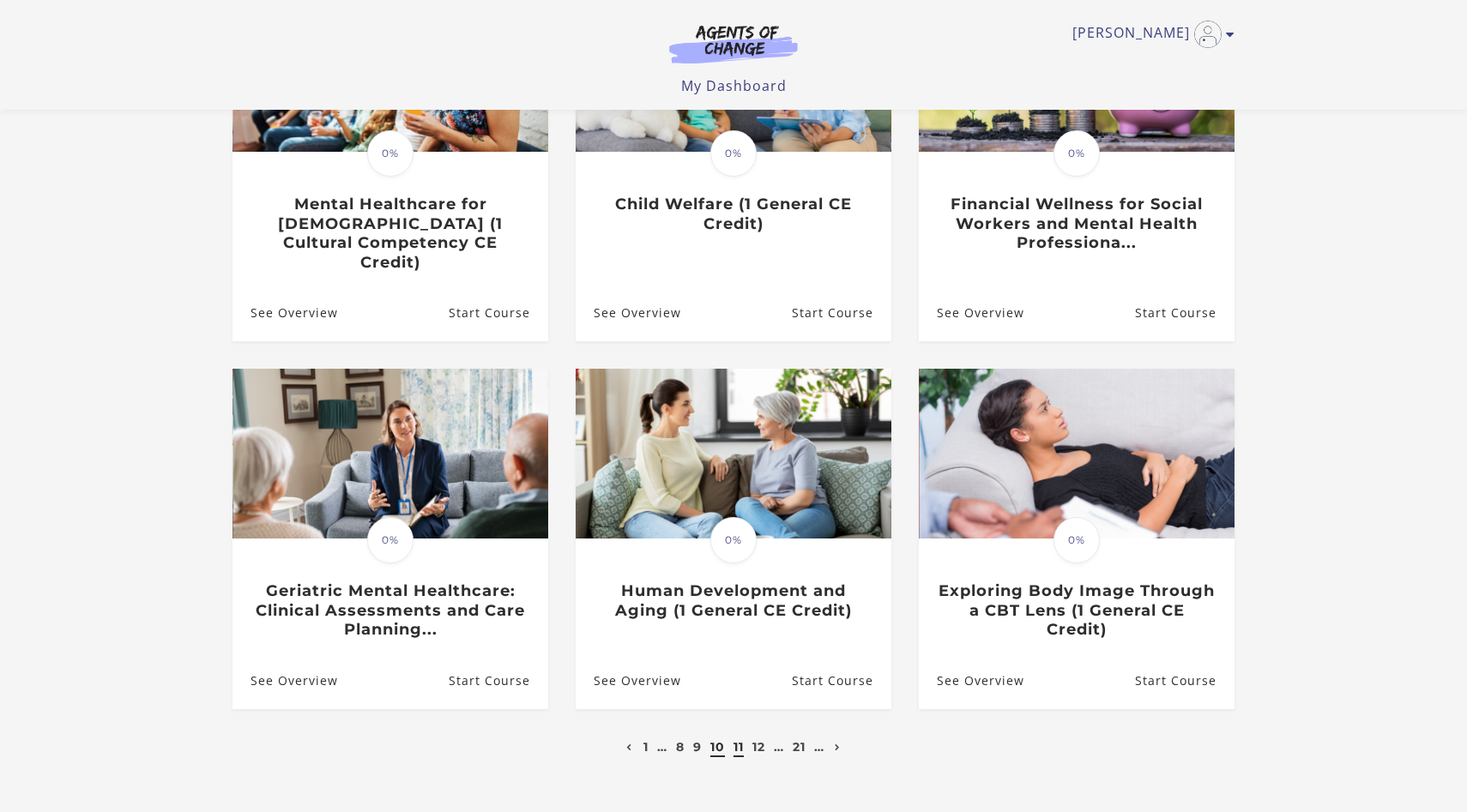
click at [740, 740] on link "11" at bounding box center [739, 747] width 10 height 16
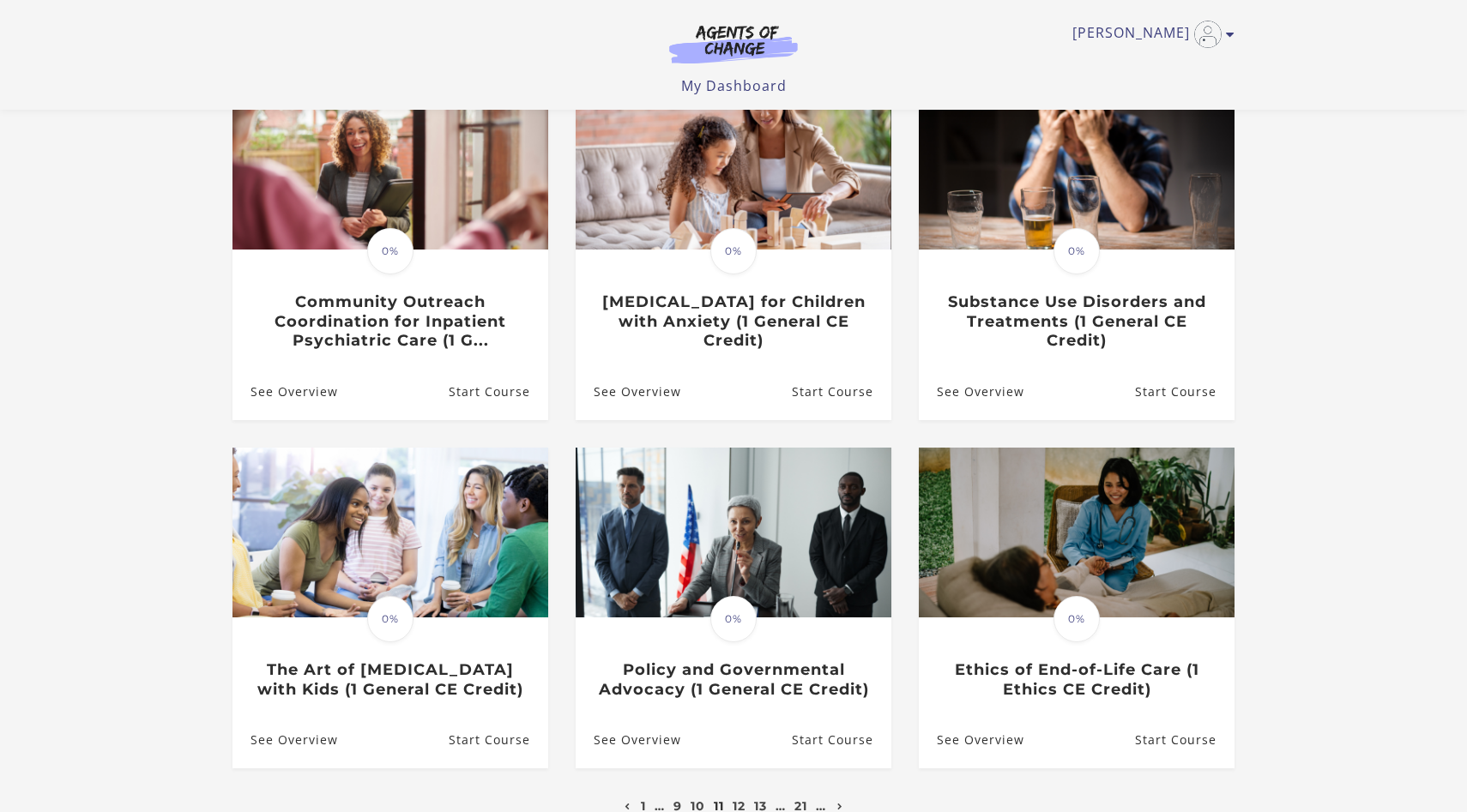
scroll to position [316, 0]
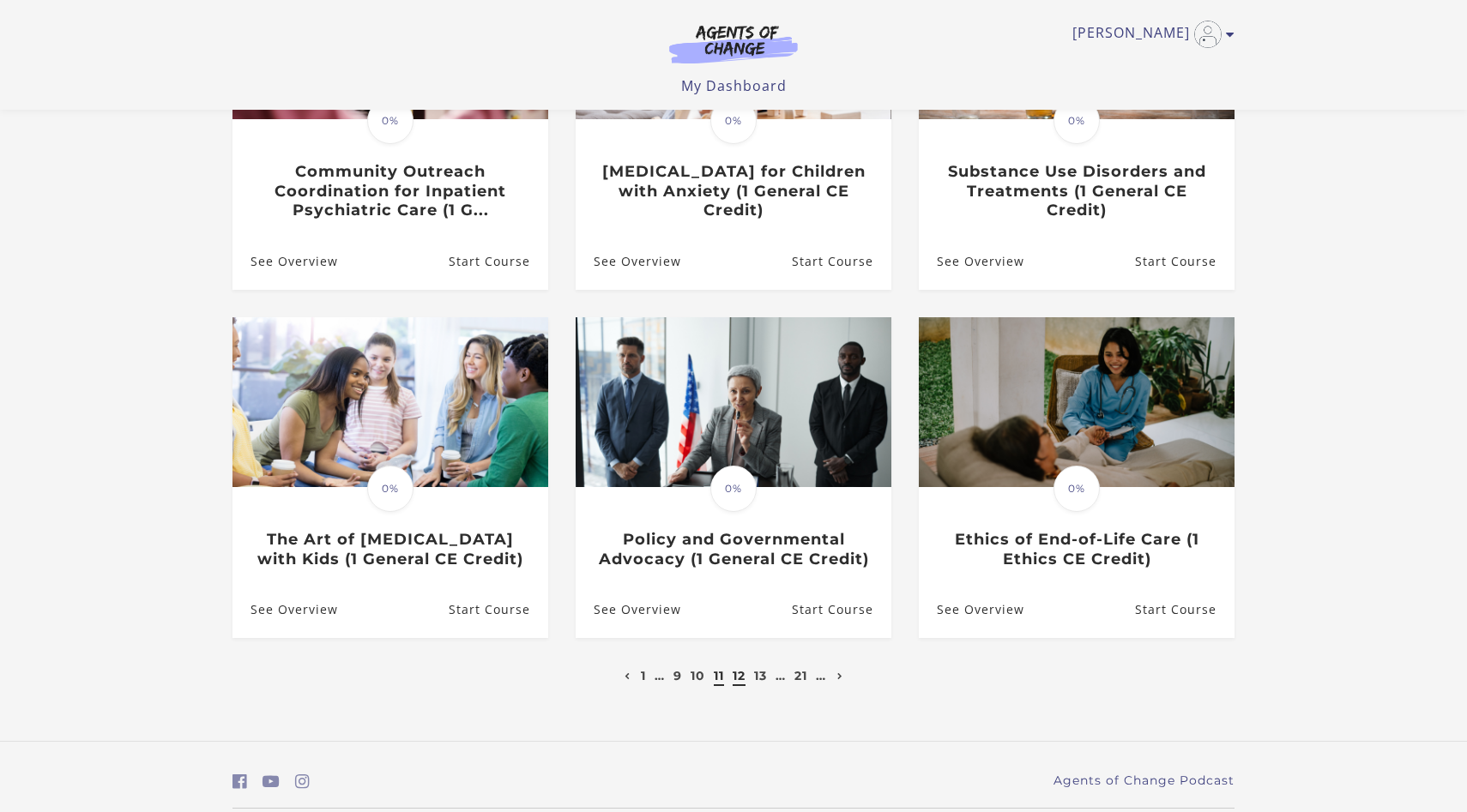
click at [742, 683] on link "12" at bounding box center [739, 676] width 13 height 16
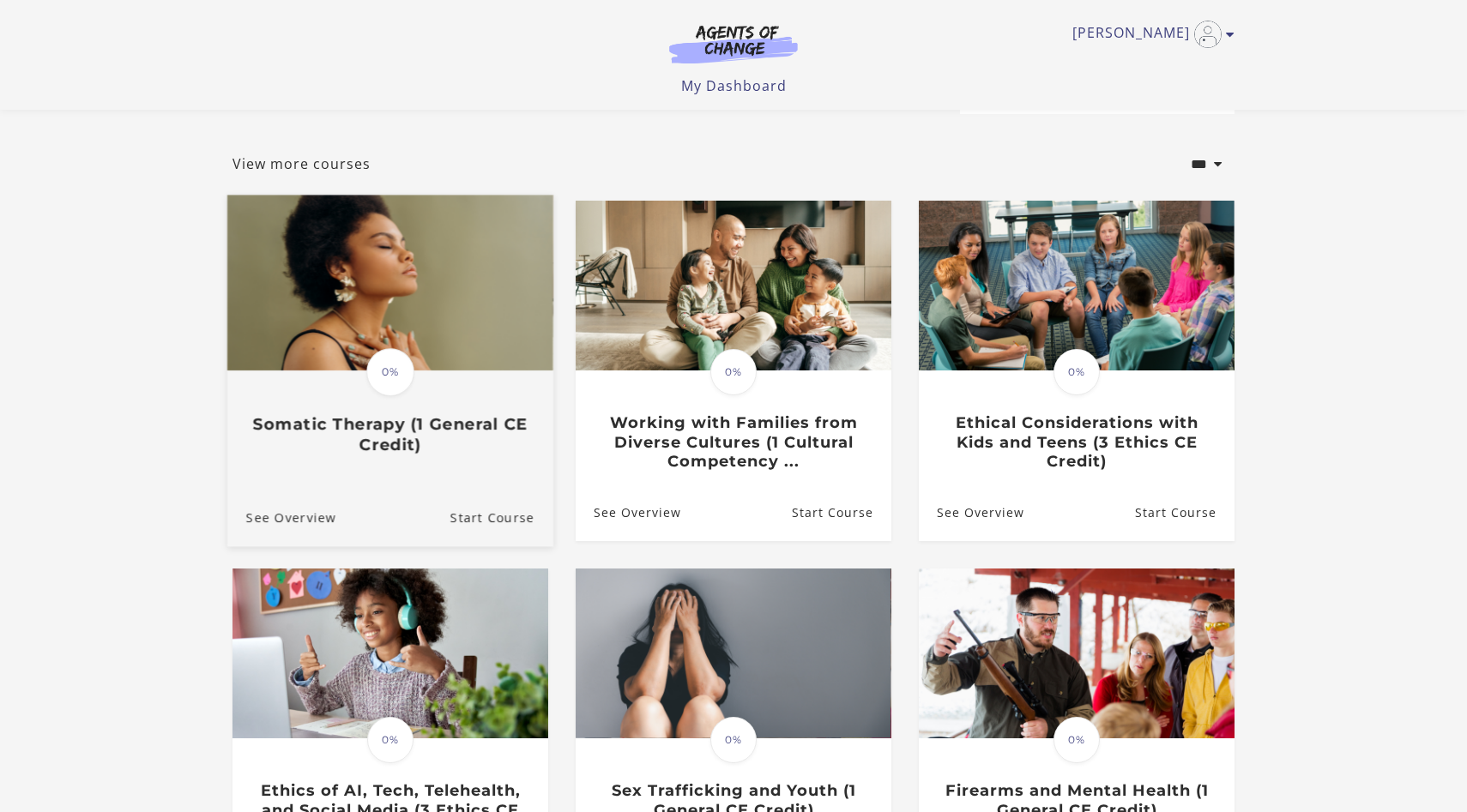
scroll to position [123, 0]
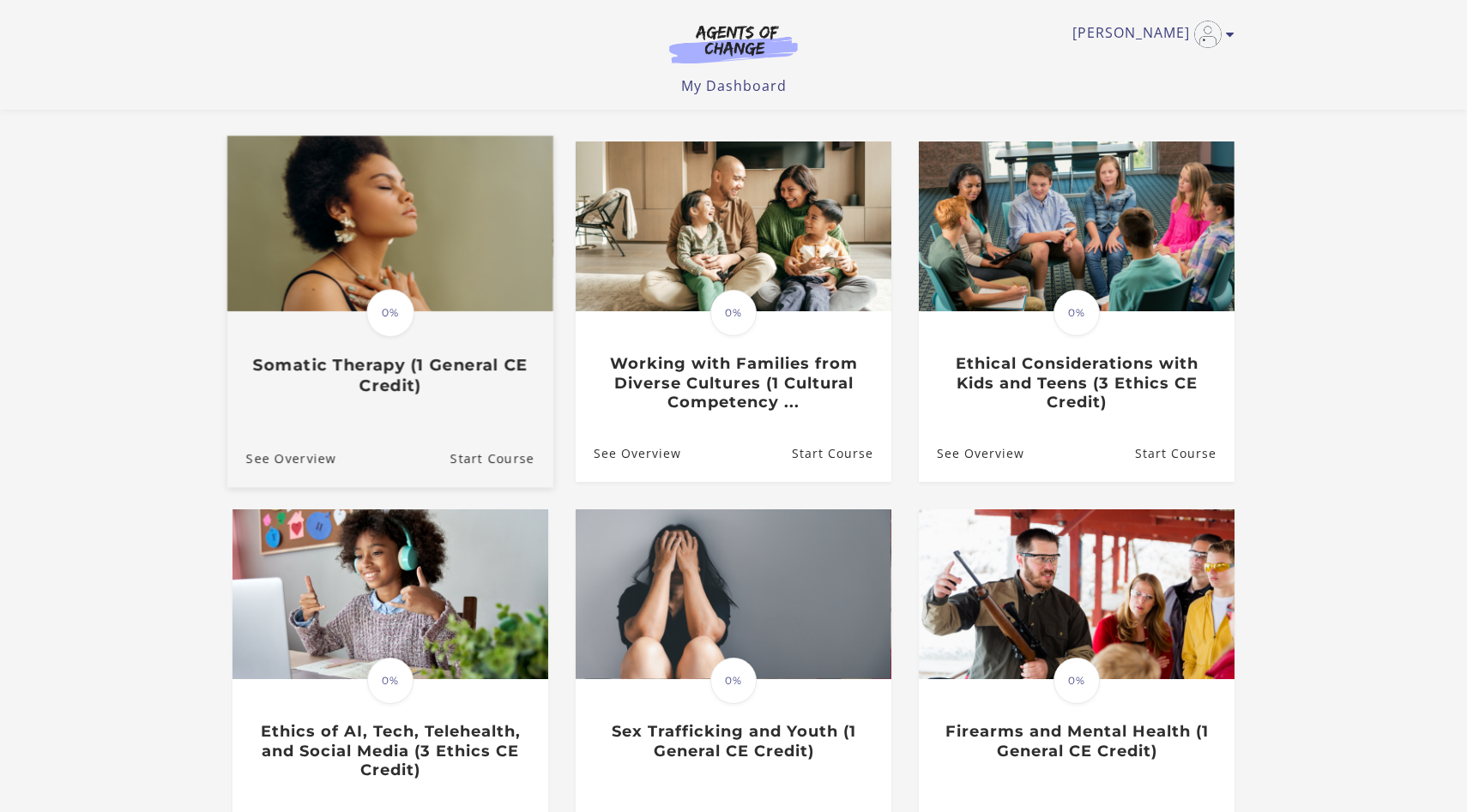
click at [373, 392] on h3 "Somatic Therapy (1 General CE Credit)" at bounding box center [390, 375] width 288 height 39
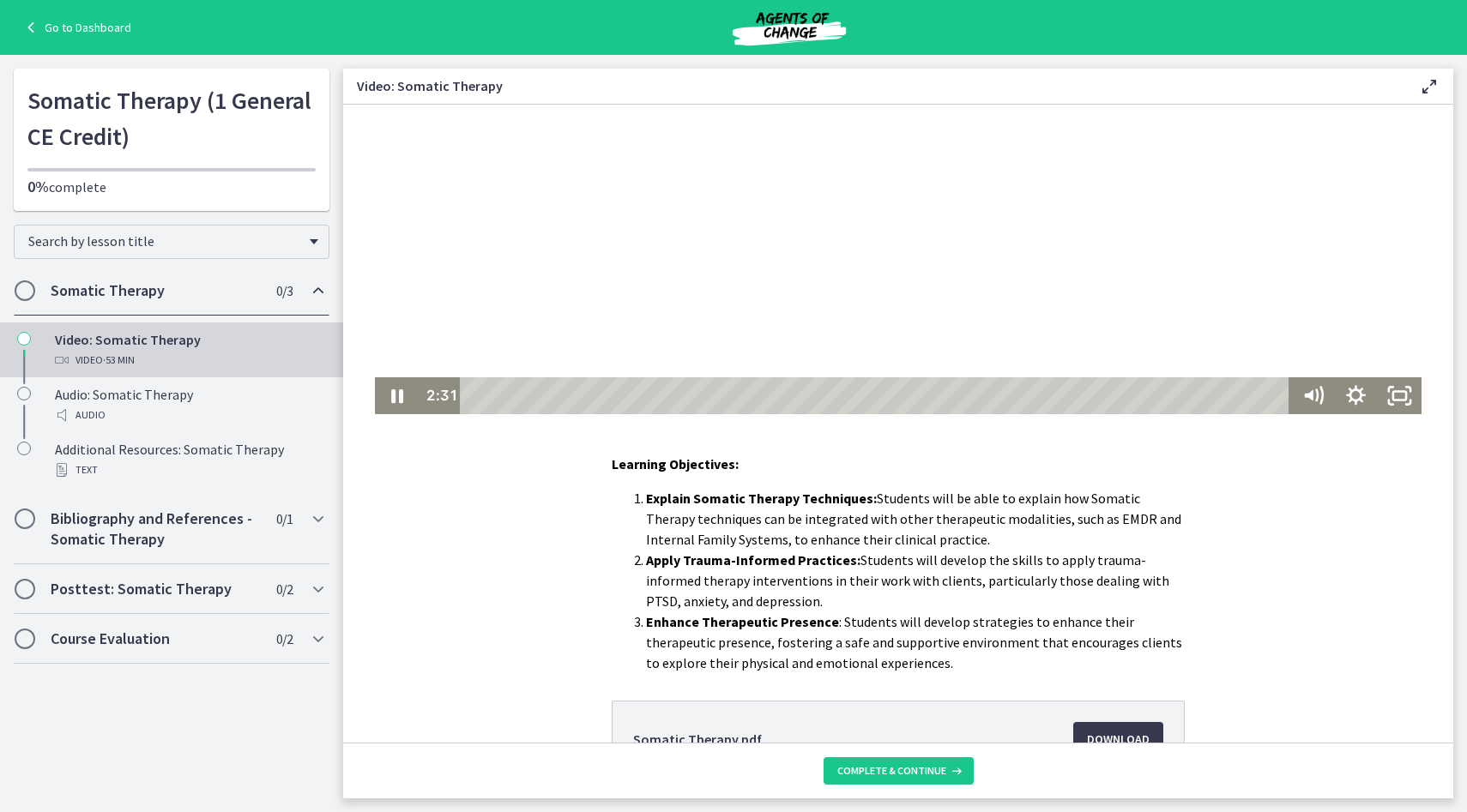
scroll to position [315, 0]
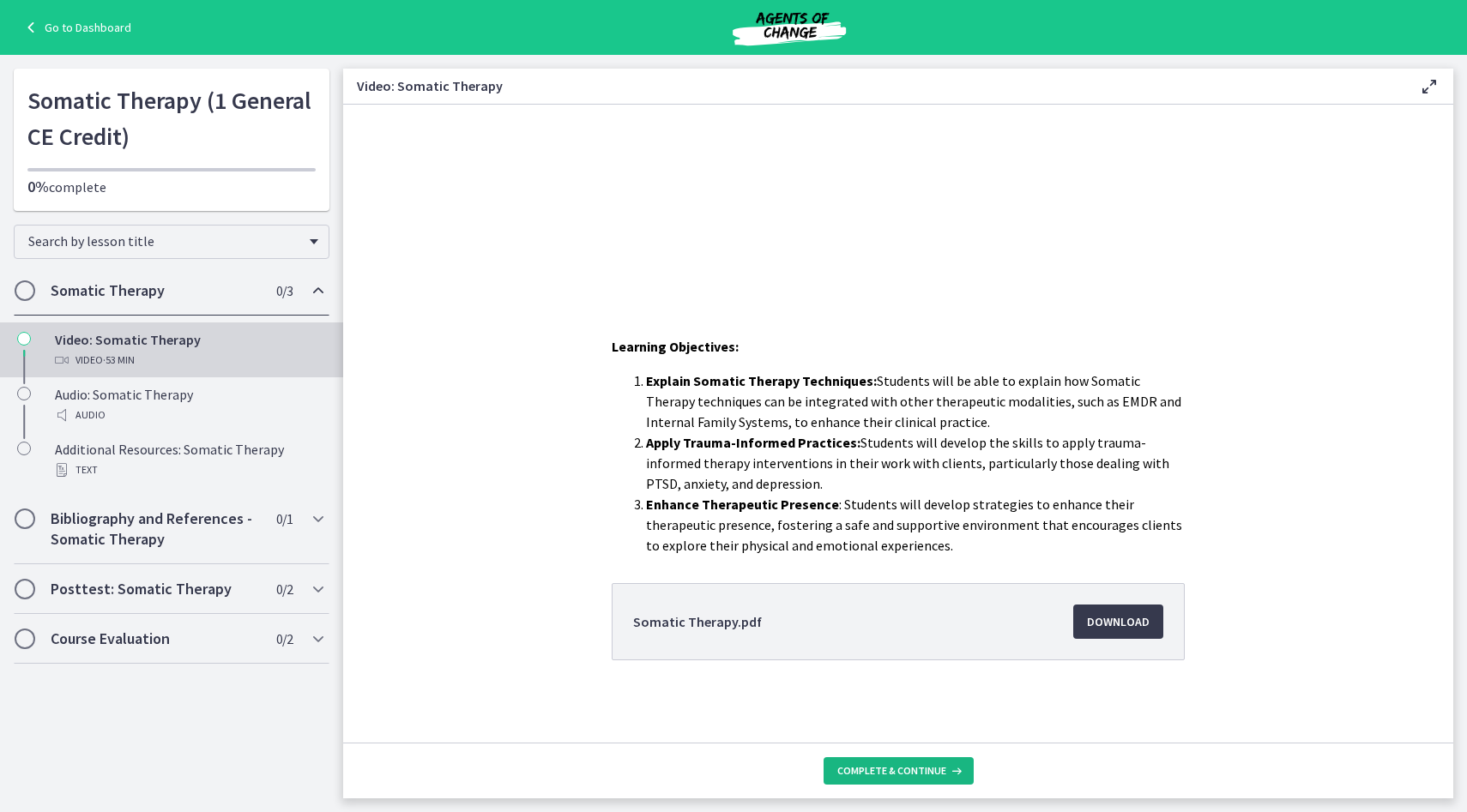
click at [891, 774] on span "Complete & continue" at bounding box center [892, 771] width 109 height 14
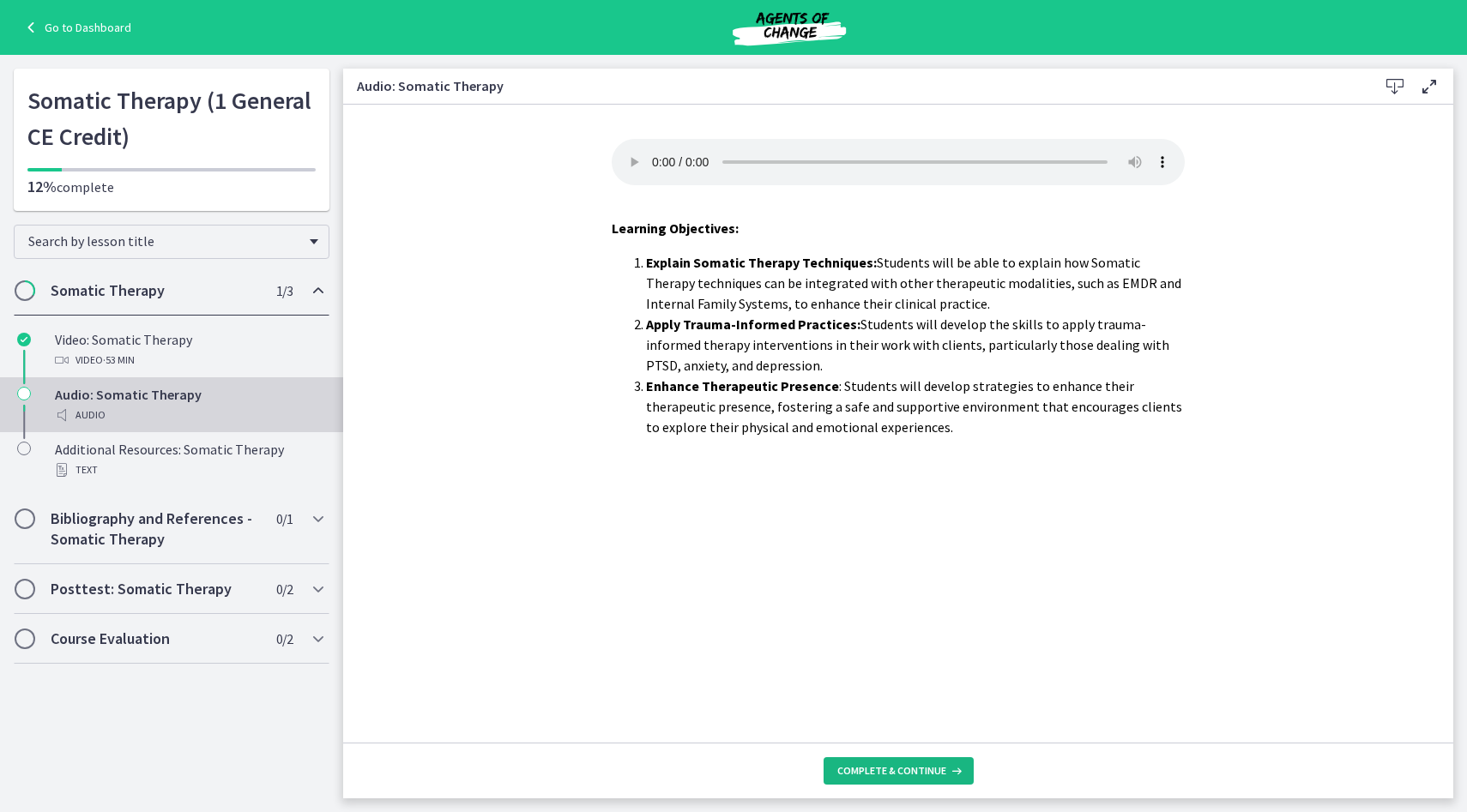
click at [891, 767] on span "Complete & continue" at bounding box center [892, 771] width 109 height 14
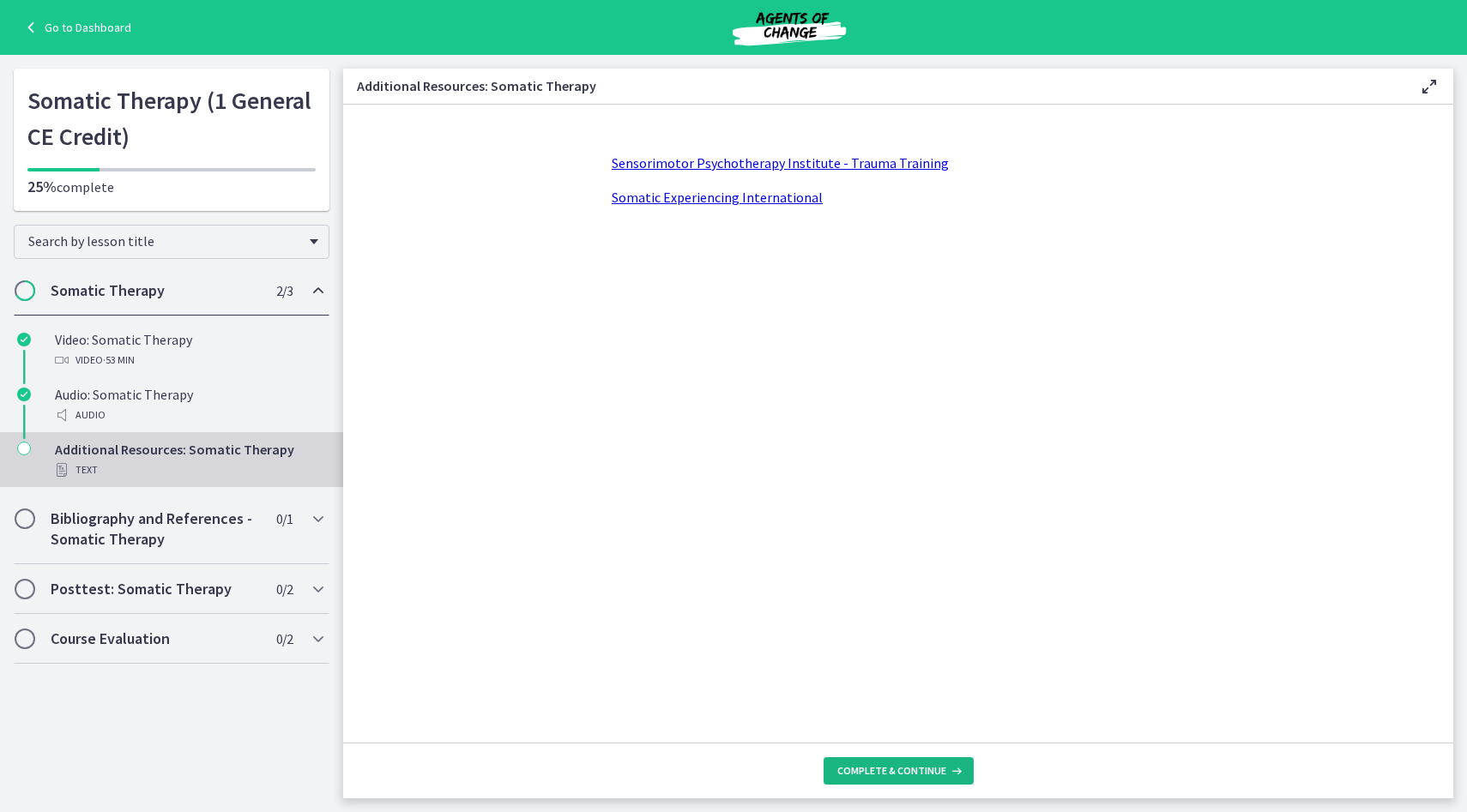
click at [896, 770] on span "Complete & continue" at bounding box center [892, 771] width 109 height 14
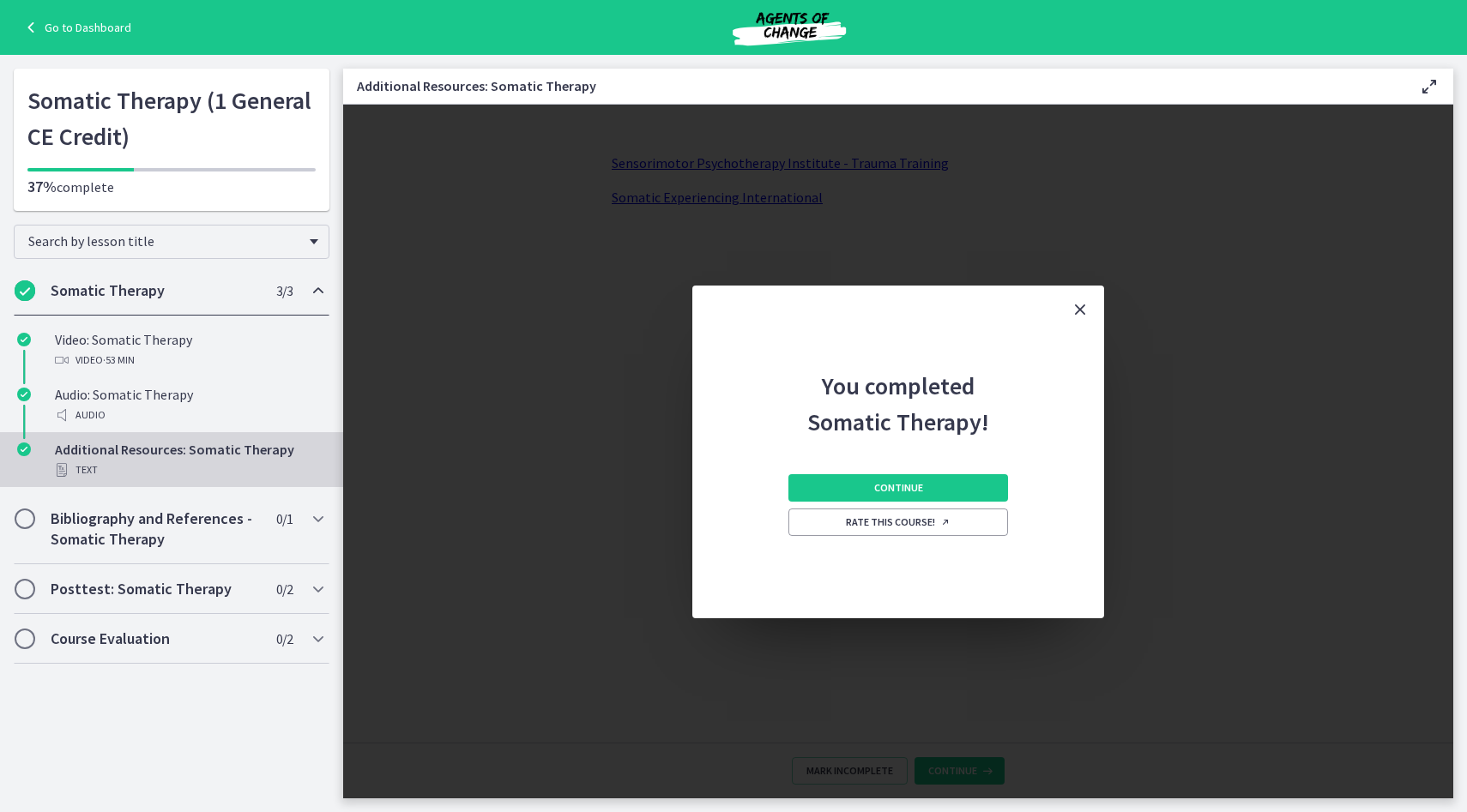
click at [1082, 306] on icon "Close" at bounding box center [1080, 310] width 21 height 21
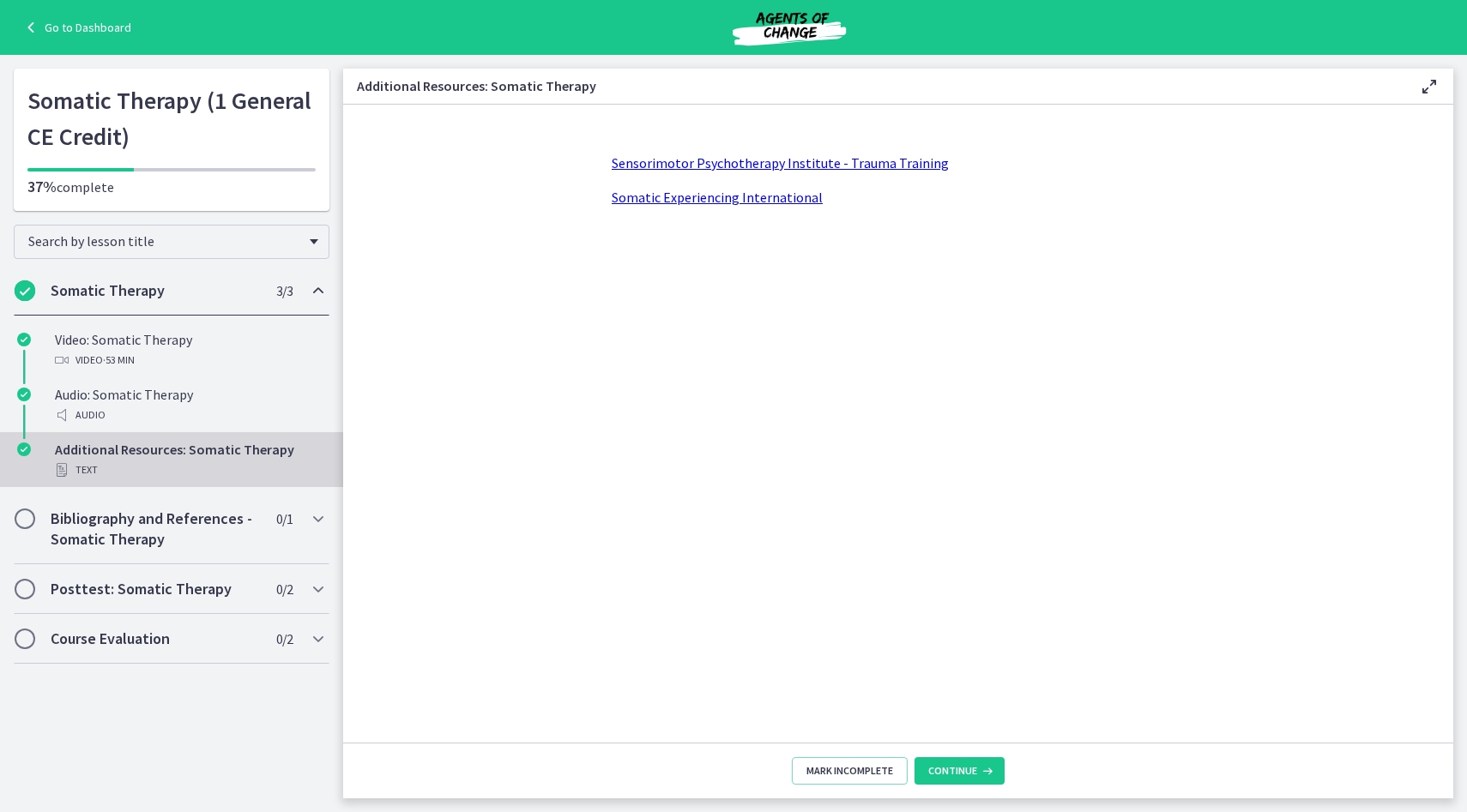
click at [110, 289] on h2 "Somatic Therapy" at bounding box center [155, 291] width 210 height 21
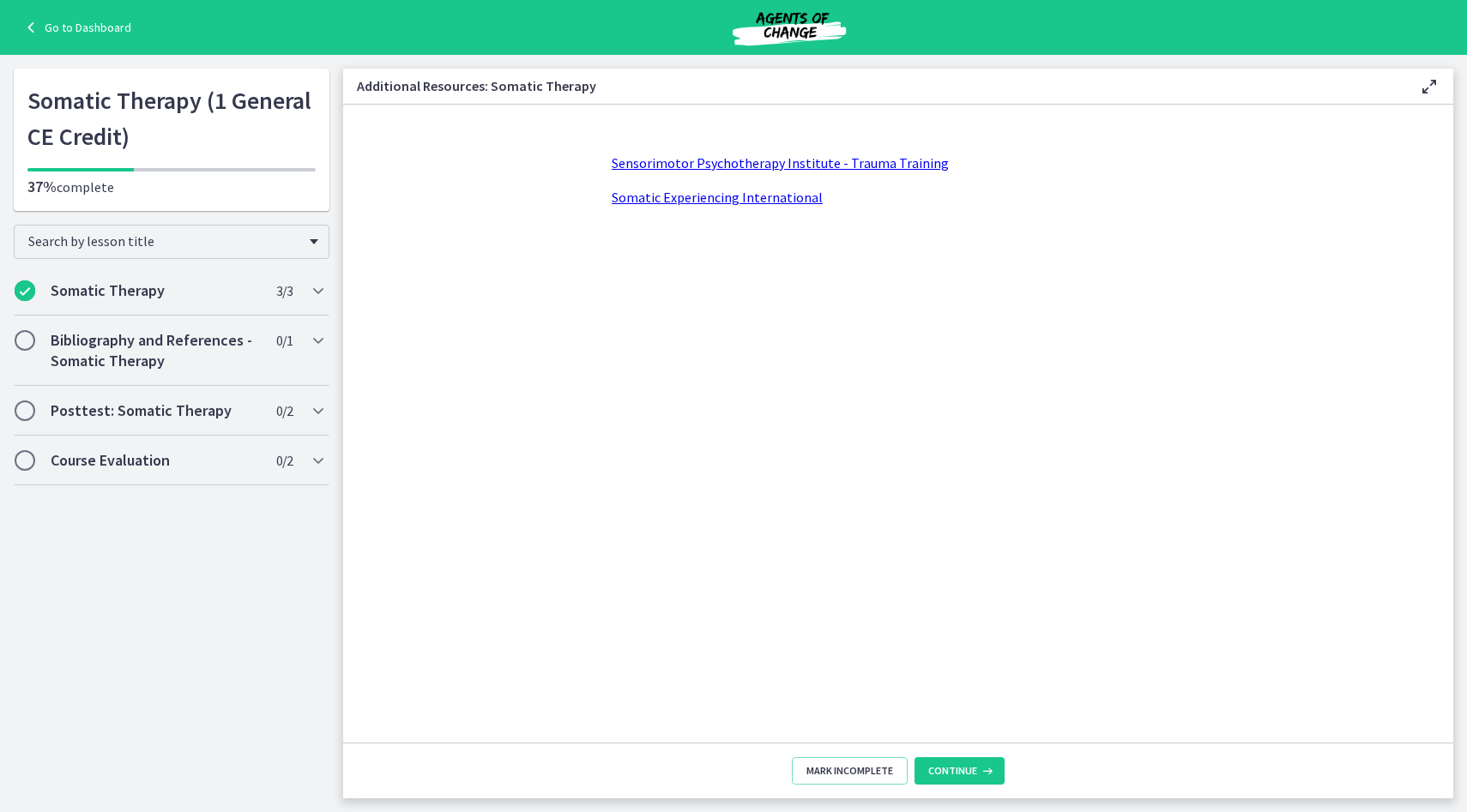
click at [829, 162] on link "Sensorimotor Psychotherapy Institute - Trauma Training" at bounding box center [780, 163] width 337 height 17
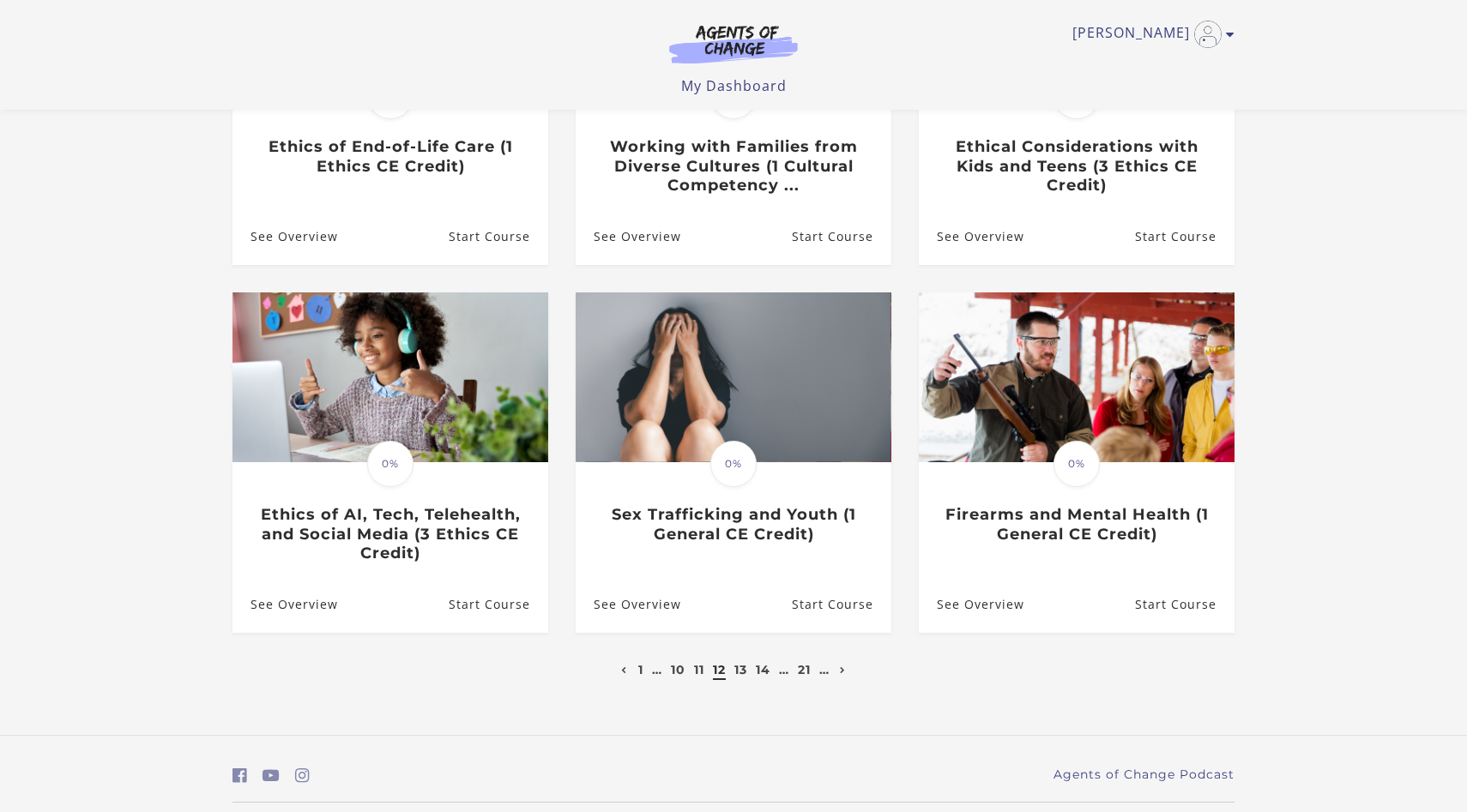
scroll to position [392, 0]
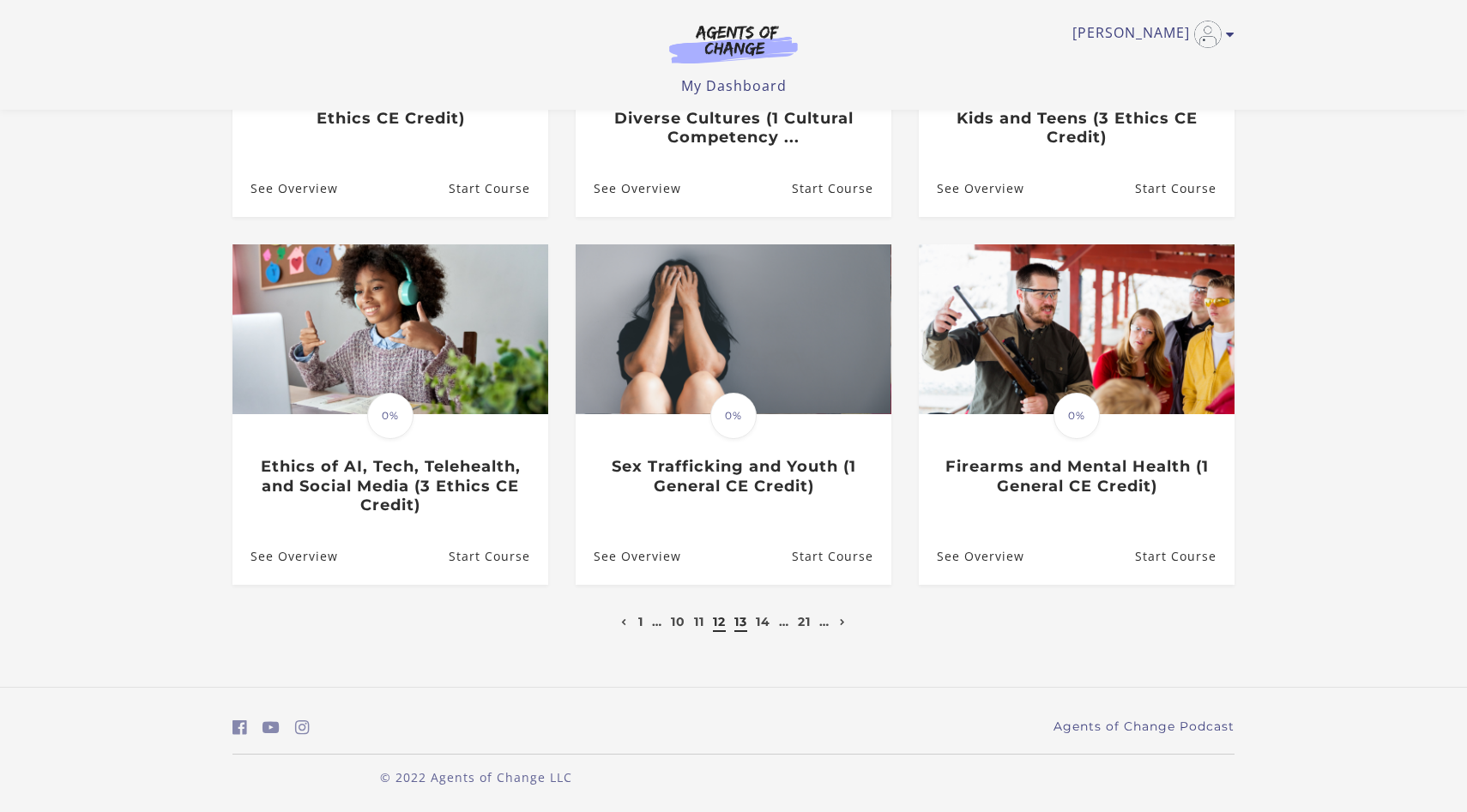
click at [737, 622] on link "13" at bounding box center [740, 622] width 13 height 16
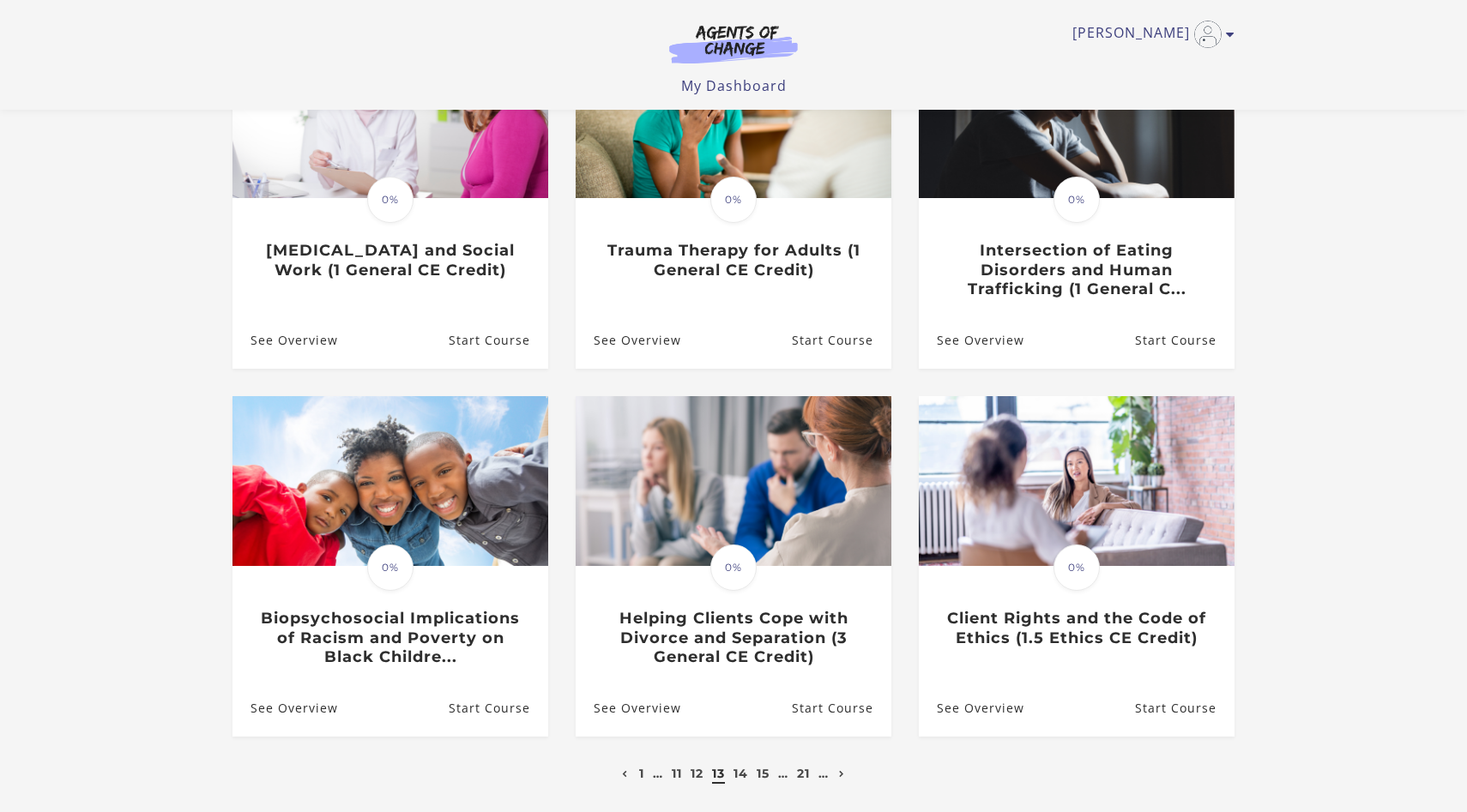
scroll to position [371, 0]
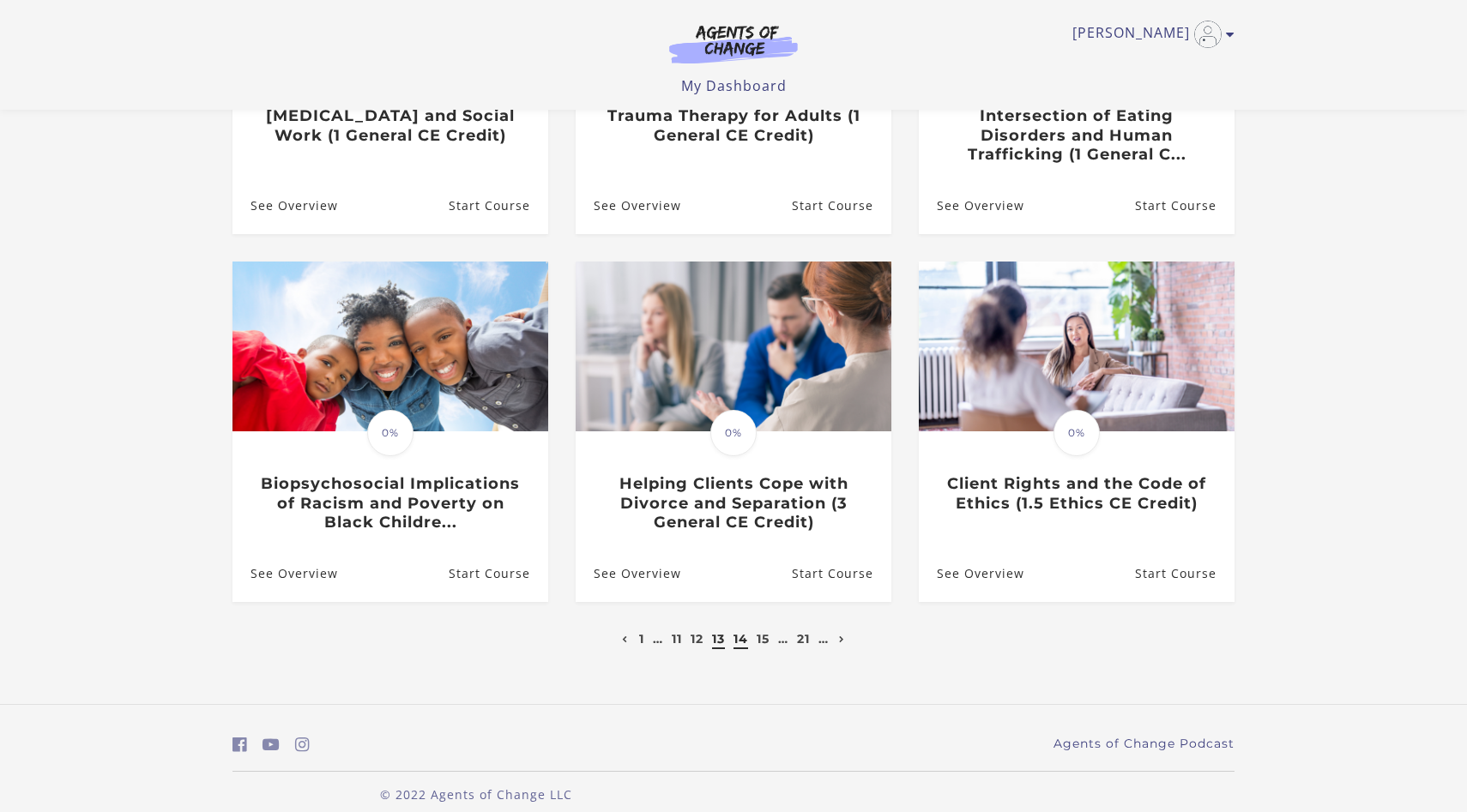
click at [743, 643] on link "14" at bounding box center [740, 639] width 15 height 16
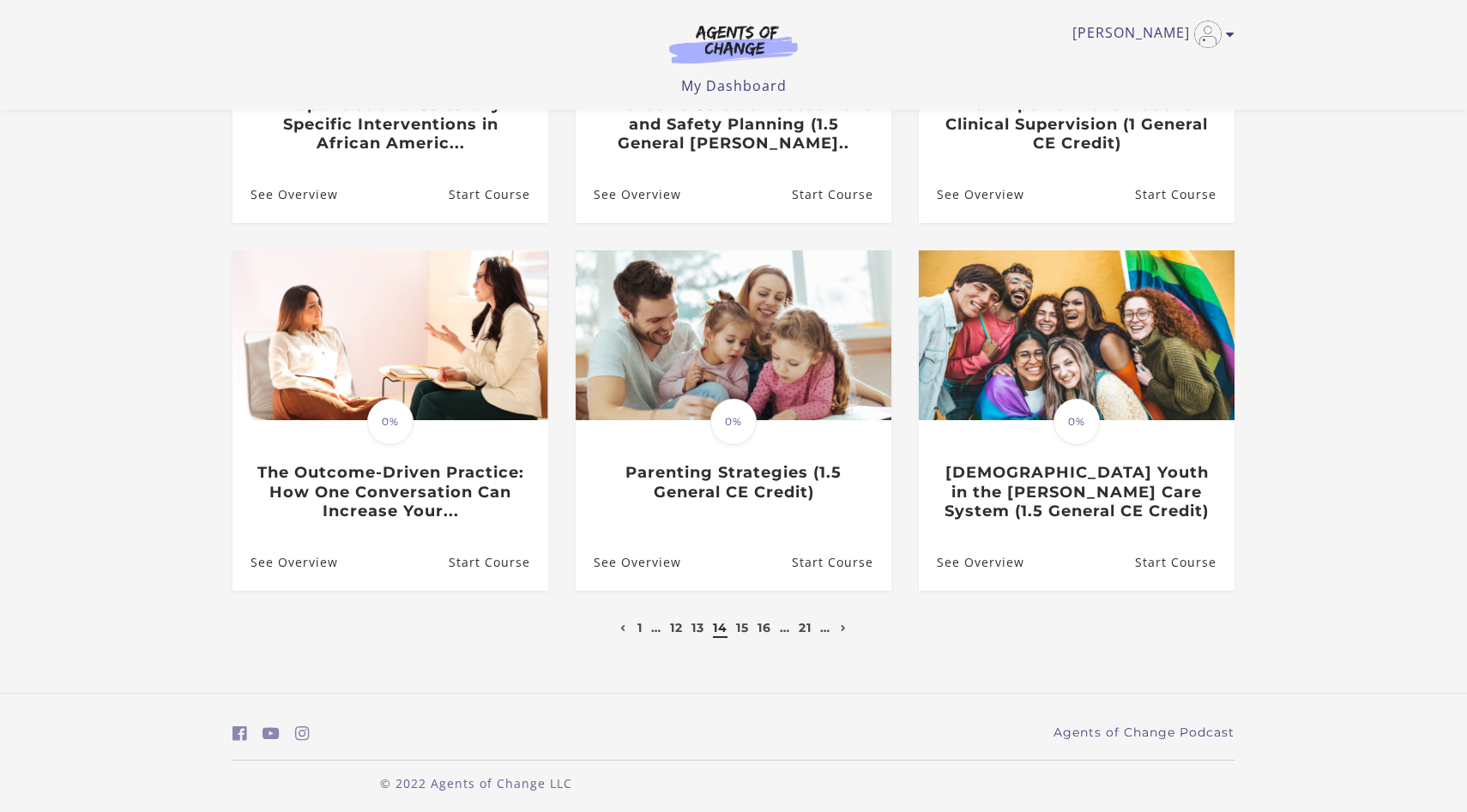
scroll to position [392, 0]
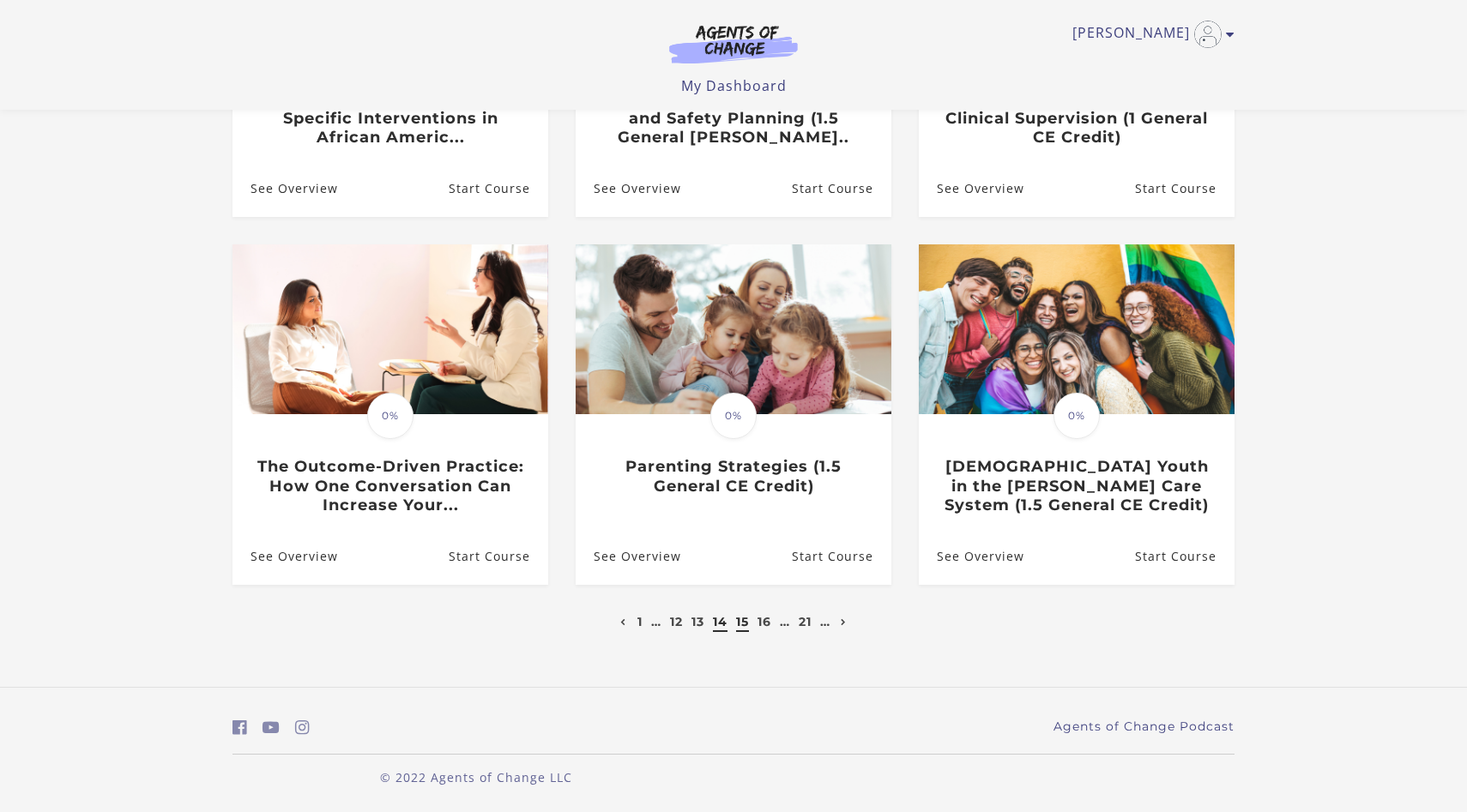
click at [742, 624] on link "15" at bounding box center [742, 622] width 13 height 16
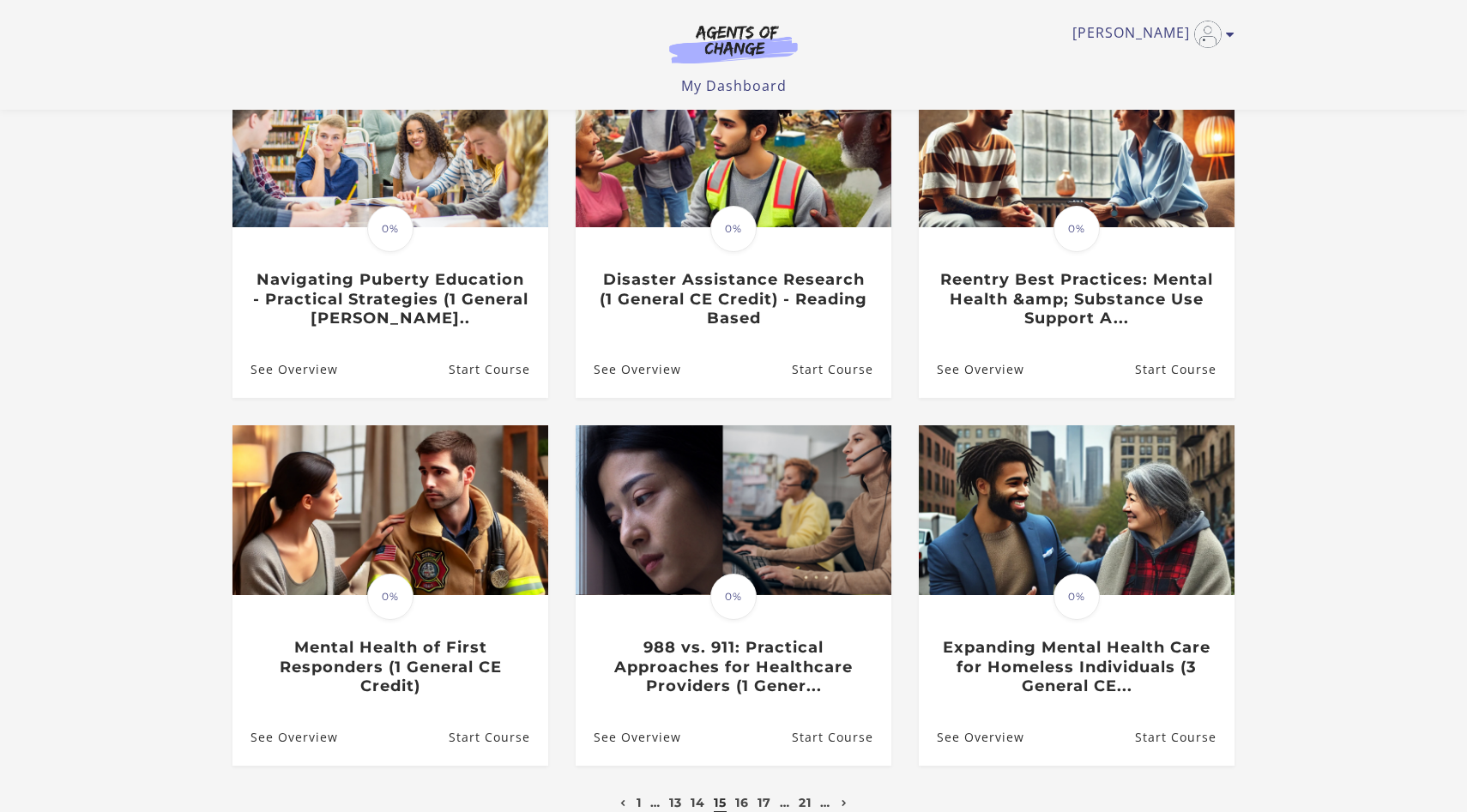
scroll to position [285, 0]
